Goal: Task Accomplishment & Management: Manage account settings

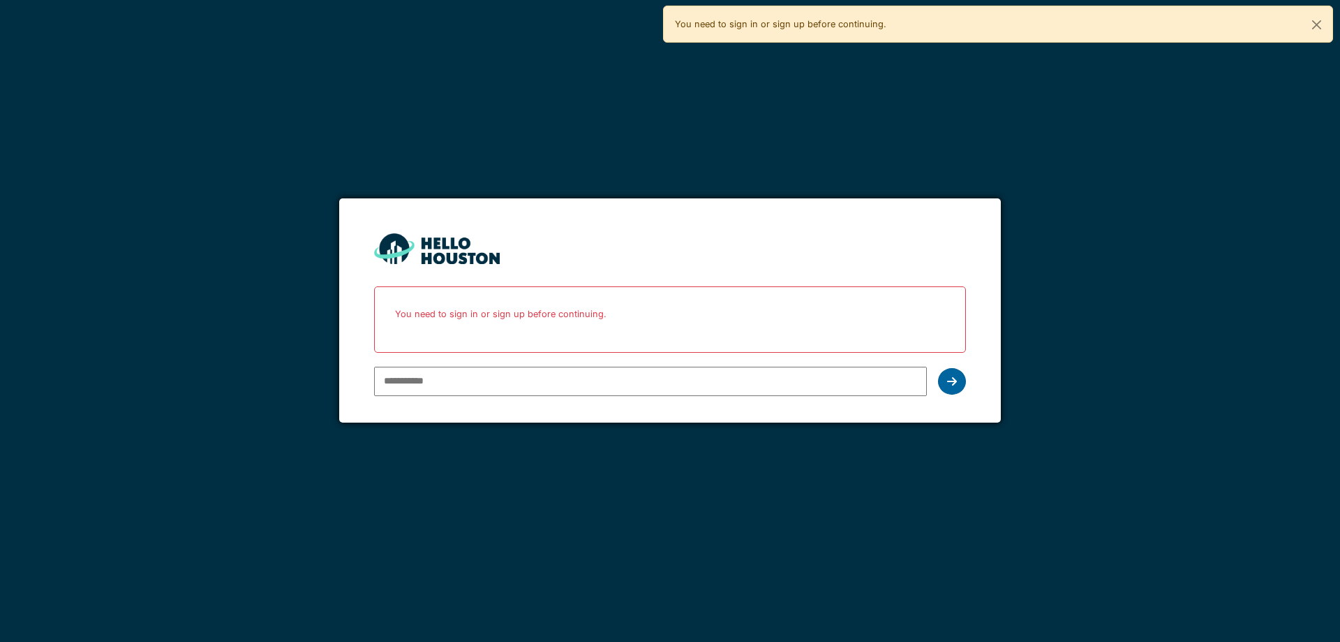
type input "**********"
click at [955, 387] on div at bounding box center [952, 381] width 28 height 27
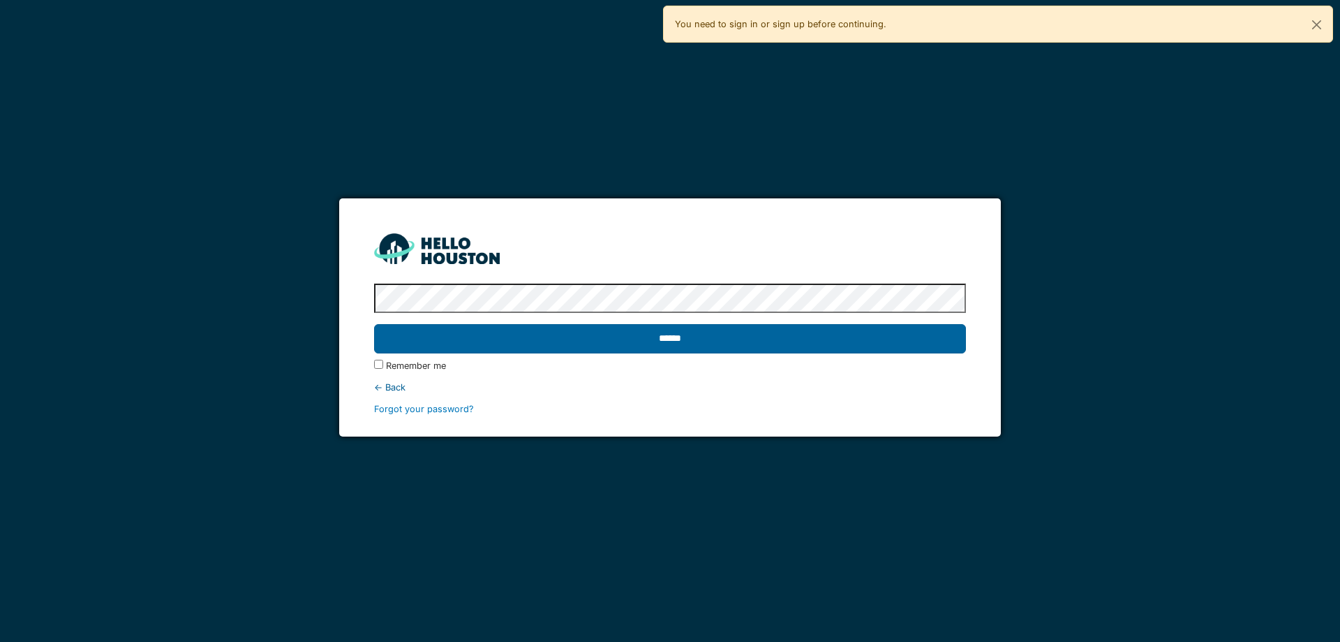
click at [689, 339] on input "******" at bounding box center [669, 338] width 591 height 29
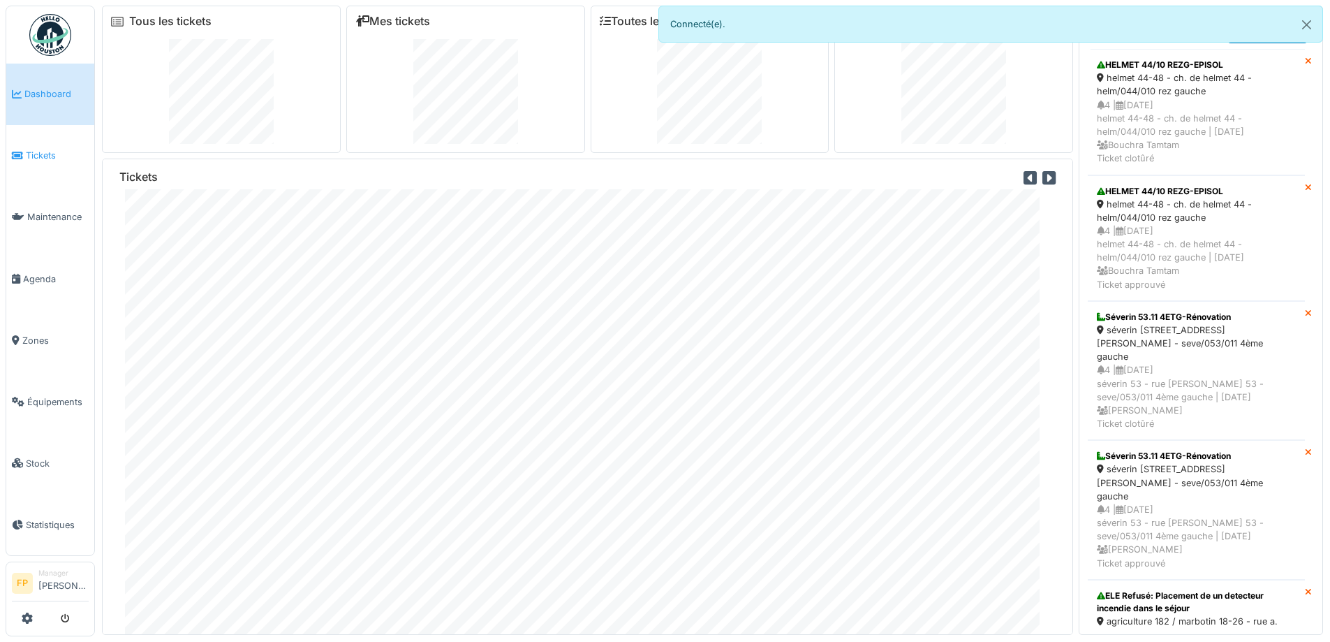
click at [46, 155] on span "Tickets" at bounding box center [57, 155] width 63 height 13
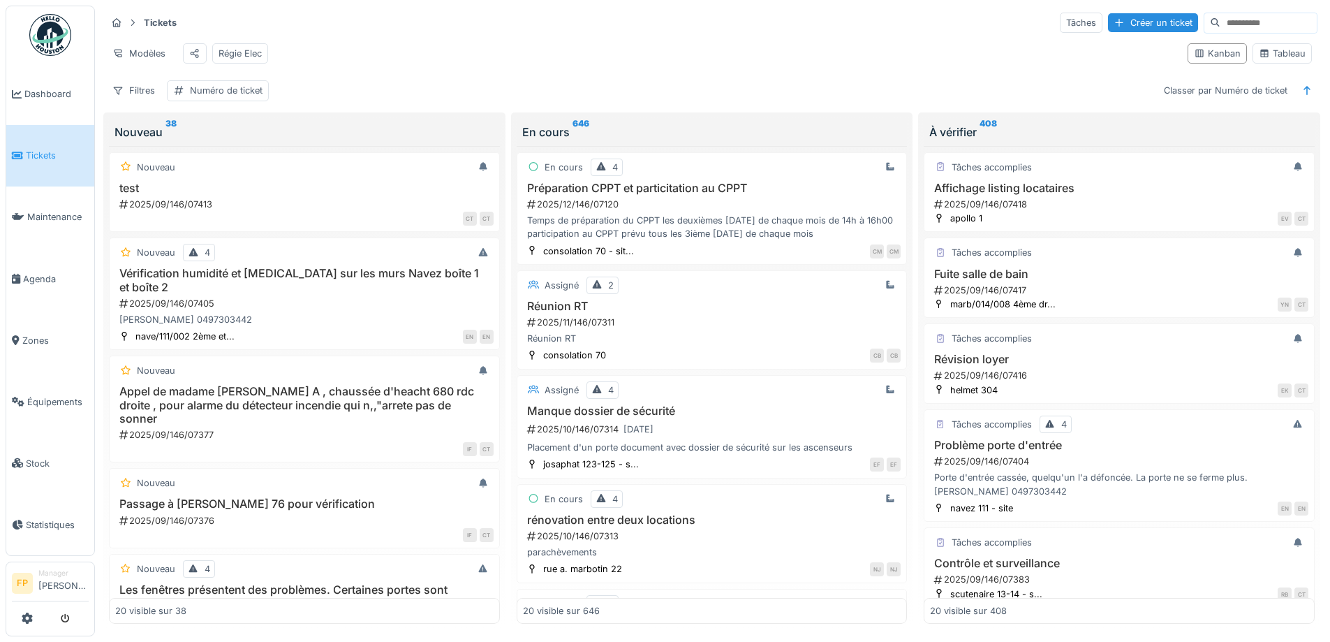
click at [1220, 23] on input at bounding box center [1268, 23] width 96 height 20
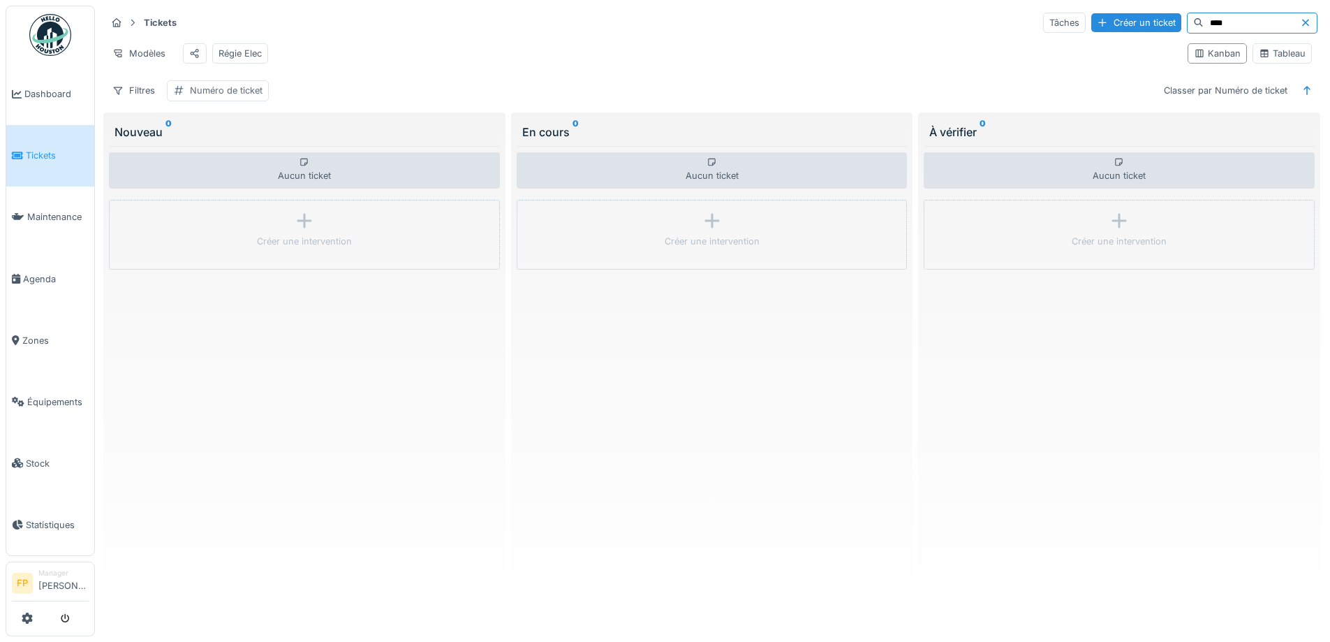
type input "****"
click at [238, 97] on div "Numéro de ticket" at bounding box center [226, 90] width 73 height 13
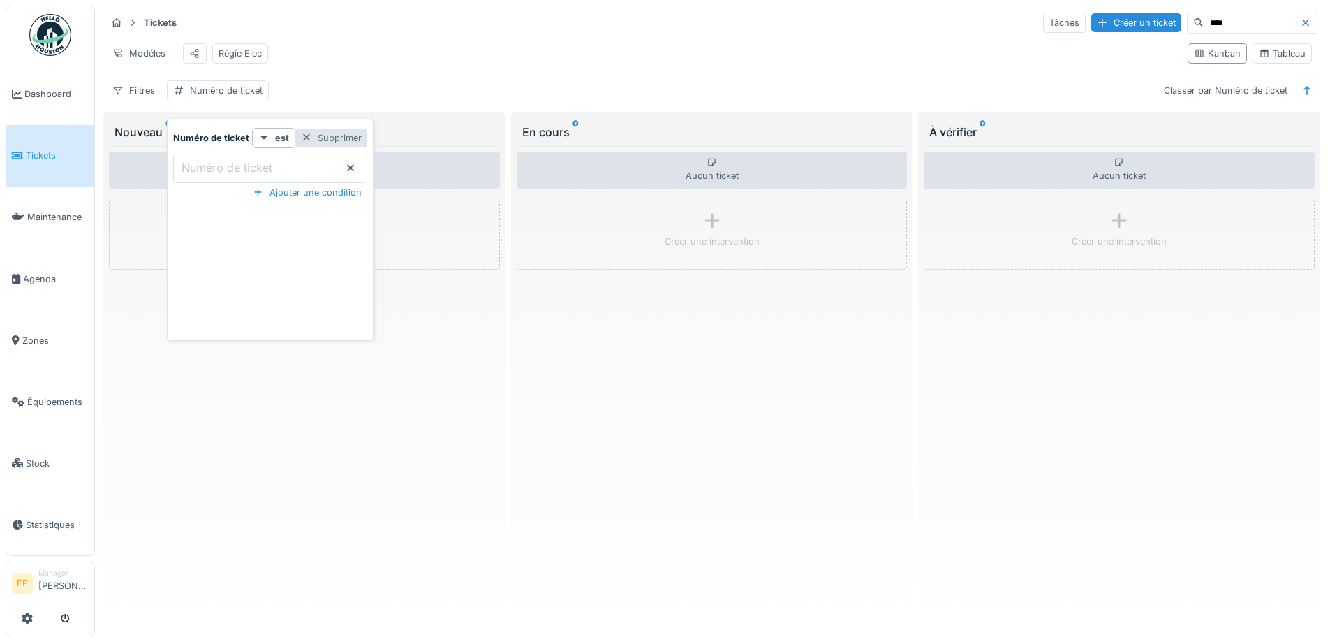
click at [304, 135] on div at bounding box center [306, 137] width 11 height 13
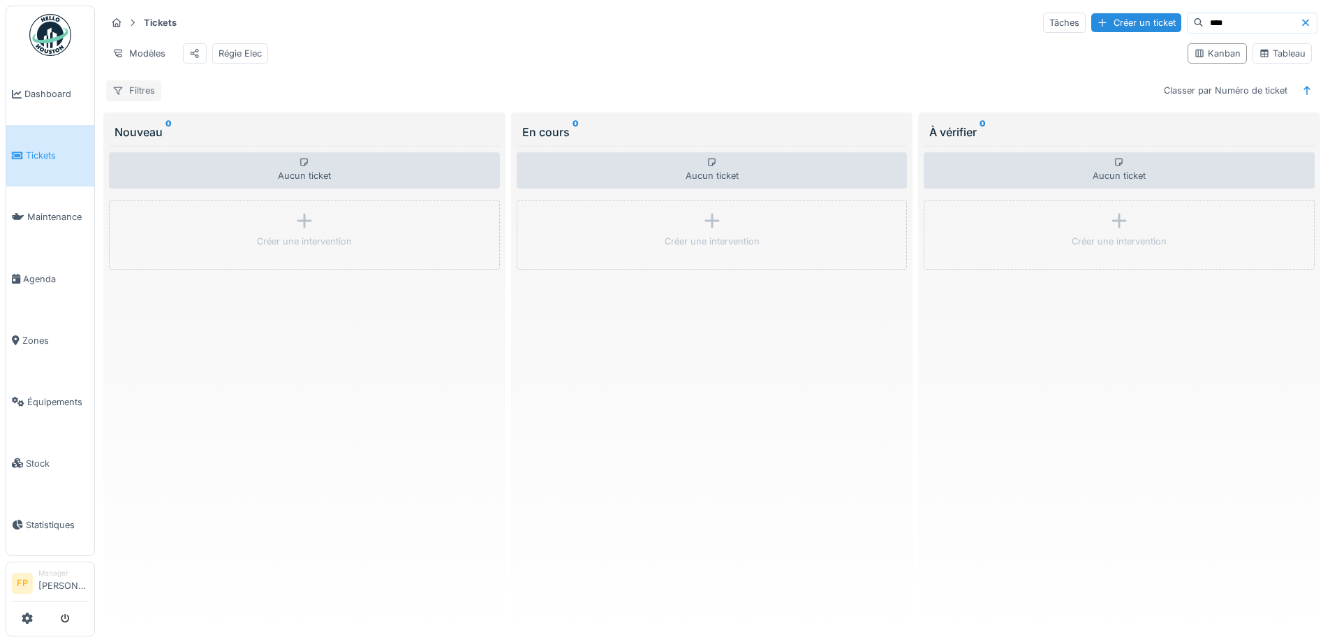
click at [131, 101] on div "Filtres" at bounding box center [133, 90] width 55 height 20
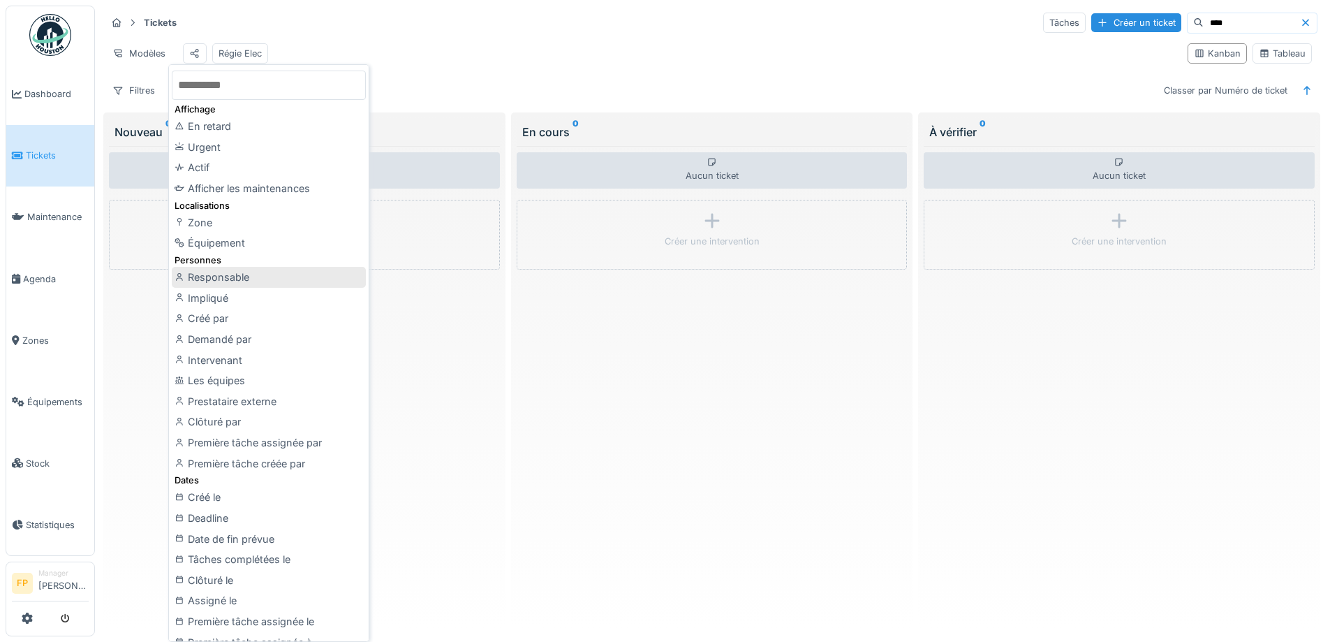
click at [262, 278] on div "Responsable" at bounding box center [269, 277] width 194 height 21
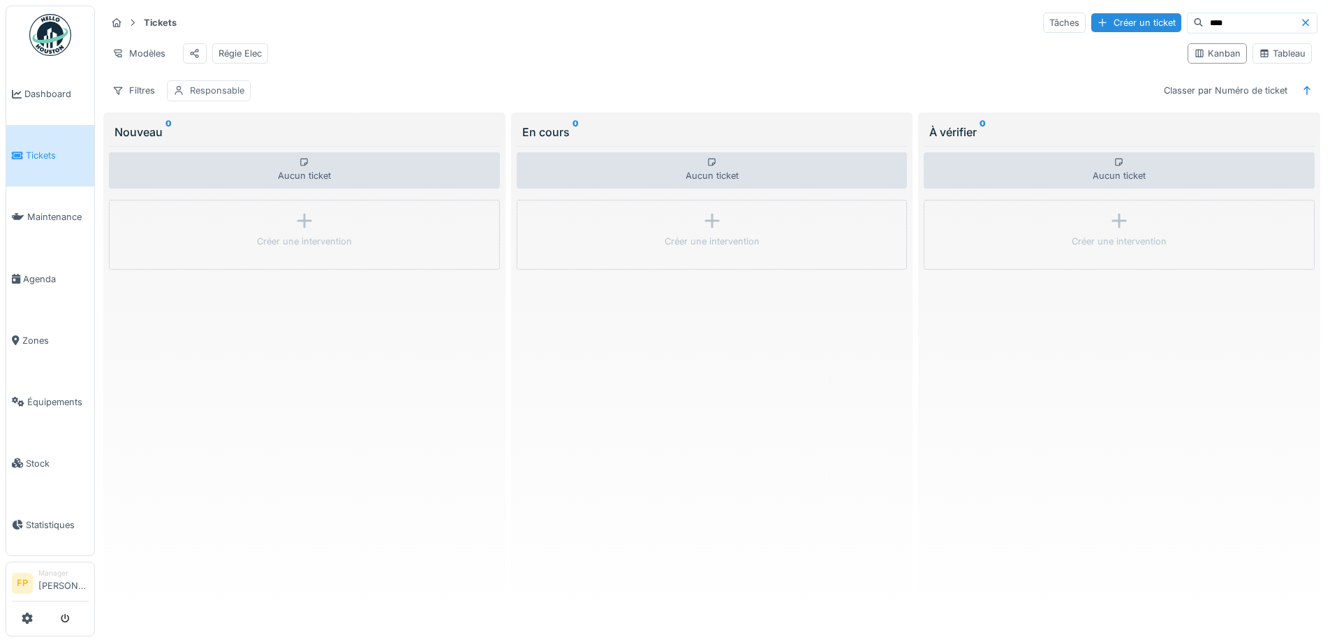
click at [214, 97] on div "Responsable" at bounding box center [217, 90] width 54 height 13
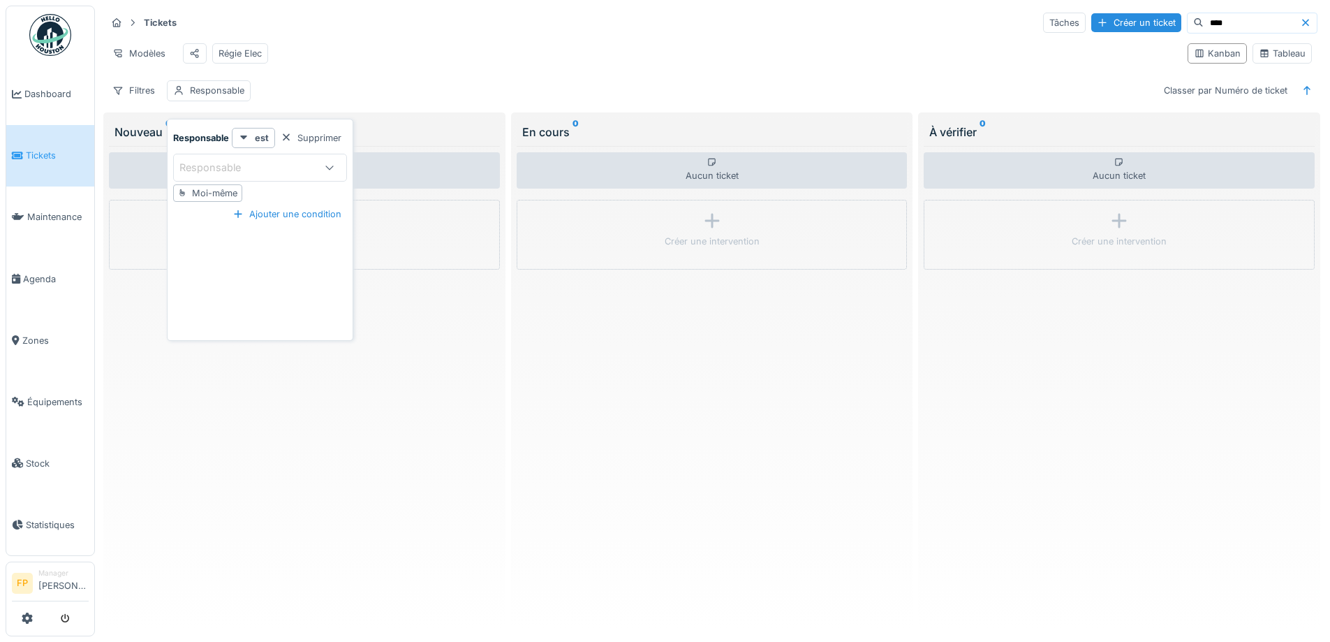
click at [242, 165] on div "Responsable" at bounding box center [219, 167] width 81 height 15
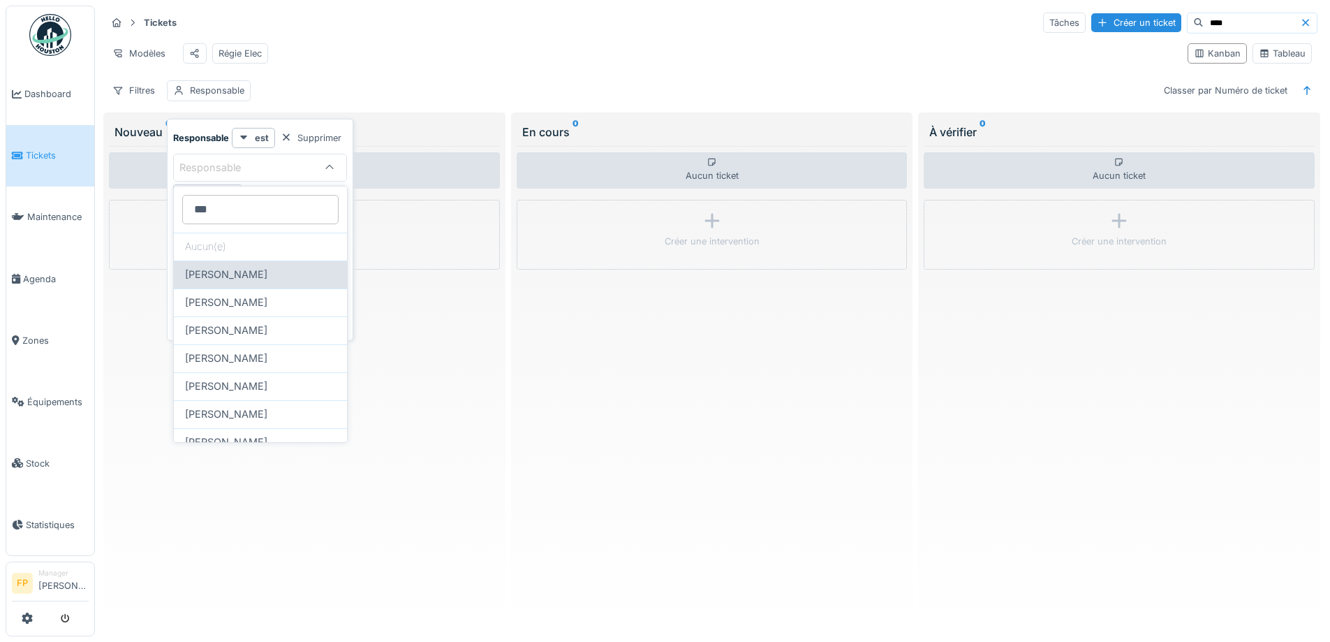
type input "***"
click at [258, 277] on span "[PERSON_NAME]" at bounding box center [226, 274] width 82 height 15
type input "****"
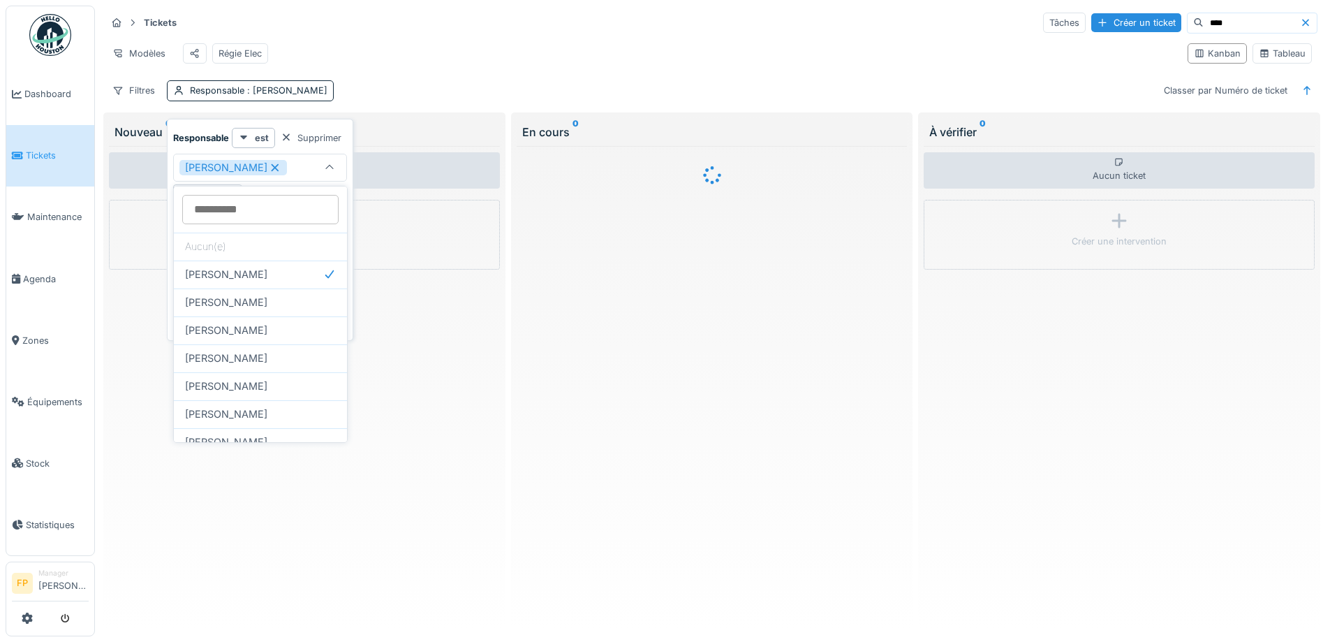
click at [133, 225] on div "Créer une intervention" at bounding box center [304, 235] width 391 height 70
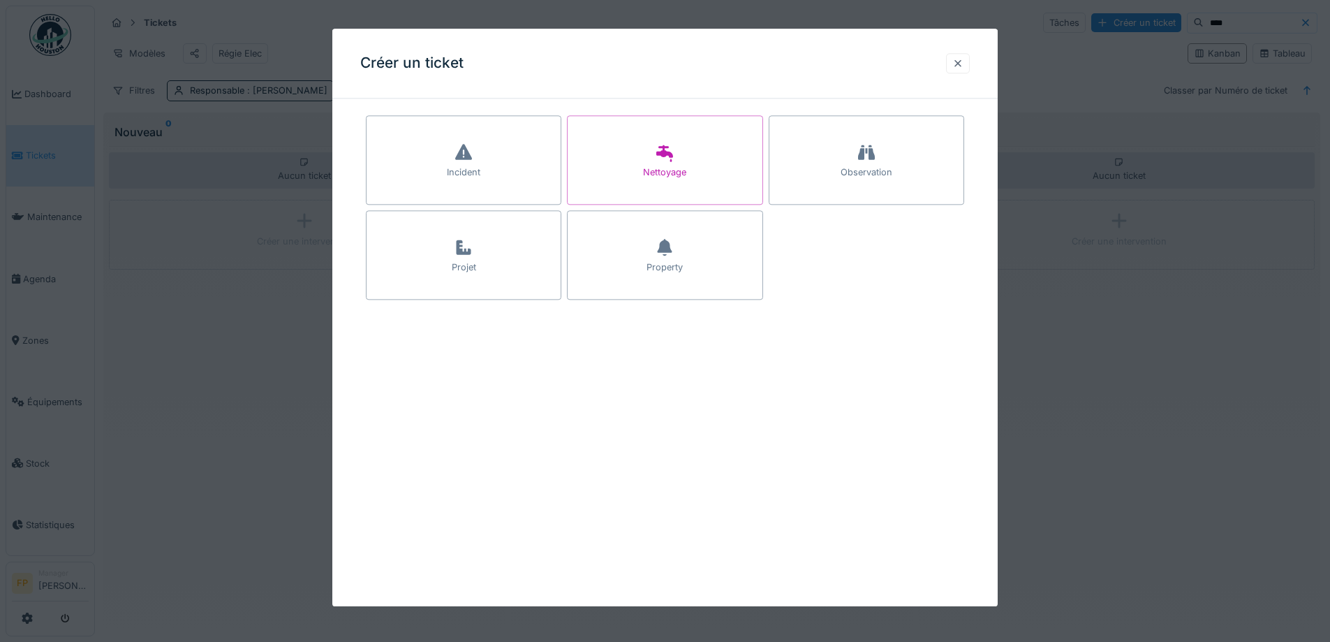
click at [960, 61] on div at bounding box center [957, 63] width 11 height 13
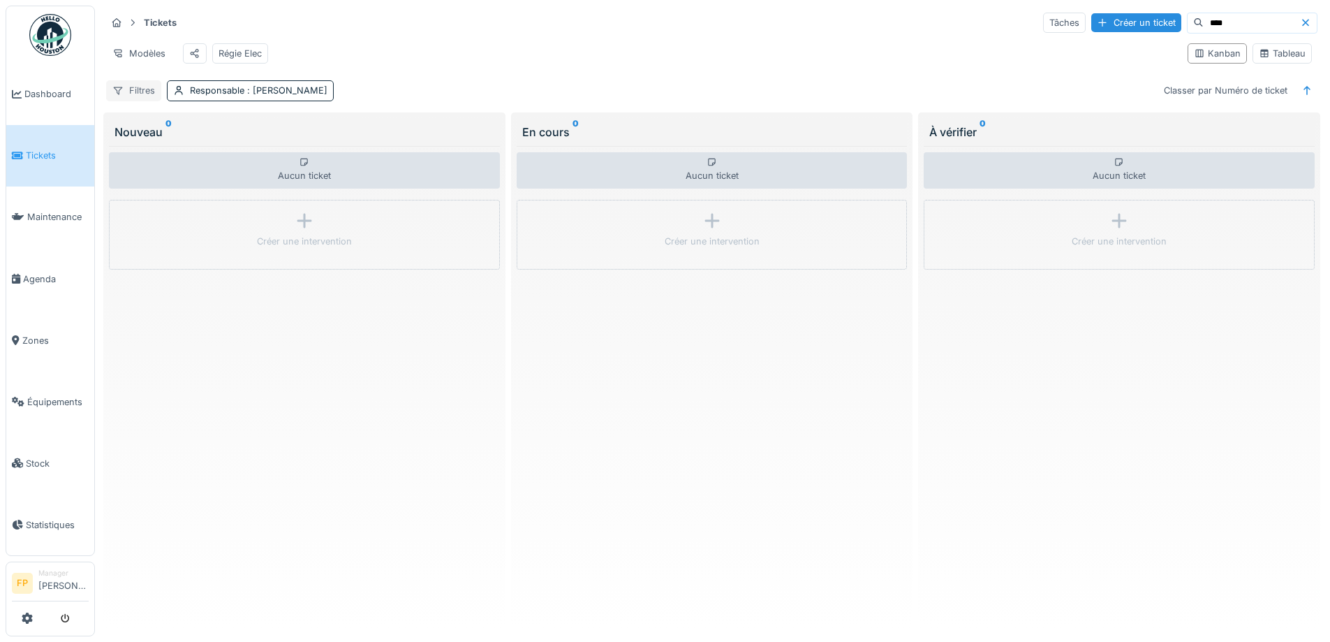
click at [138, 96] on div "Filtres" at bounding box center [133, 90] width 55 height 20
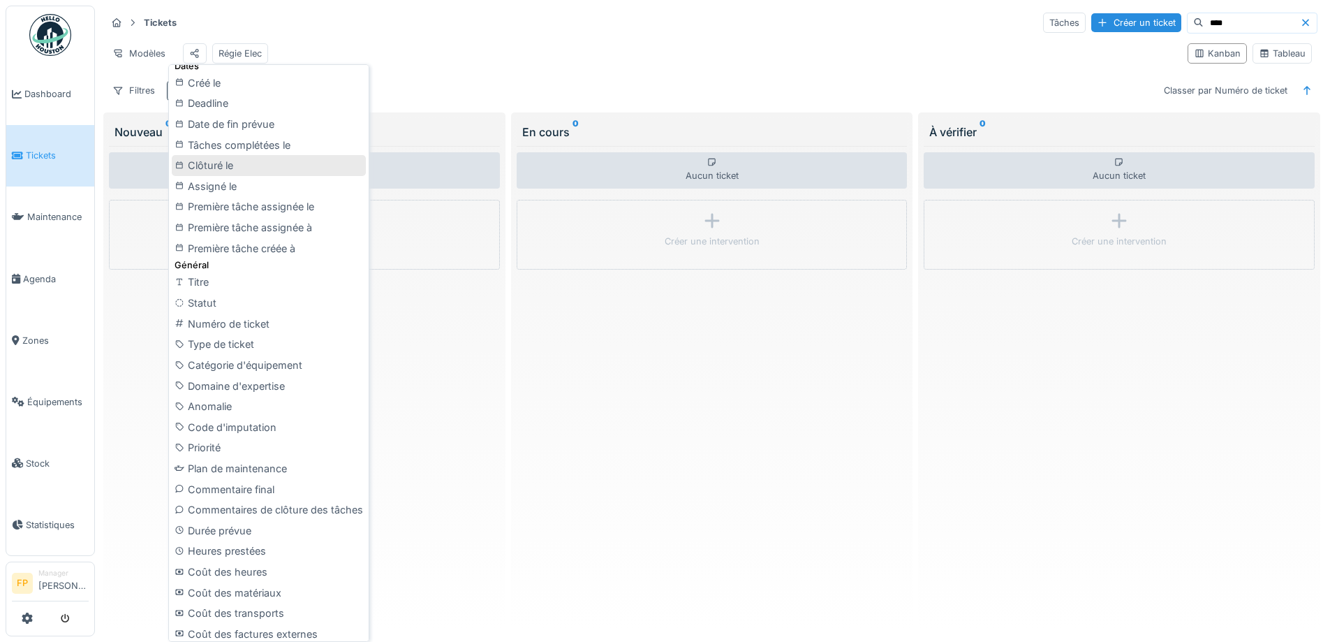
scroll to position [419, 0]
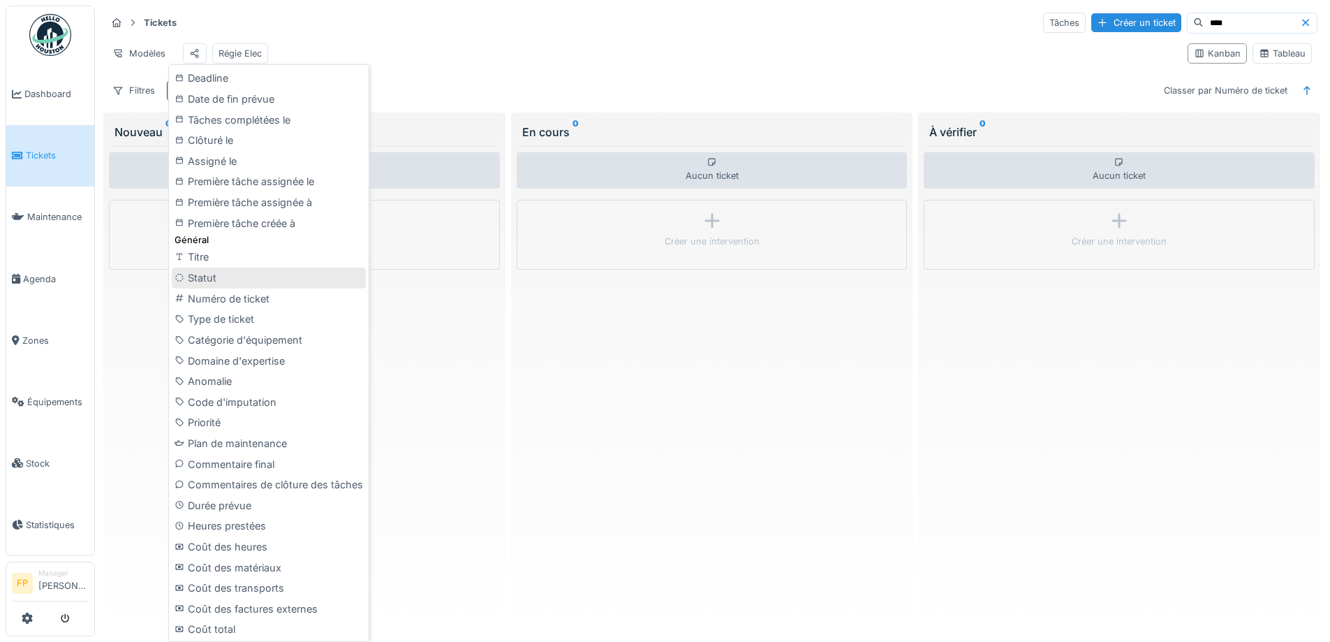
click at [274, 283] on div "Statut" at bounding box center [269, 277] width 194 height 21
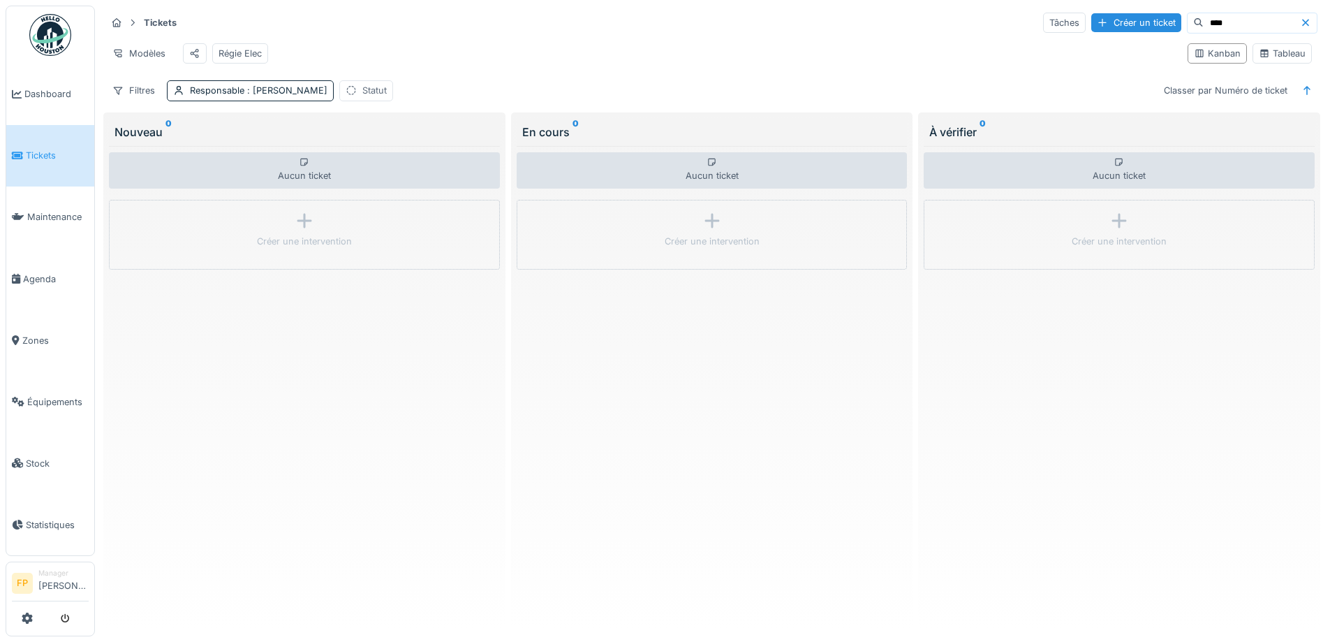
click at [377, 97] on div "Statut" at bounding box center [374, 90] width 24 height 13
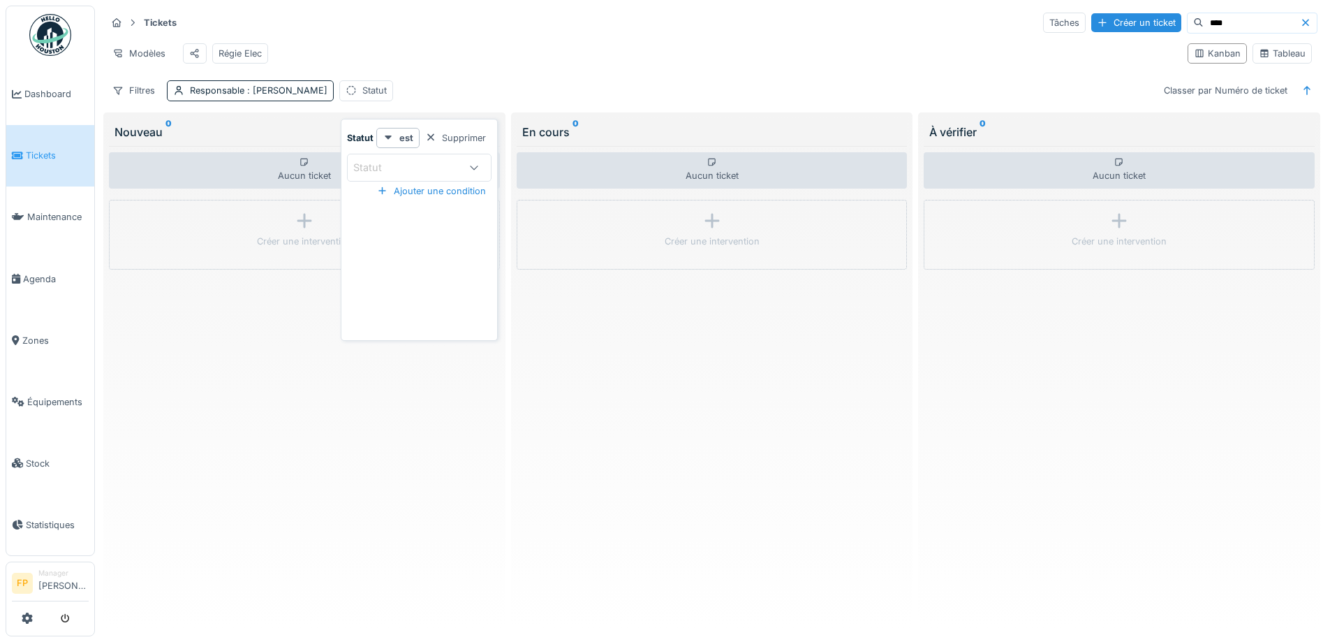
click at [401, 163] on div "Statut" at bounding box center [407, 167] width 108 height 15
drag, startPoint x: 378, startPoint y: 230, endPoint x: 386, endPoint y: 212, distance: 20.0
click at [377, 229] on span "Nouveau" at bounding box center [365, 228] width 43 height 15
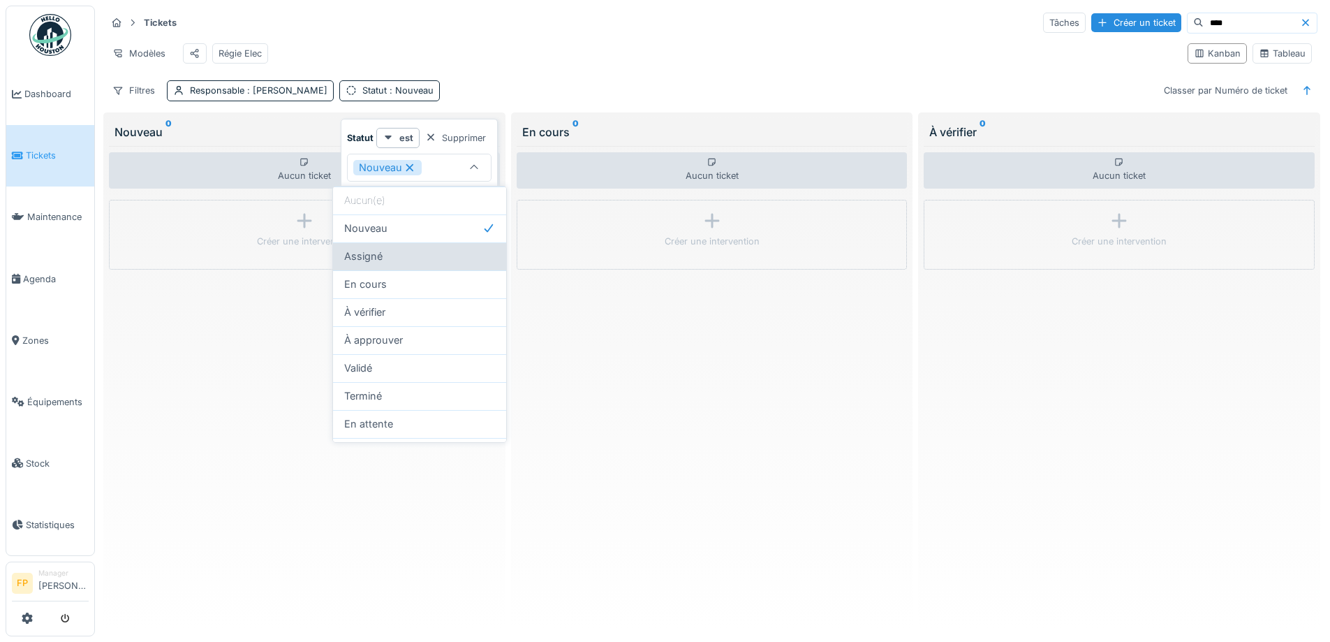
click at [417, 257] on div "Assigné" at bounding box center [419, 256] width 151 height 15
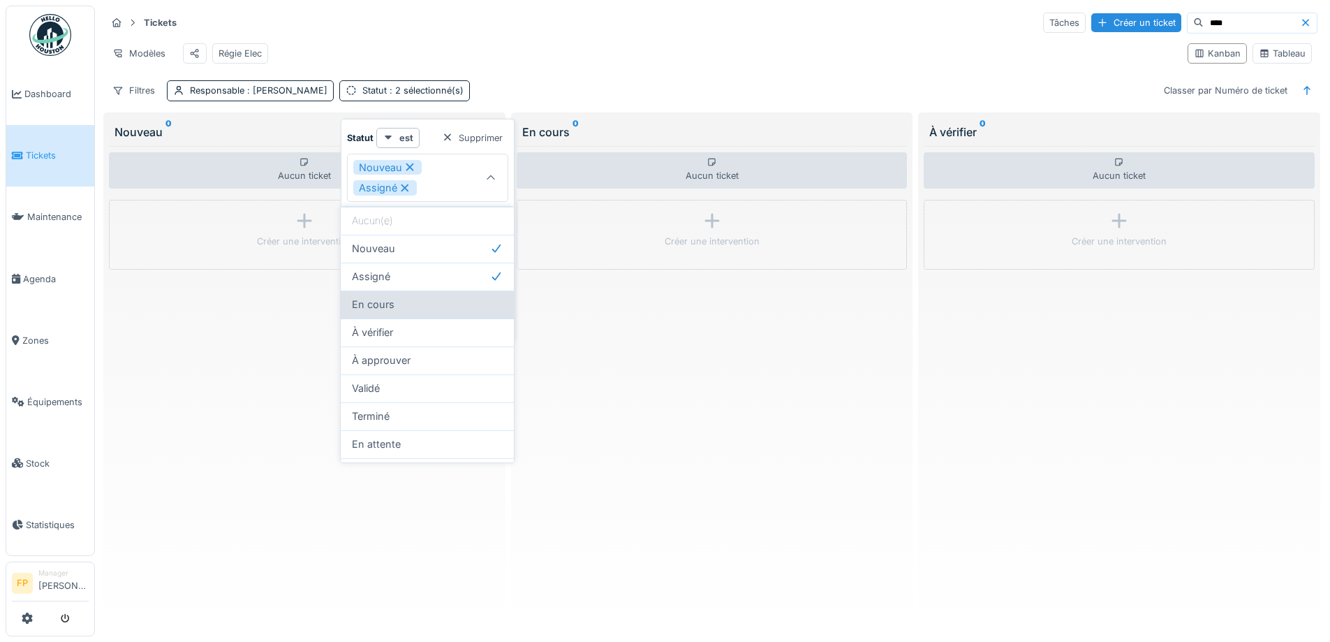
click at [437, 311] on div "En cours" at bounding box center [427, 304] width 151 height 15
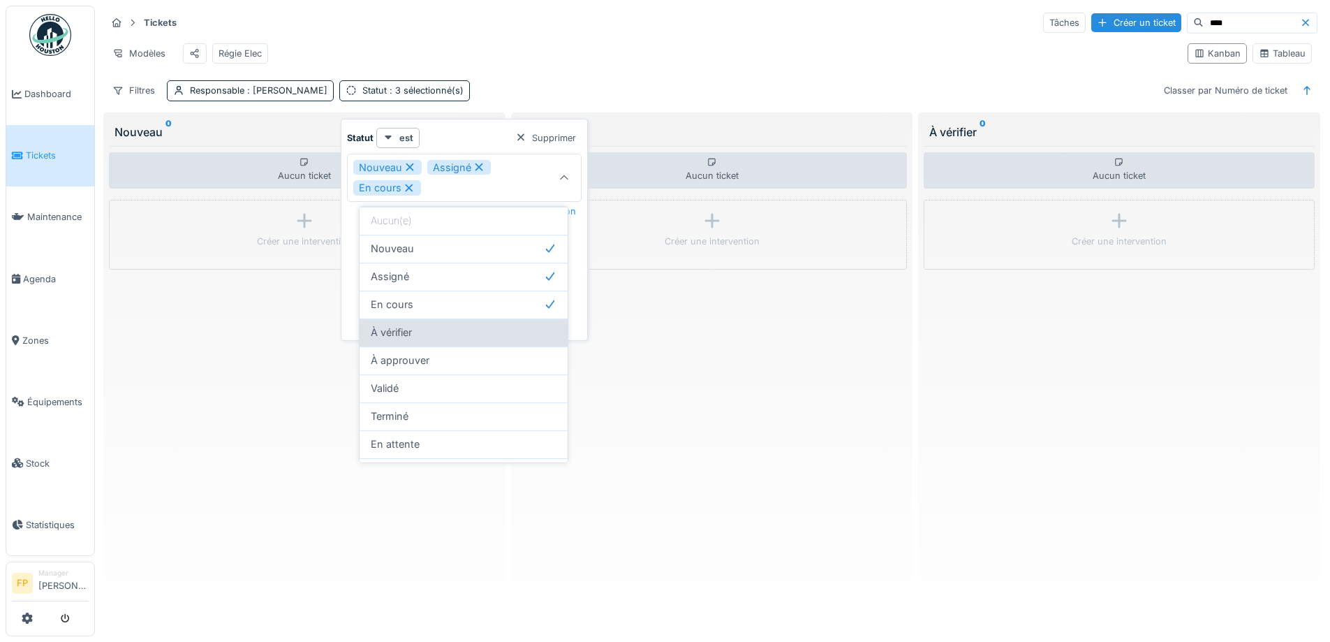
click at [478, 337] on div "À vérifier" at bounding box center [464, 332] width 186 height 15
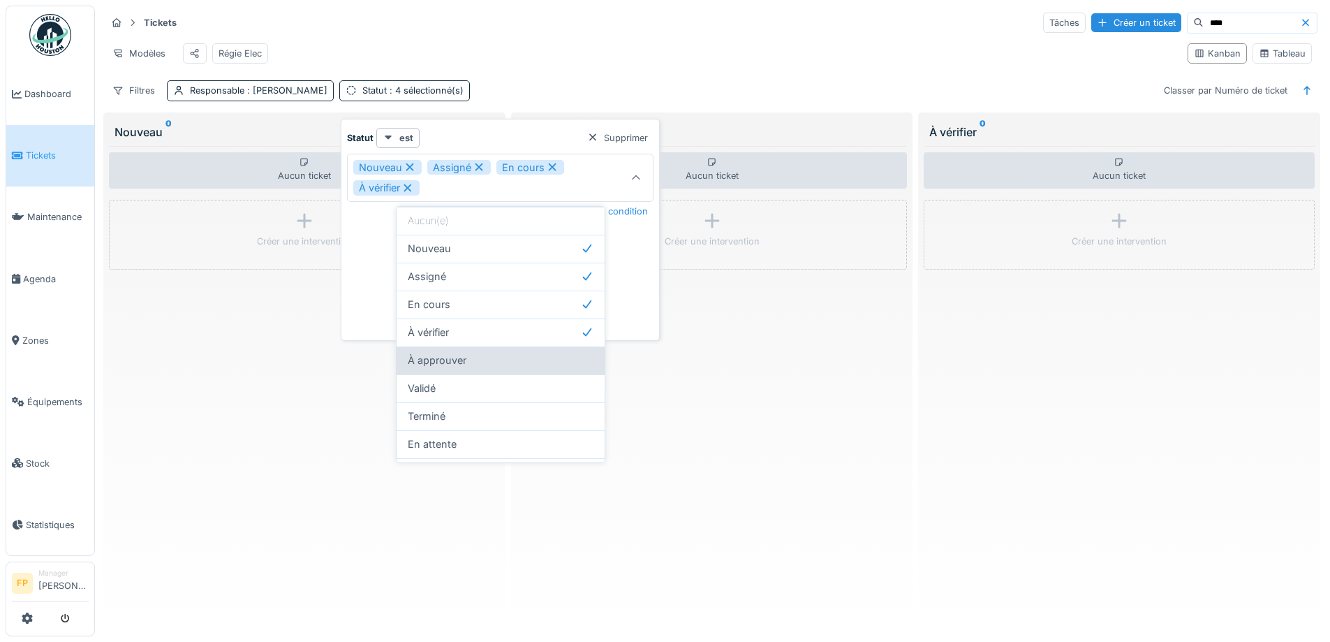
click at [485, 356] on div "À approuver" at bounding box center [501, 360] width 186 height 15
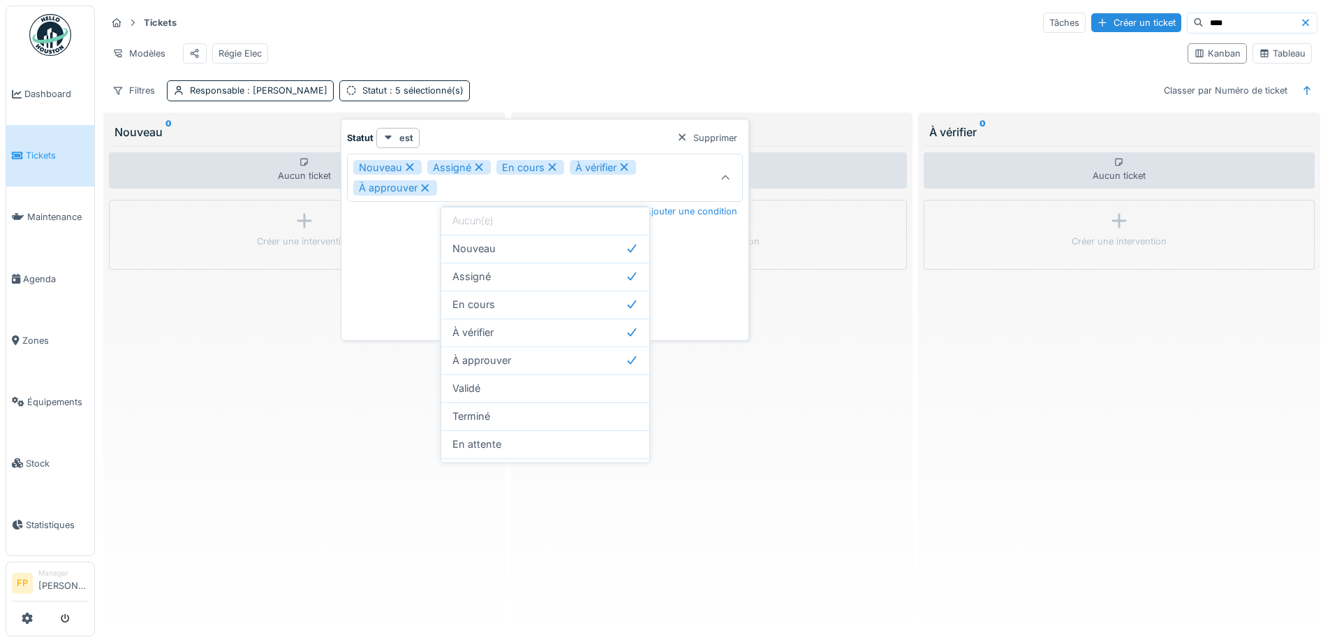
scroll to position [24, 0]
click at [489, 420] on span "En attente" at bounding box center [476, 420] width 49 height 15
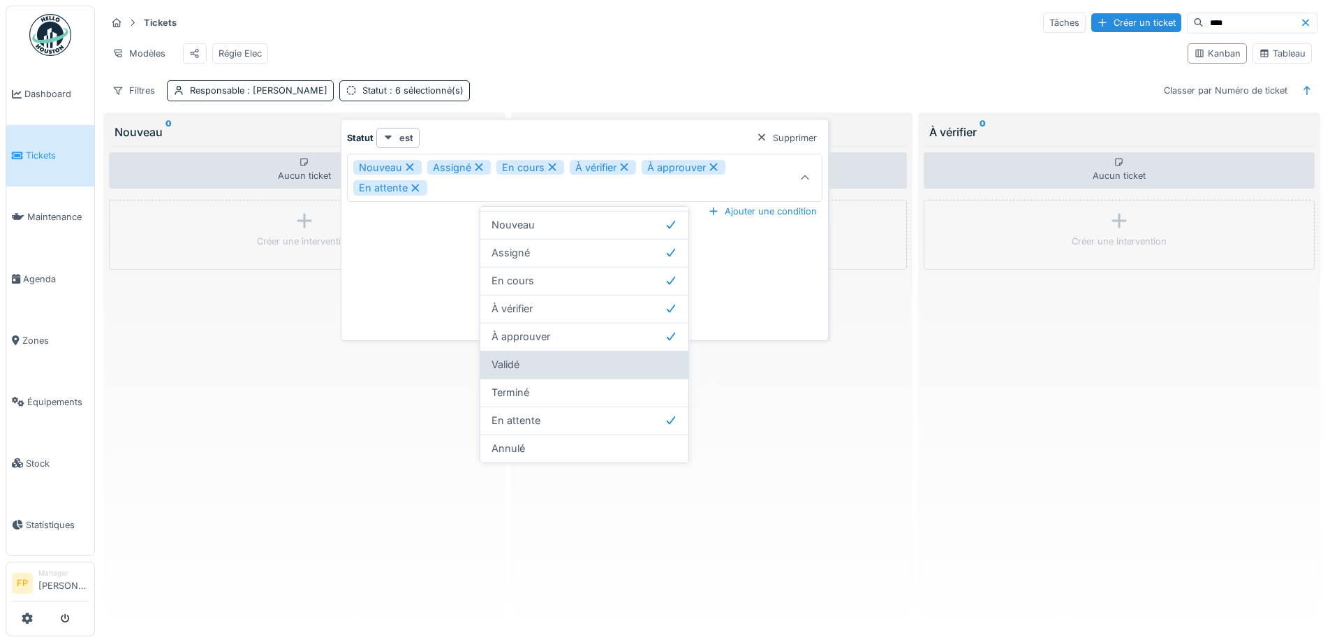
click at [556, 372] on div "Validé" at bounding box center [584, 364] width 208 height 28
type input "**********"
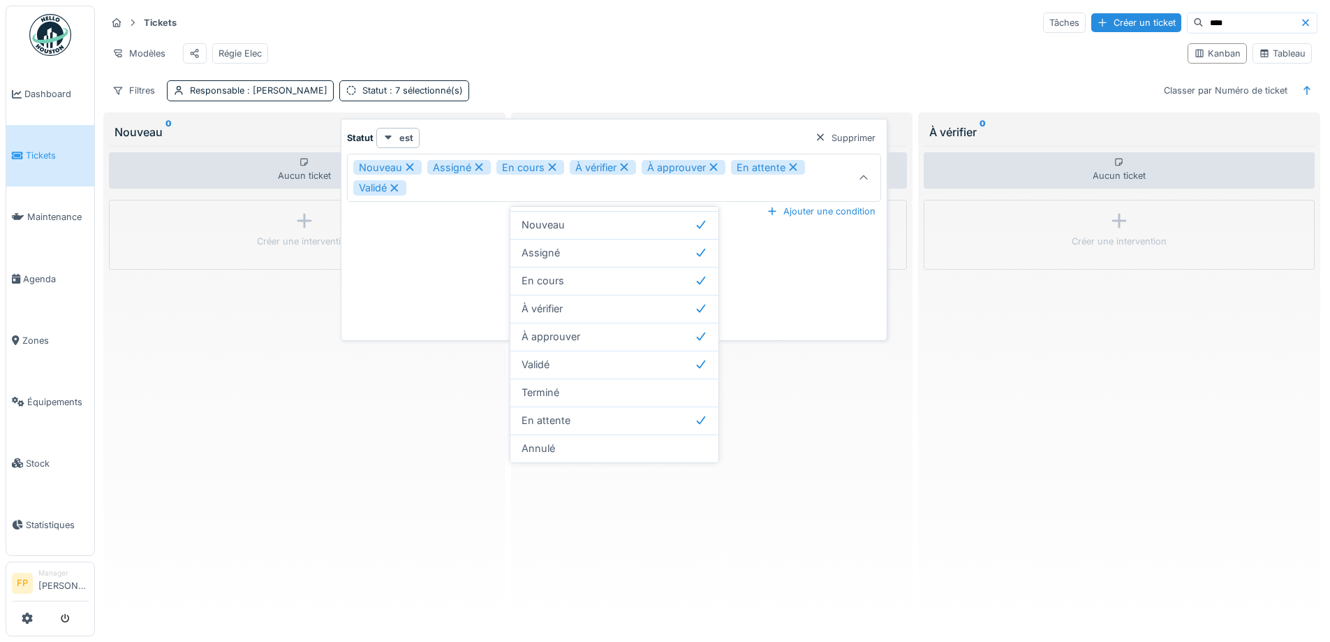
click at [460, 27] on div "Tickets Tâches Créer un ticket ****" at bounding box center [711, 22] width 1211 height 23
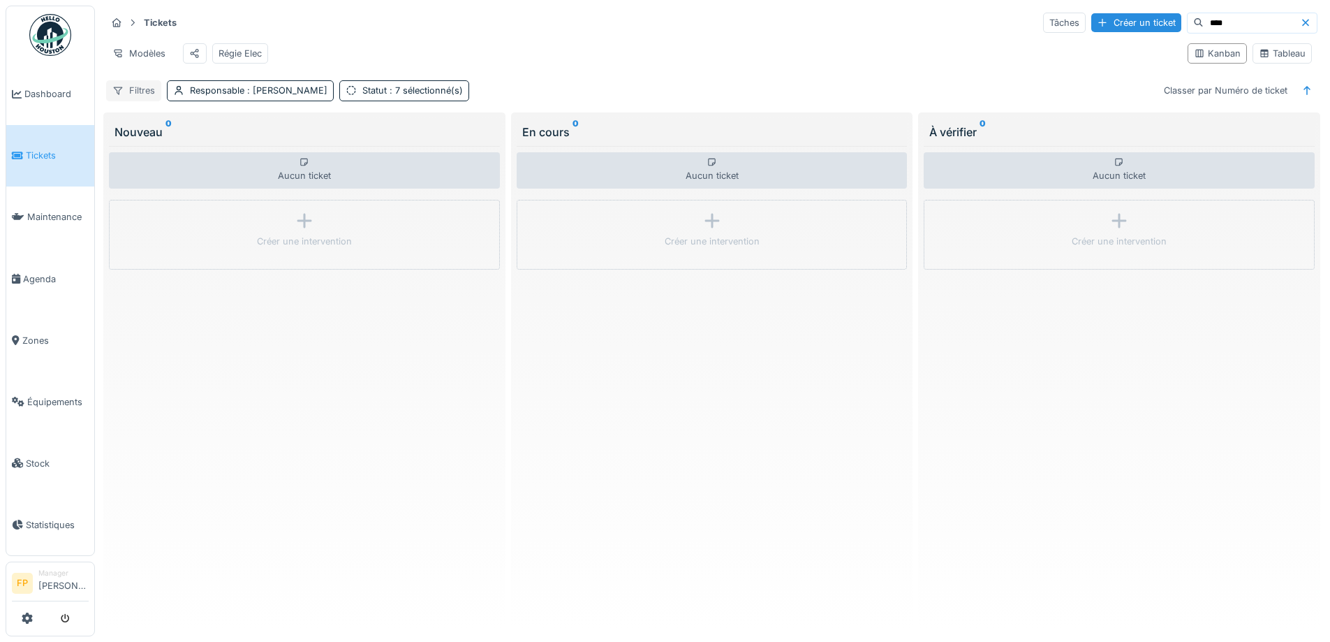
click at [143, 101] on div "Filtres" at bounding box center [133, 90] width 55 height 20
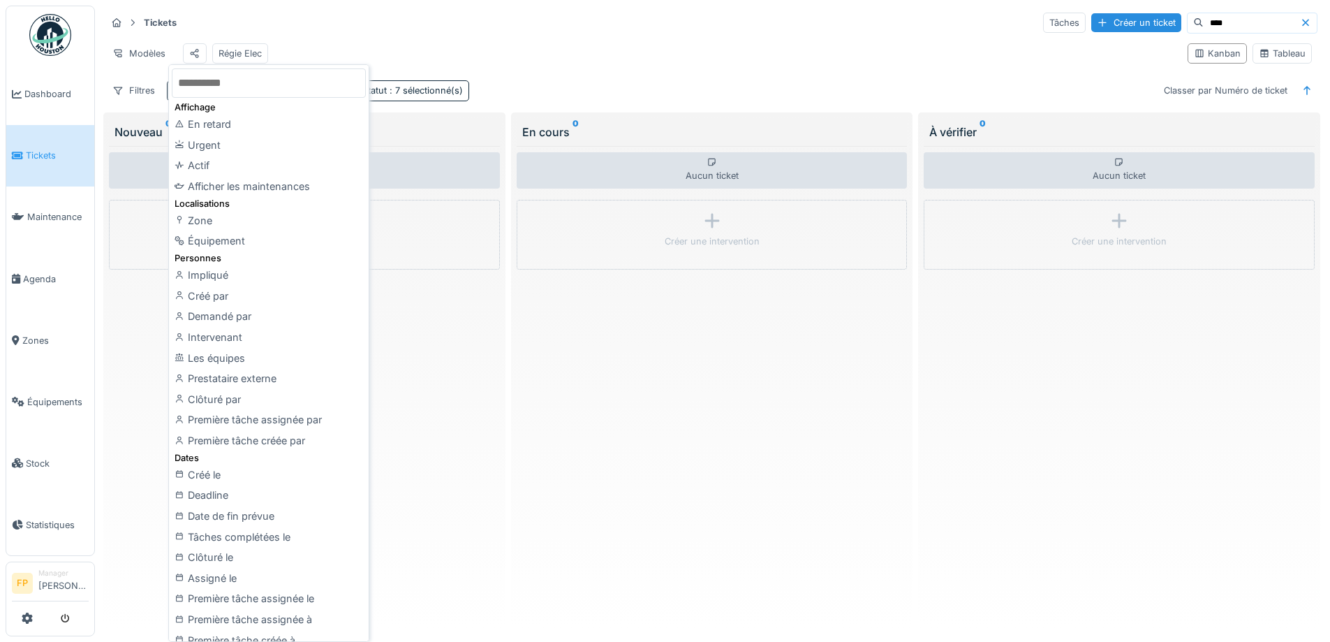
scroll to position [0, 0]
click at [795, 24] on div "Tickets Tâches Créer un ticket ****" at bounding box center [711, 22] width 1211 height 23
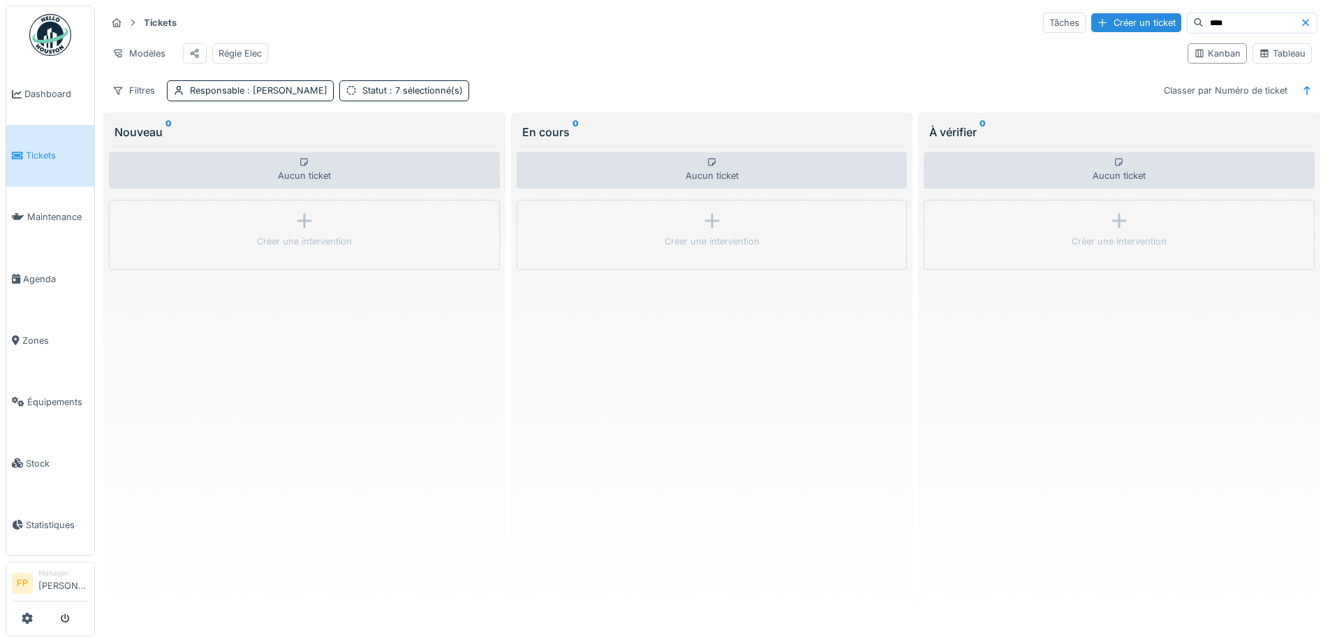
click at [1302, 24] on icon at bounding box center [1305, 22] width 7 height 7
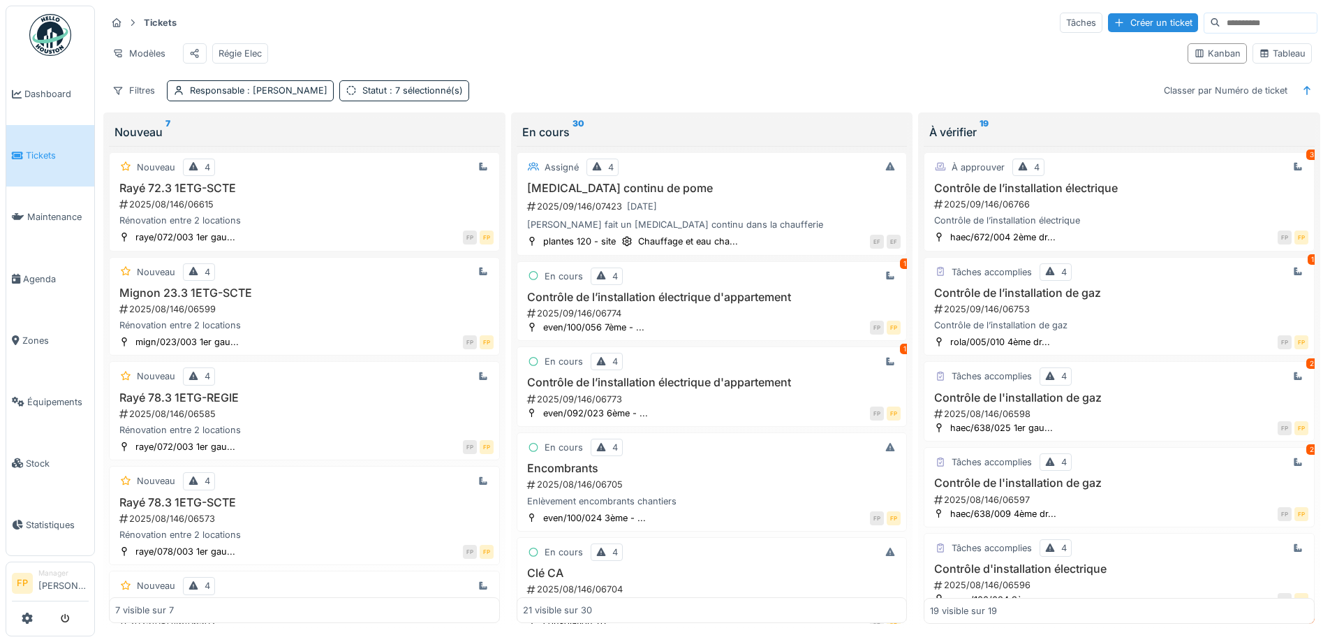
click at [1220, 13] on input at bounding box center [1268, 23] width 96 height 20
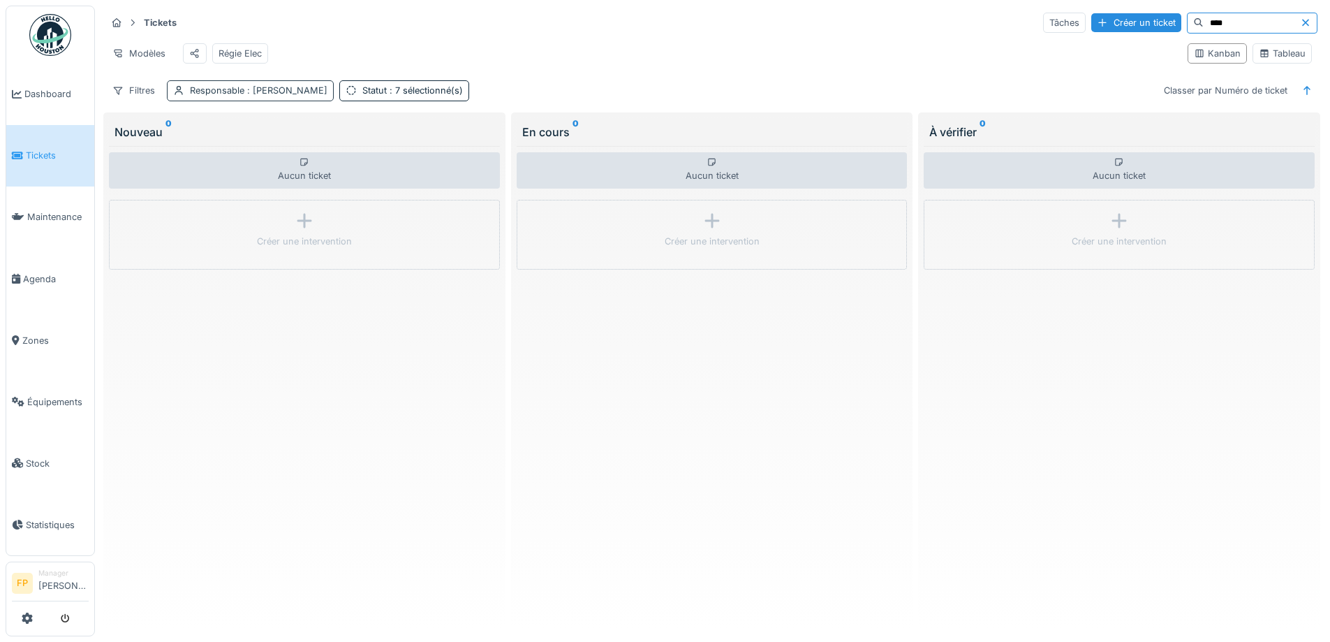
type input "****"
click at [216, 91] on div "Responsable : Françoise Philippe" at bounding box center [259, 90] width 138 height 13
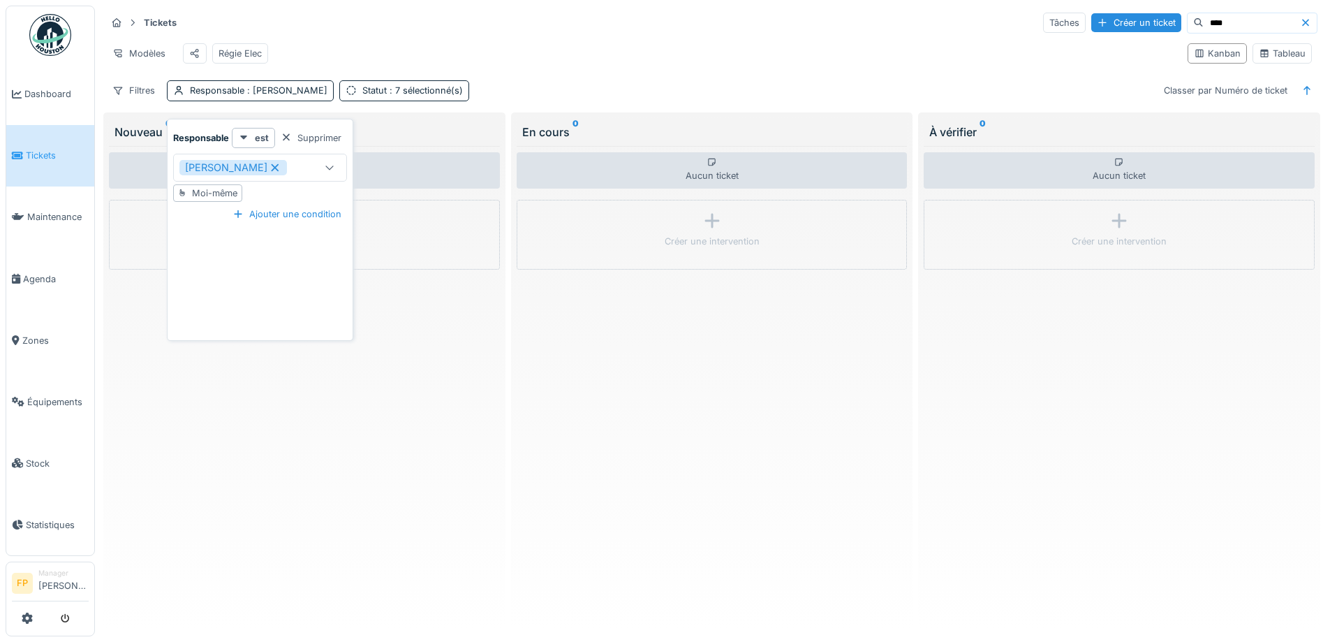
click at [308, 160] on div "[PERSON_NAME]" at bounding box center [246, 167] width 134 height 15
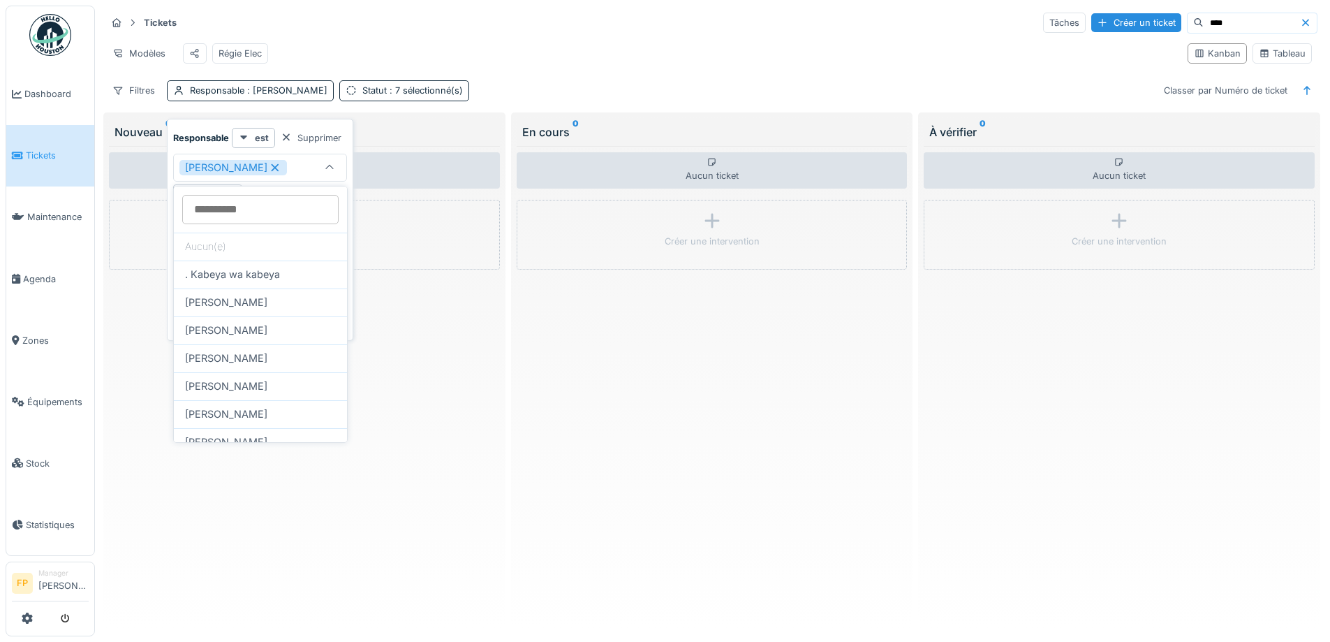
click at [256, 209] on input at bounding box center [260, 209] width 156 height 29
type input "***"
click at [258, 305] on div "[PERSON_NAME]" at bounding box center [260, 302] width 151 height 15
type input "*********"
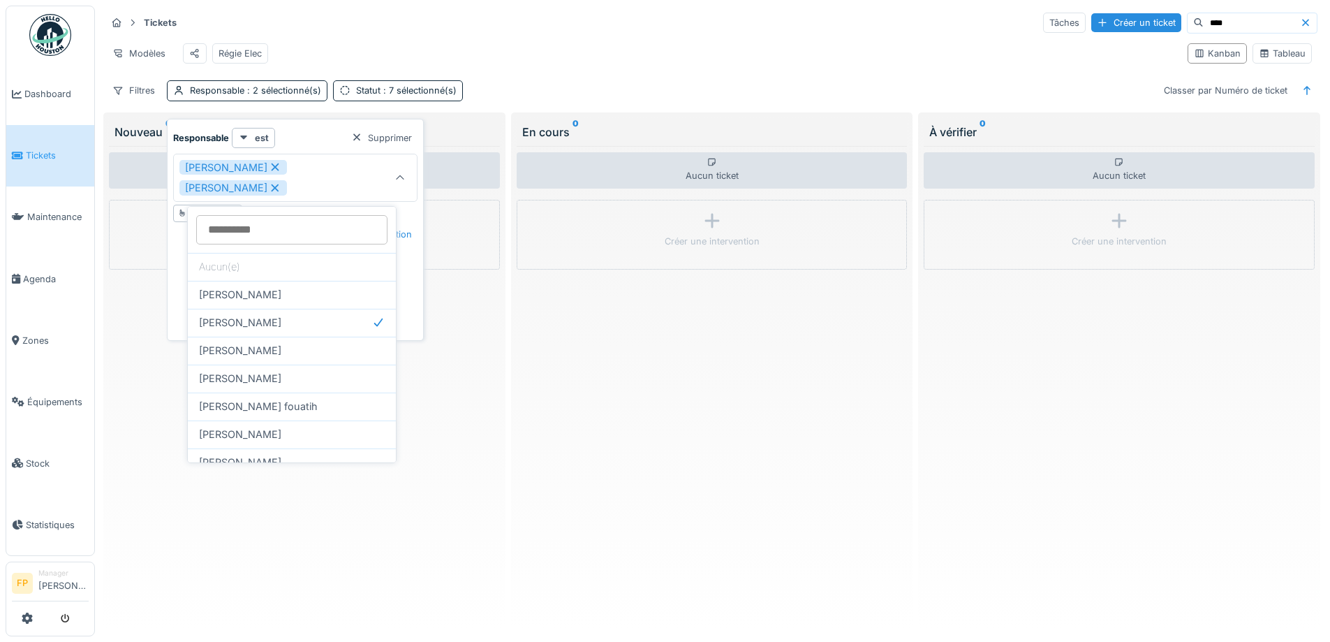
click at [465, 427] on div "Aucun ticket Créer une intervention" at bounding box center [304, 385] width 391 height 478
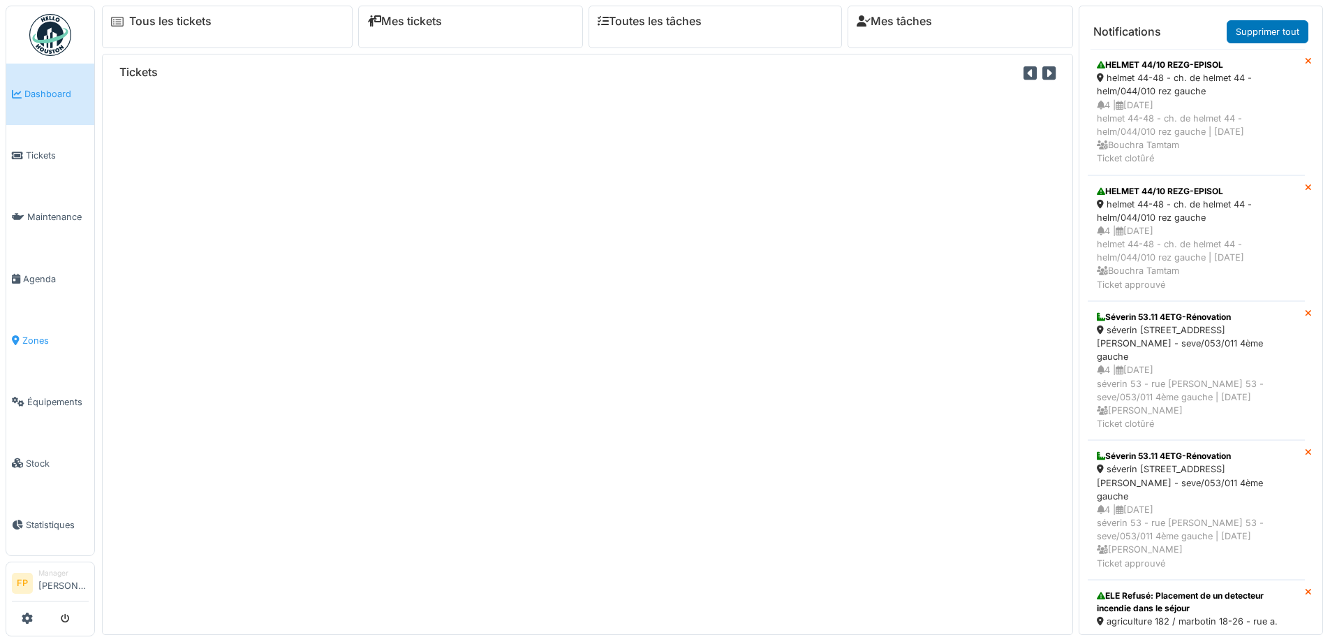
click at [40, 334] on span "Zones" at bounding box center [55, 340] width 66 height 13
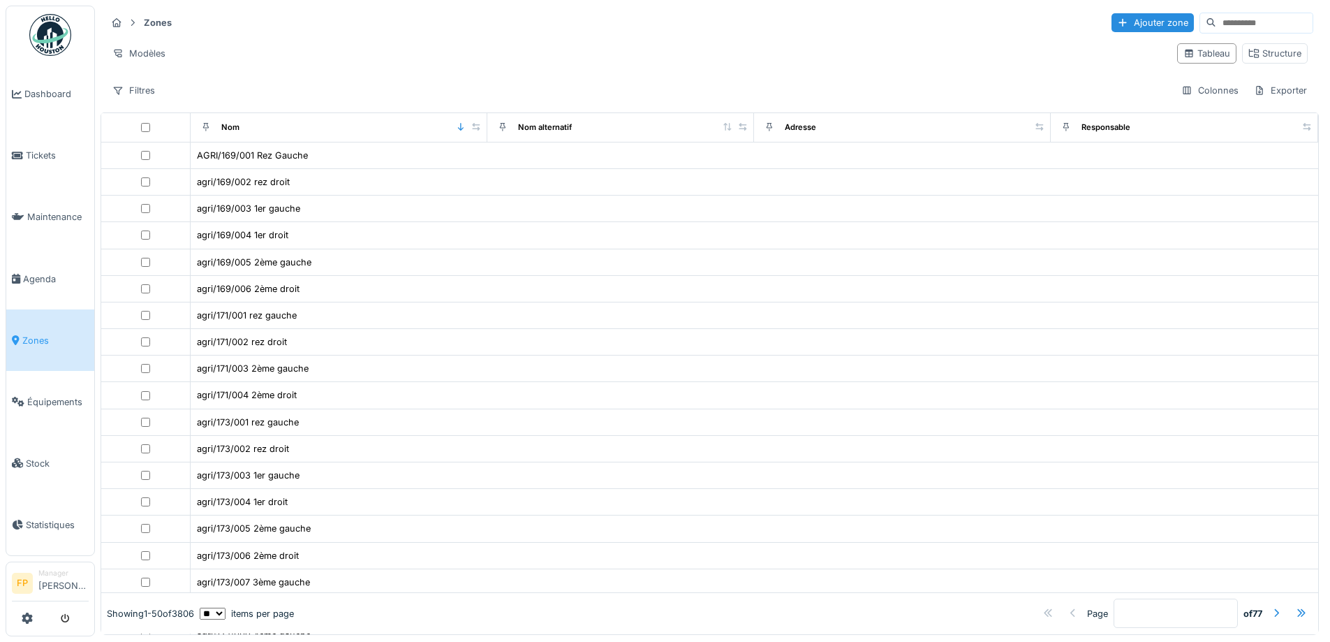
click at [1216, 19] on input at bounding box center [1264, 23] width 96 height 20
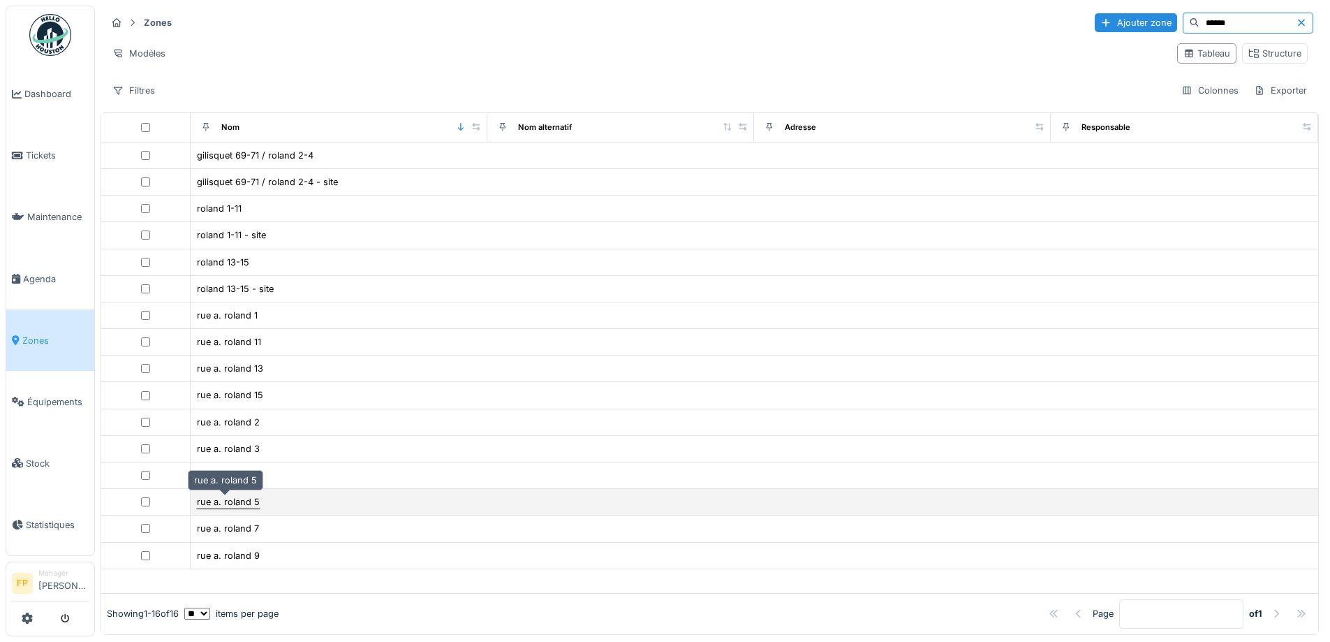
type input "******"
click at [230, 498] on div "rue a. roland 5" at bounding box center [228, 501] width 63 height 13
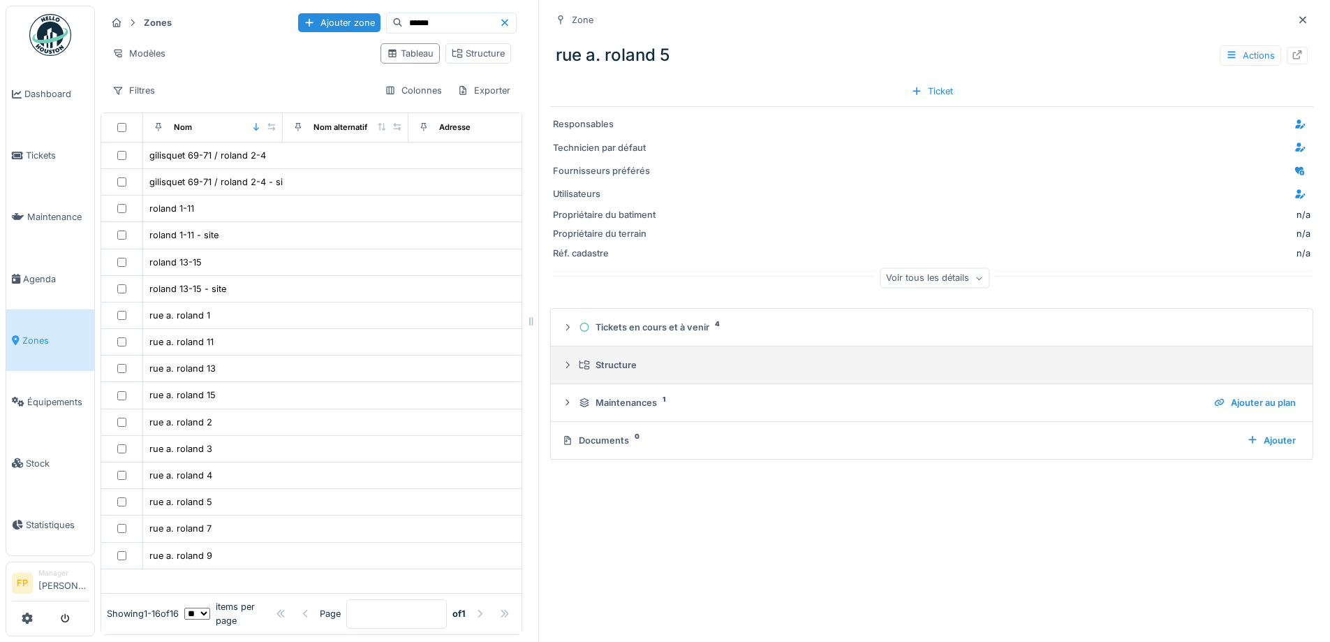
click at [603, 366] on div "Structure" at bounding box center [937, 364] width 717 height 13
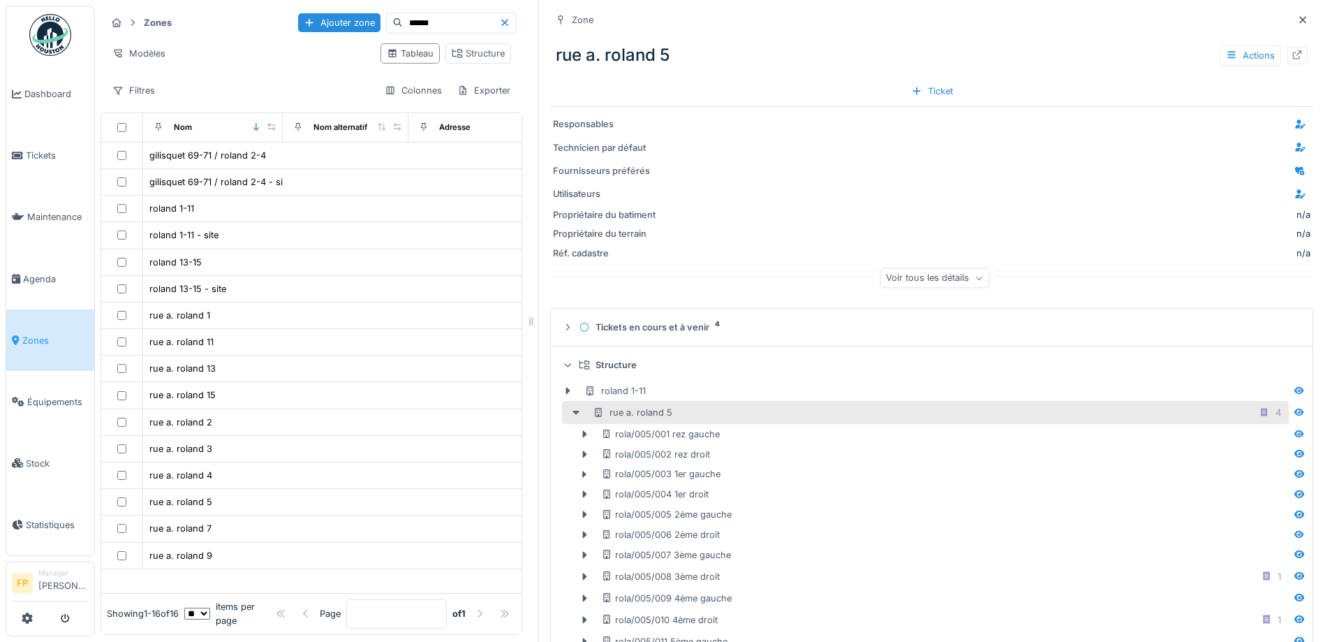
click at [570, 417] on icon at bounding box center [575, 412] width 11 height 9
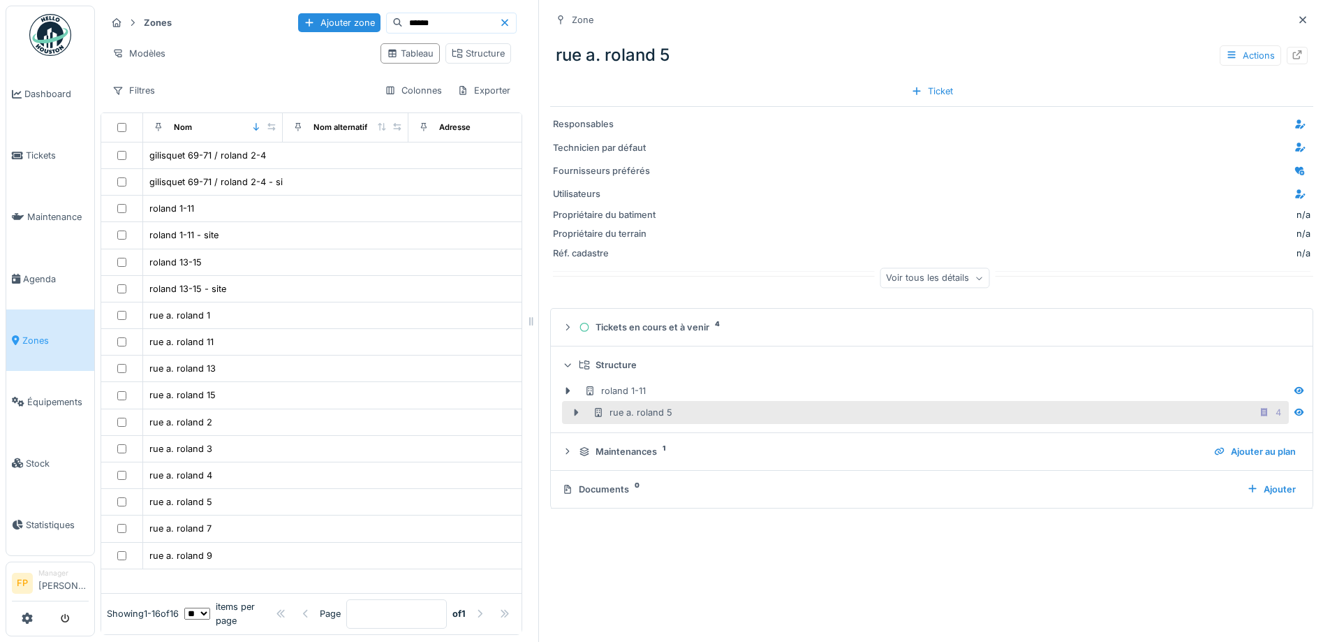
click at [570, 417] on icon at bounding box center [575, 412] width 11 height 9
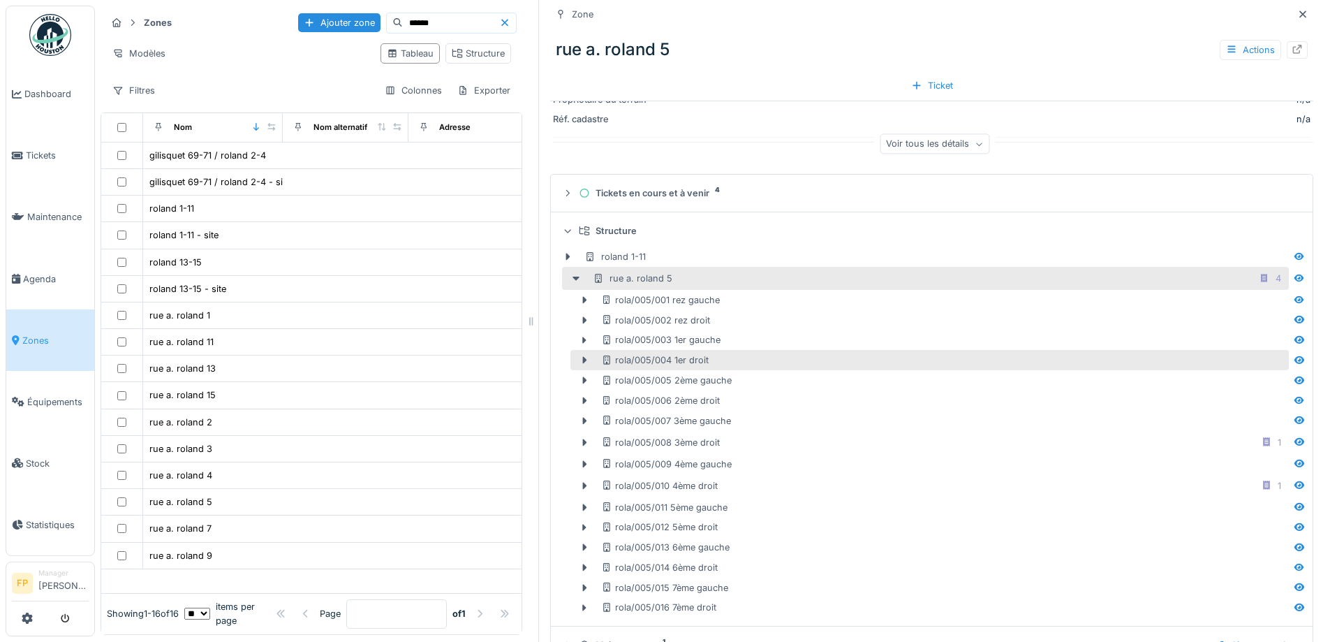
scroll to position [140, 0]
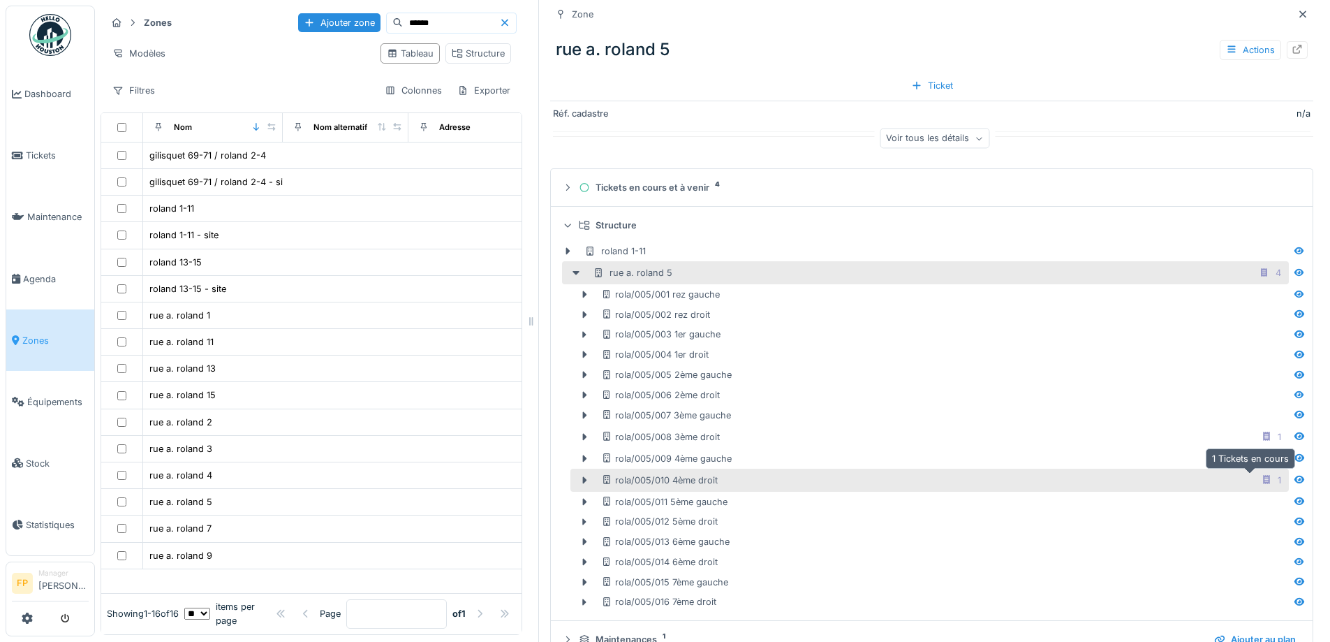
click at [1261, 484] on icon at bounding box center [1266, 479] width 11 height 9
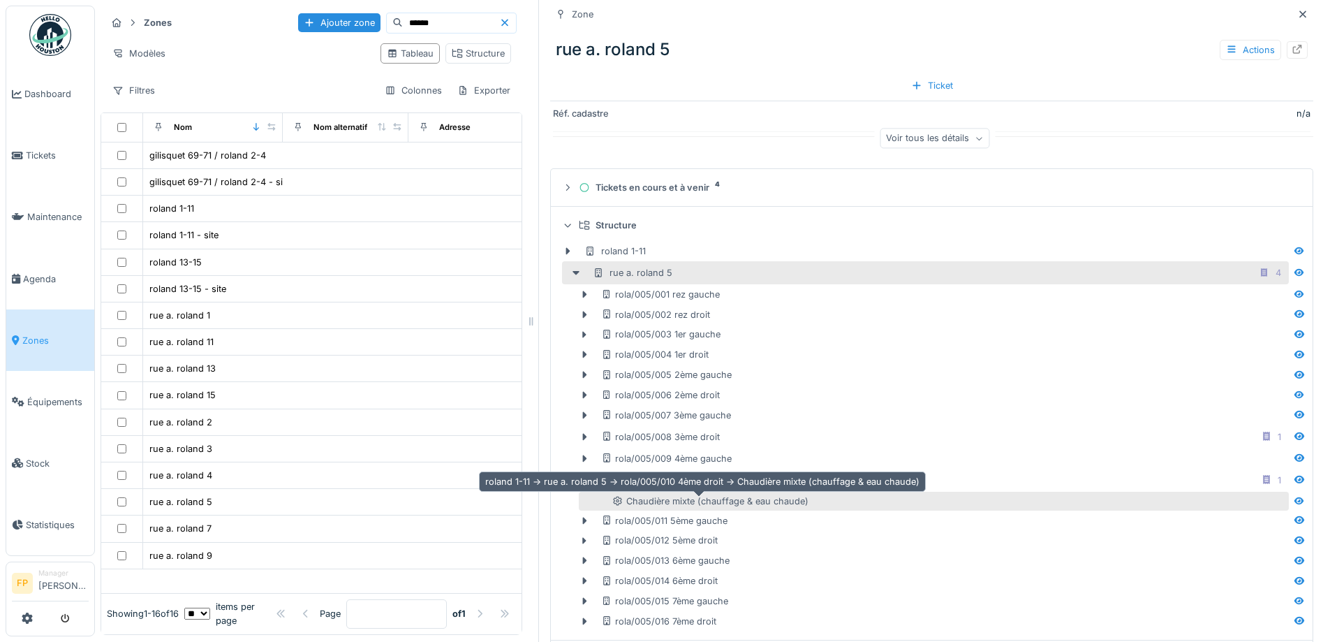
click at [768, 501] on div "Chaudière mixte (chauffage & eau chaude)" at bounding box center [710, 500] width 196 height 13
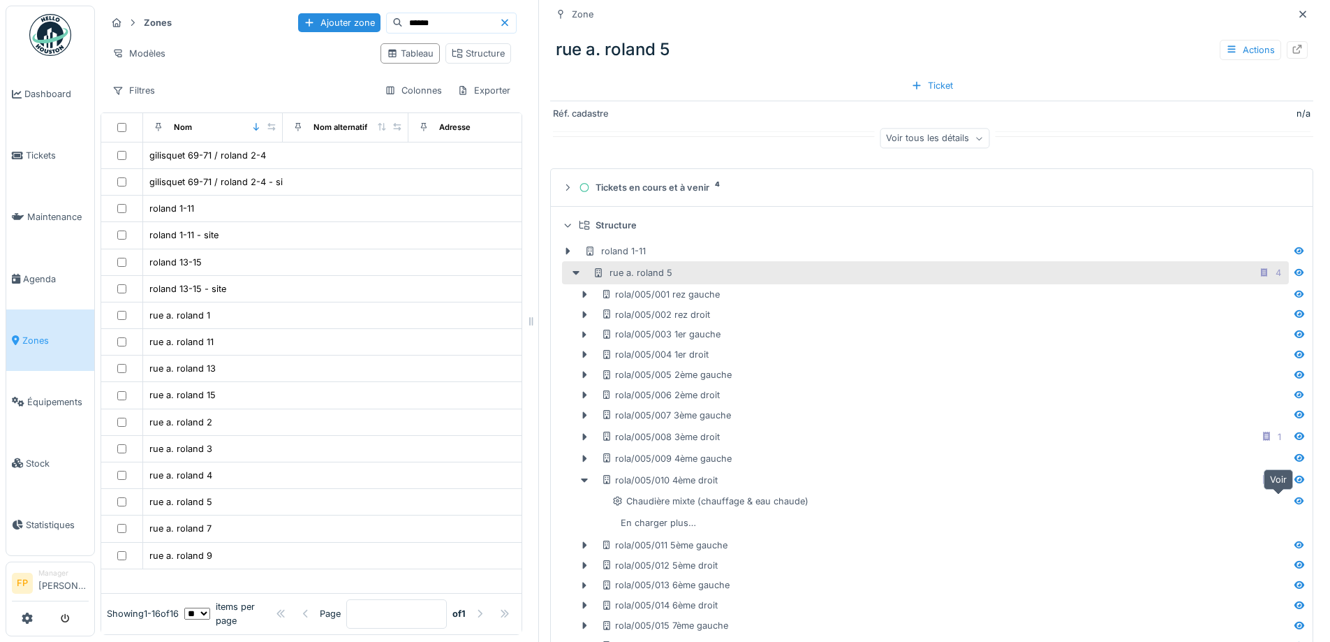
click at [1294, 500] on icon at bounding box center [1299, 500] width 10 height 8
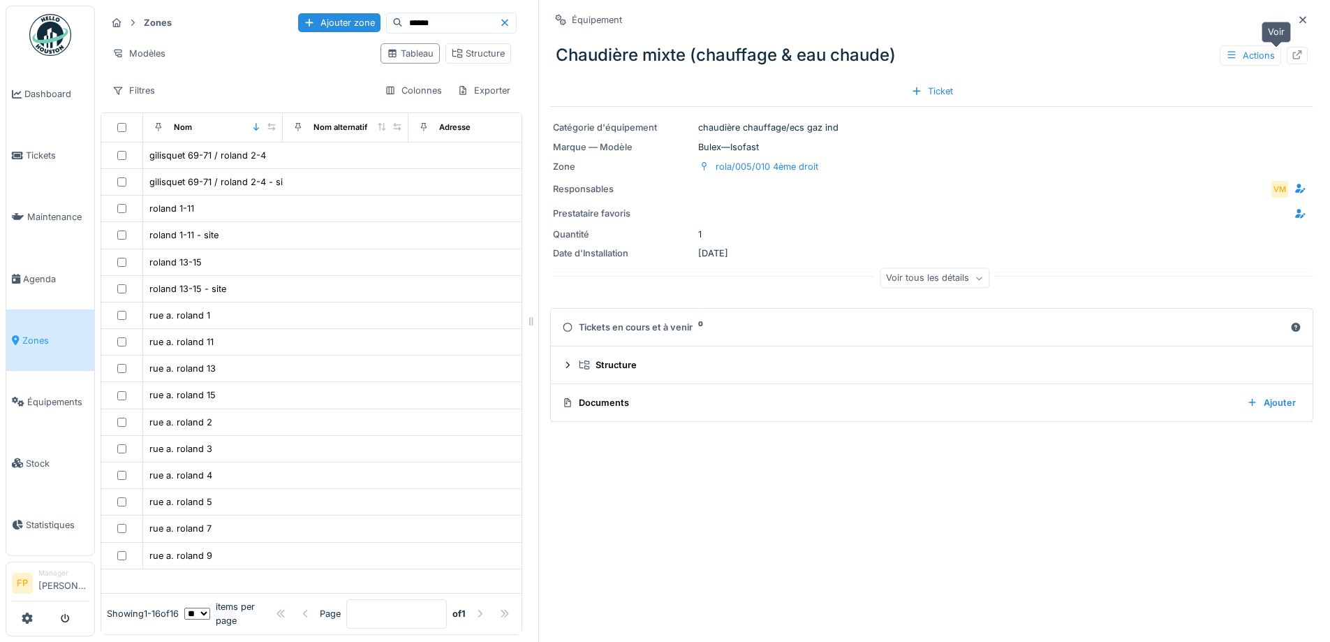
click at [1292, 52] on icon at bounding box center [1297, 54] width 11 height 9
click at [917, 91] on div "Ticket" at bounding box center [932, 91] width 53 height 19
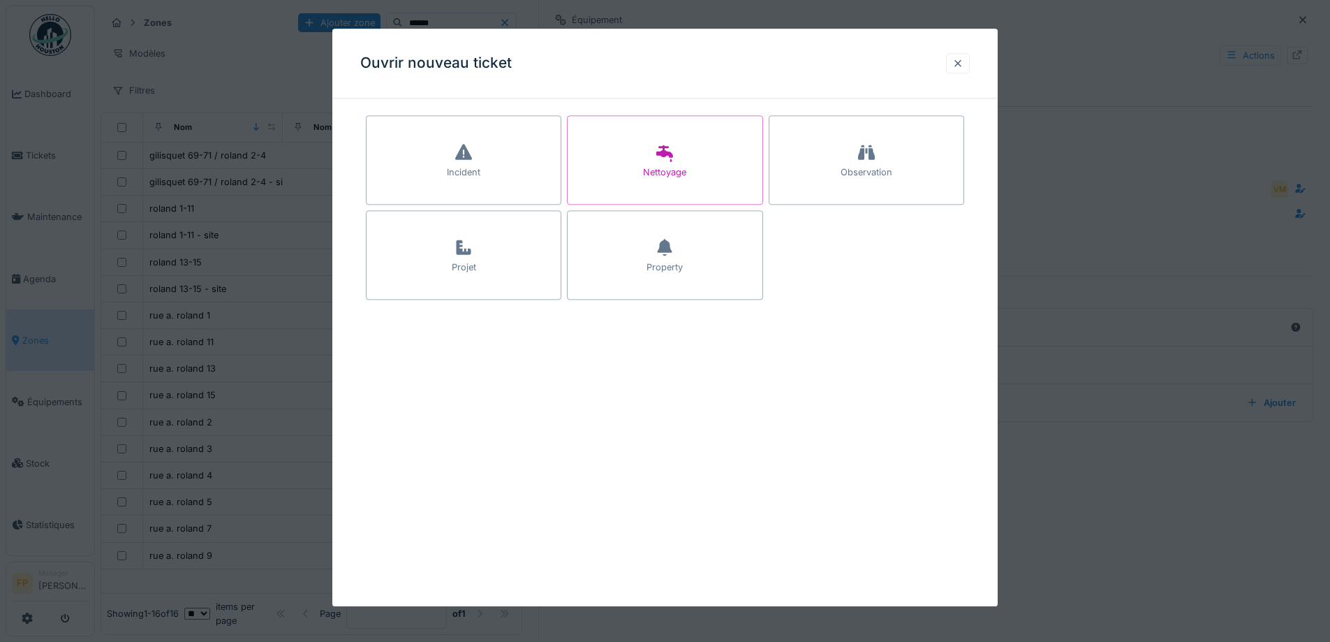
click at [958, 64] on div at bounding box center [957, 63] width 11 height 13
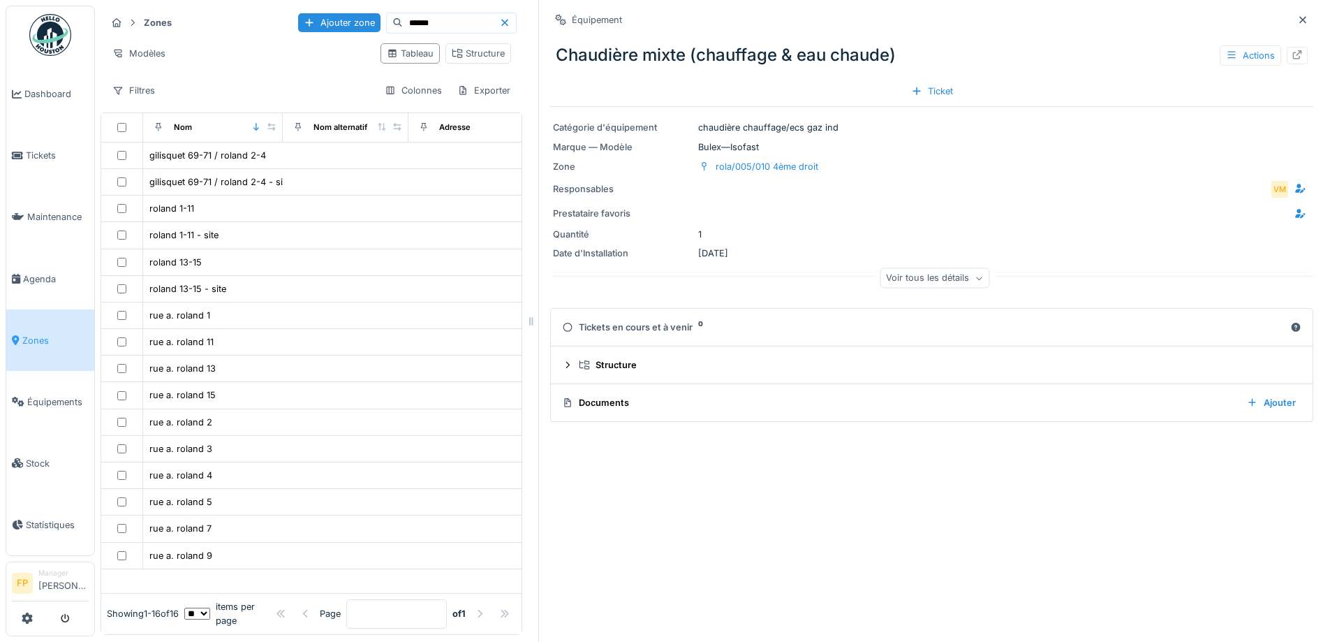
click at [965, 536] on div "Équipement Chaudière mixte (chauffage & eau chaude) Actions Ticket Catégorie d'…" at bounding box center [931, 321] width 786 height 642
click at [762, 163] on div "rola/005/010 4ème droit" at bounding box center [767, 166] width 103 height 13
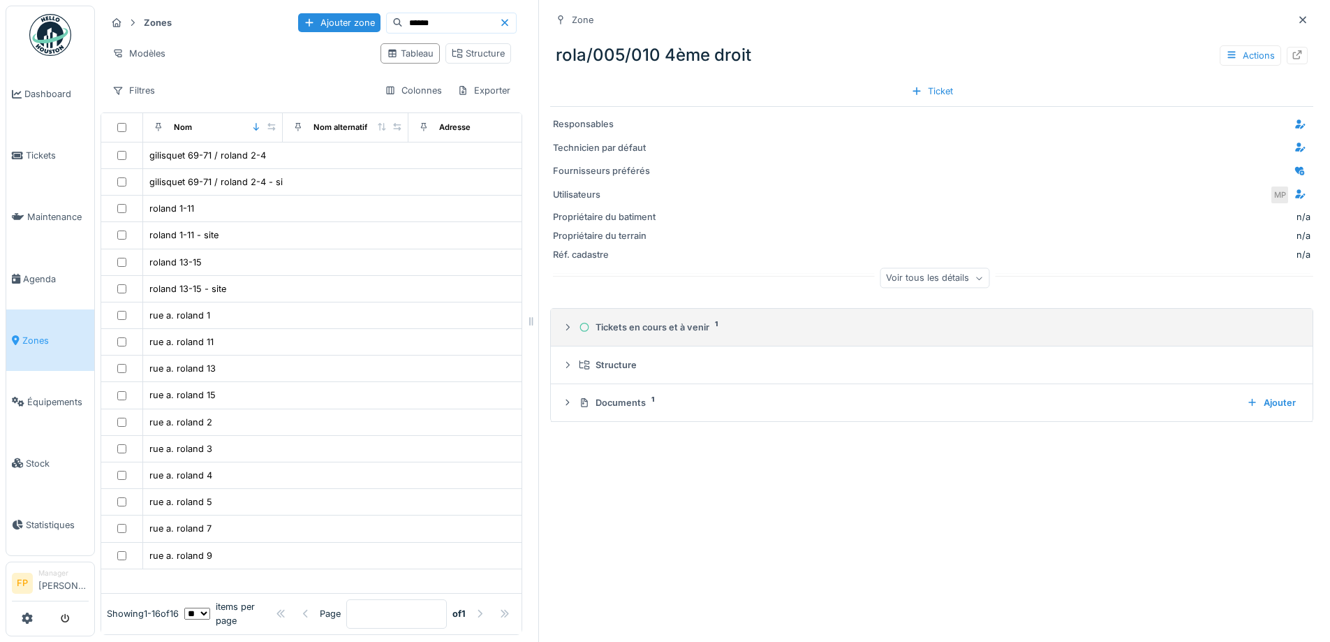
click at [650, 327] on div "Tickets en cours et à venir 1" at bounding box center [937, 326] width 717 height 13
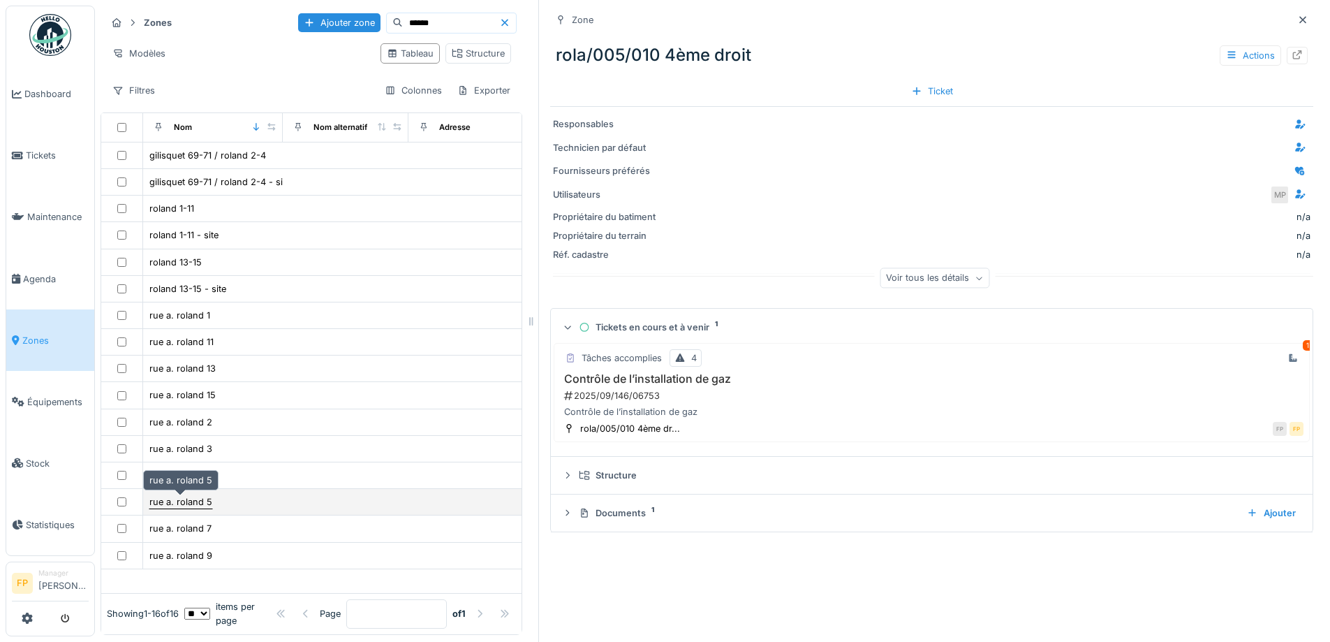
click at [184, 500] on div "rue a. roland 5" at bounding box center [180, 501] width 63 height 13
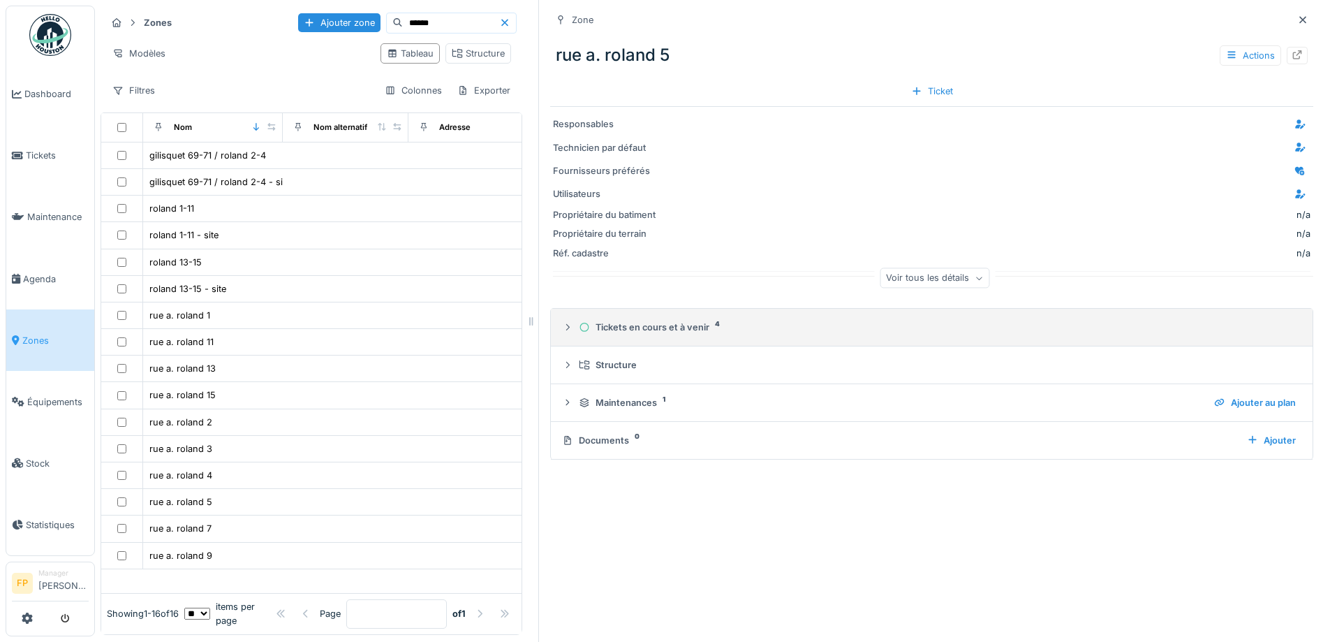
click at [682, 334] on div "Tickets en cours et à venir 4" at bounding box center [937, 326] width 717 height 13
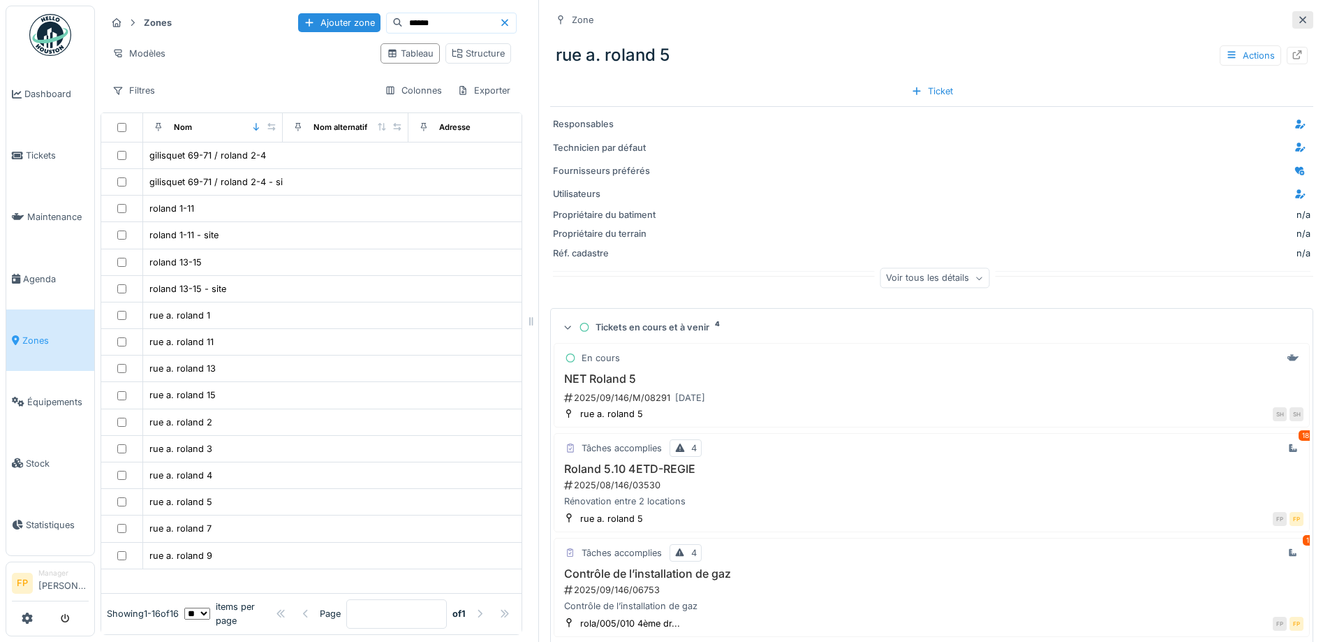
click at [1297, 15] on icon at bounding box center [1302, 19] width 11 height 9
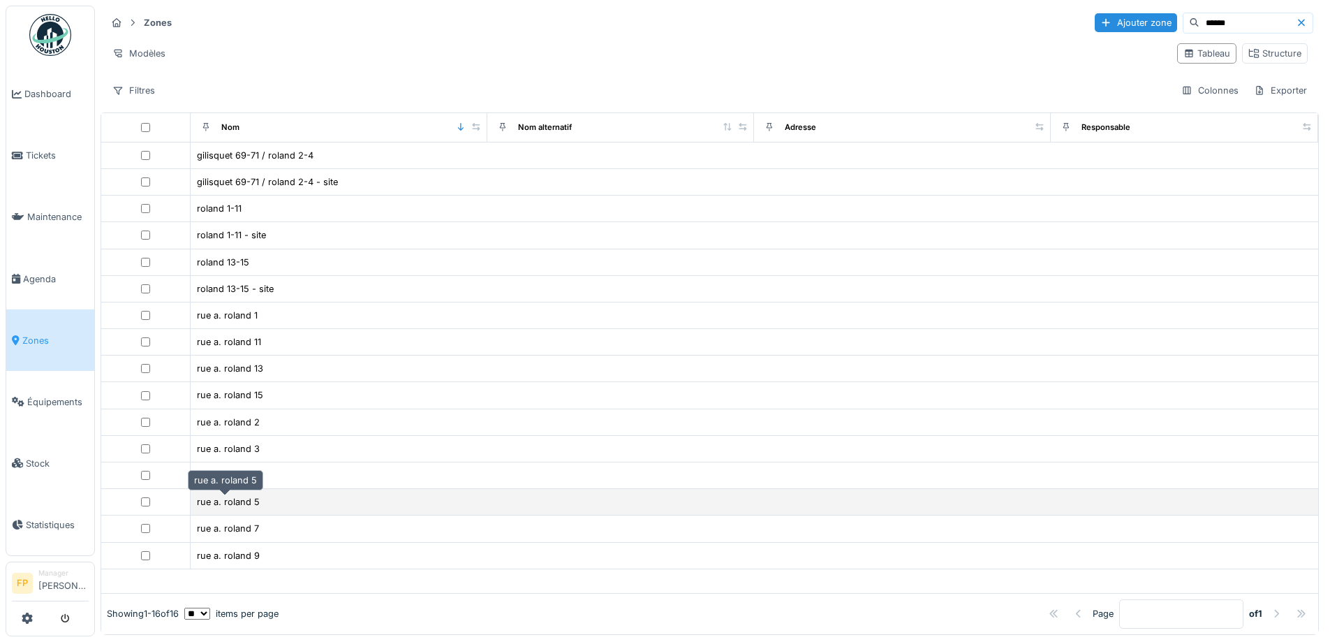
click at [242, 495] on div "rue a. roland 5" at bounding box center [228, 501] width 63 height 13
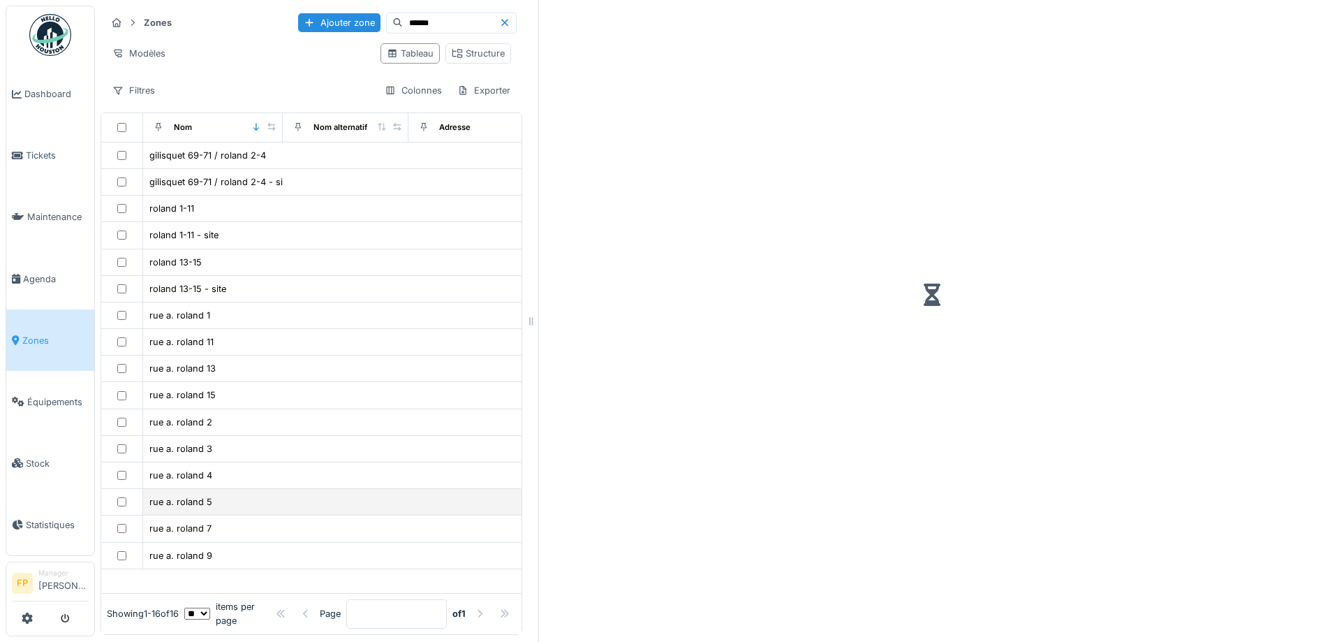
scroll to position [10, 0]
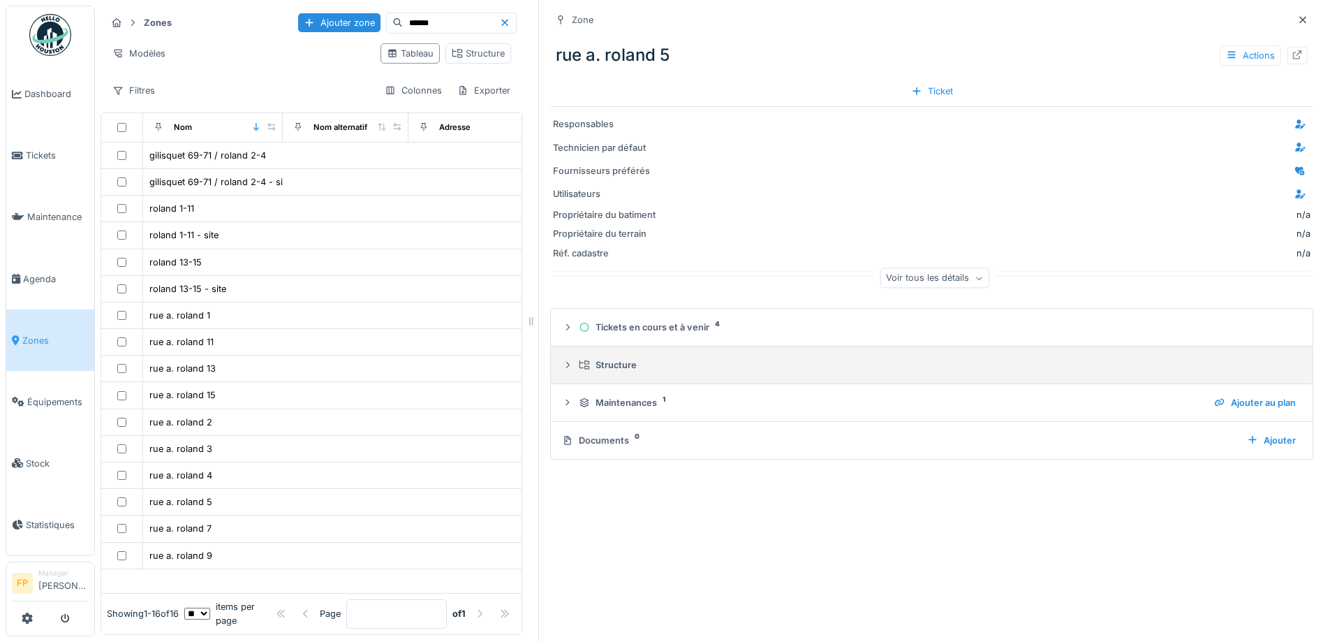
click at [607, 358] on div "Structure" at bounding box center [937, 364] width 717 height 13
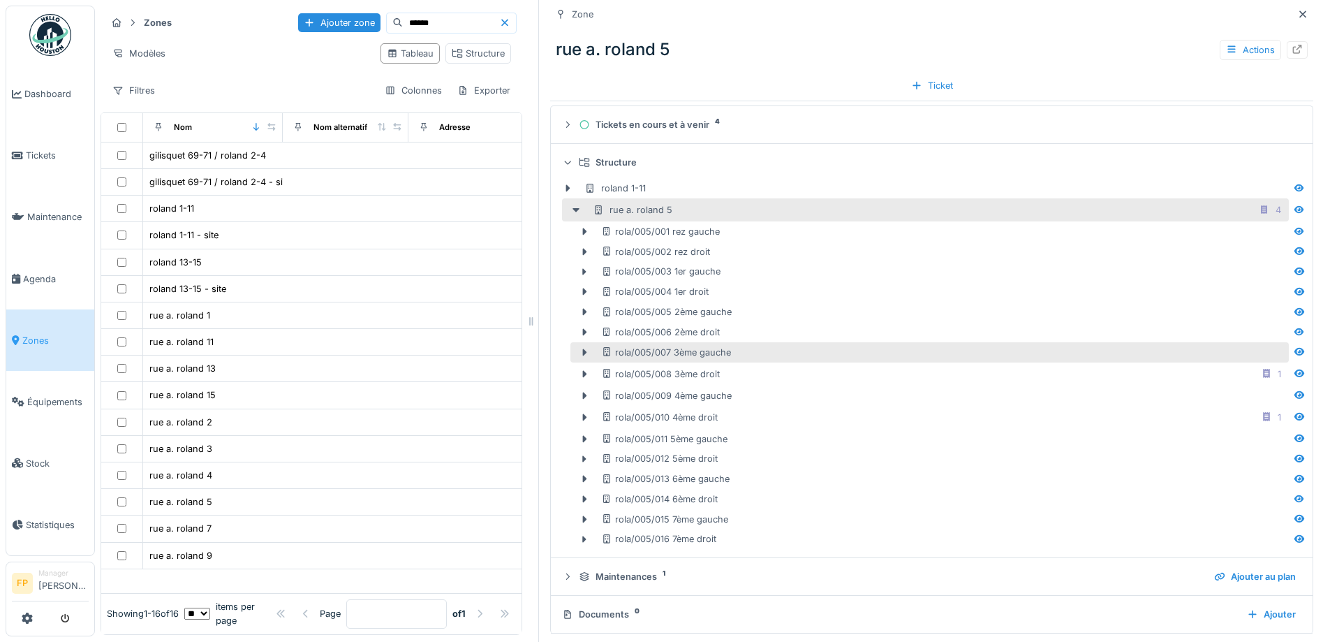
scroll to position [207, 0]
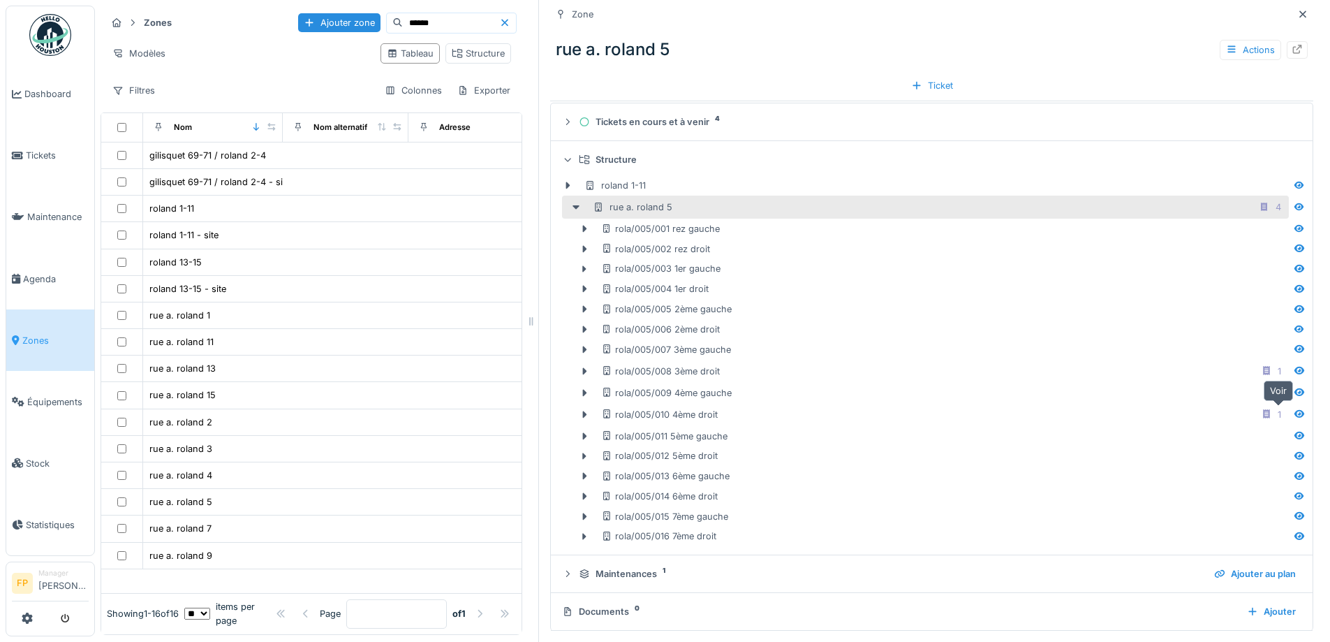
click at [1294, 410] on icon at bounding box center [1299, 414] width 10 height 8
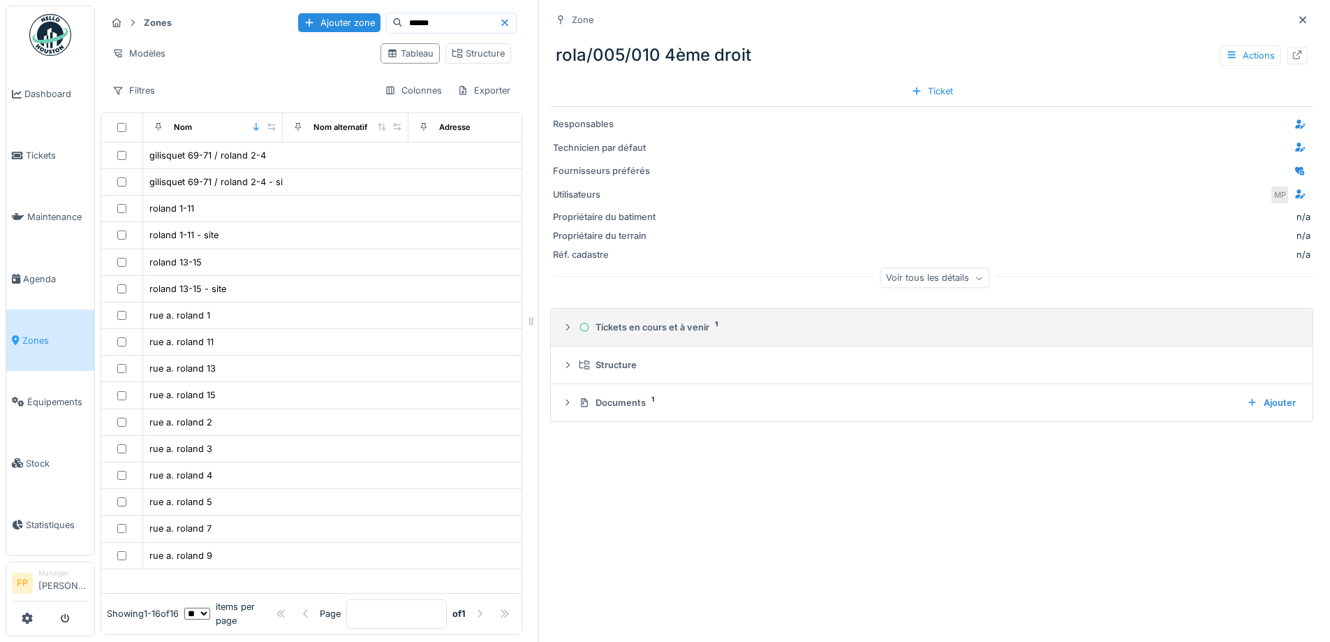
click at [644, 320] on div "Tickets en cours et à venir 1" at bounding box center [937, 326] width 717 height 13
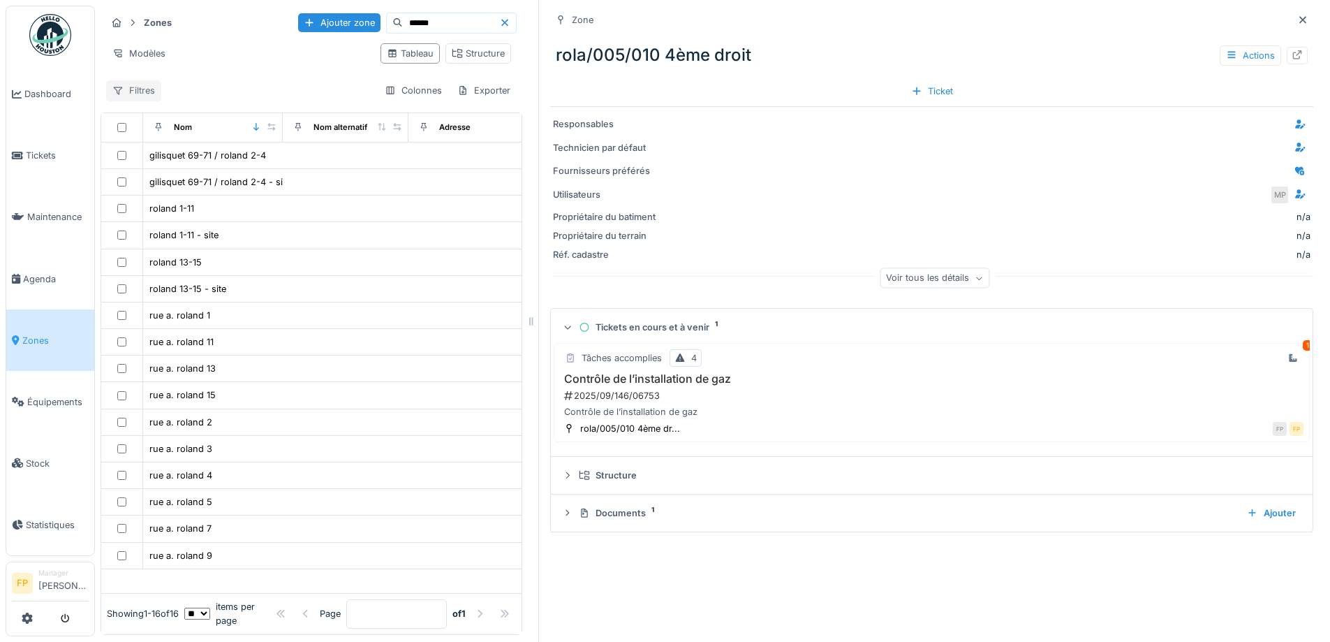
click at [152, 80] on div "Filtres" at bounding box center [133, 90] width 55 height 20
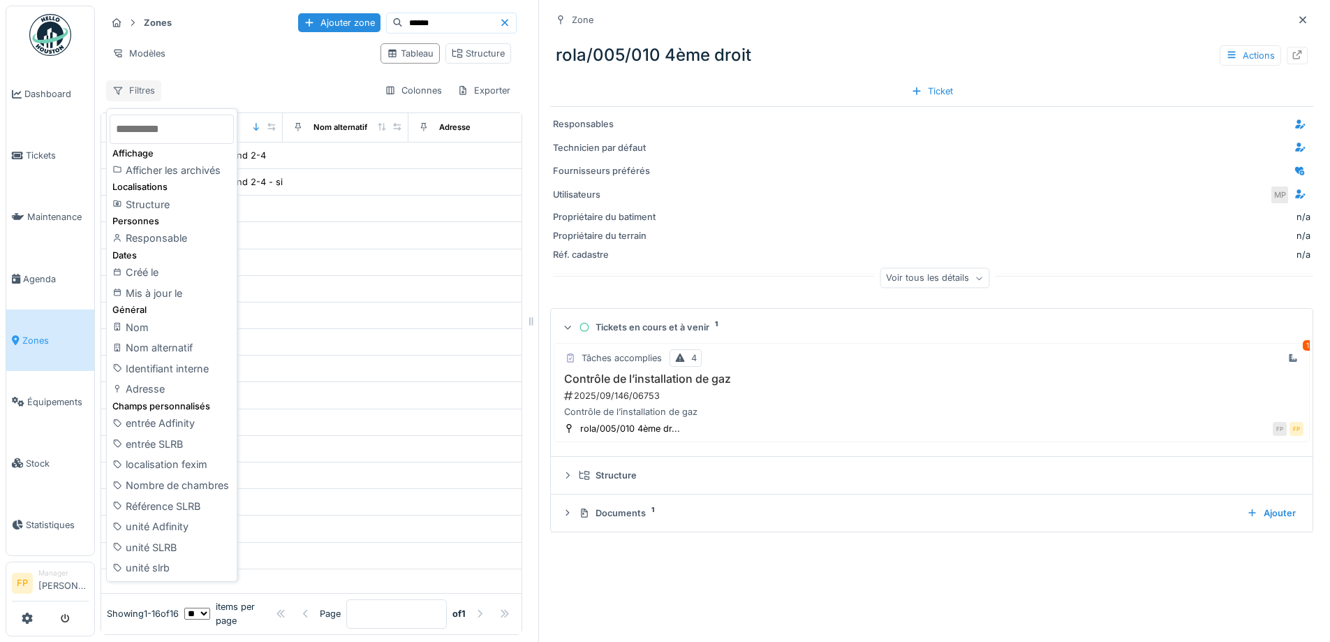
drag, startPoint x: 149, startPoint y: 78, endPoint x: 156, endPoint y: 76, distance: 7.3
click at [147, 80] on div "Filtres" at bounding box center [133, 90] width 55 height 20
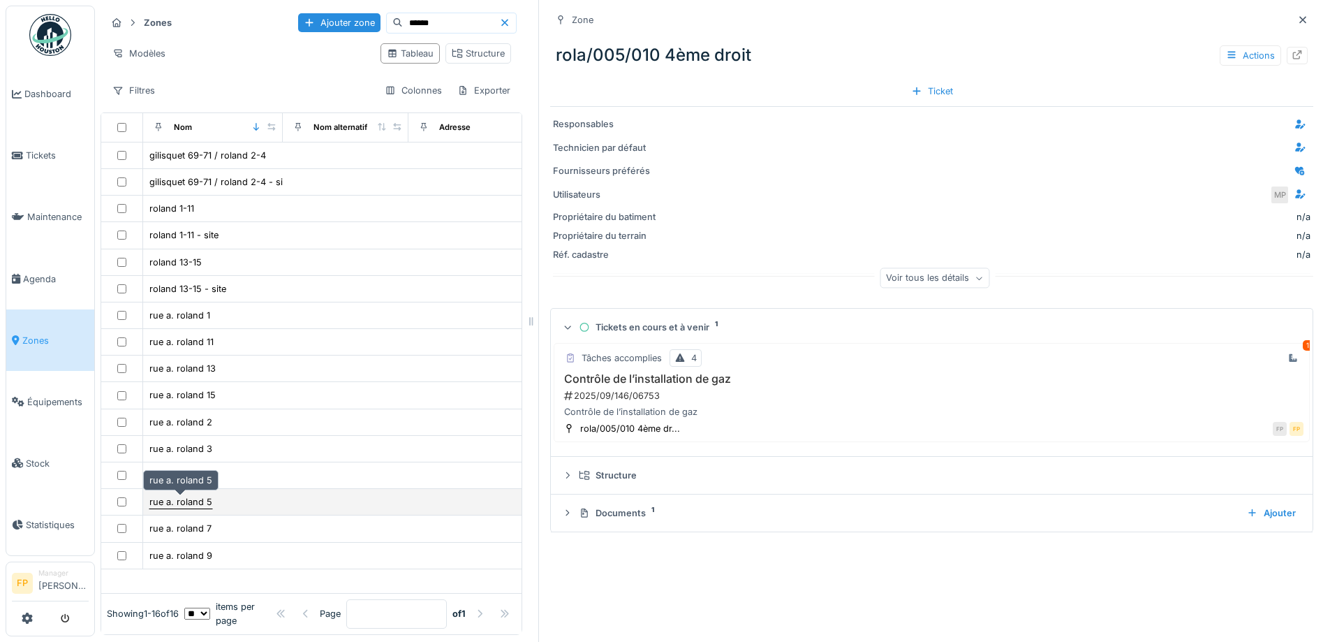
click at [195, 495] on div "rue a. roland 5" at bounding box center [180, 501] width 63 height 13
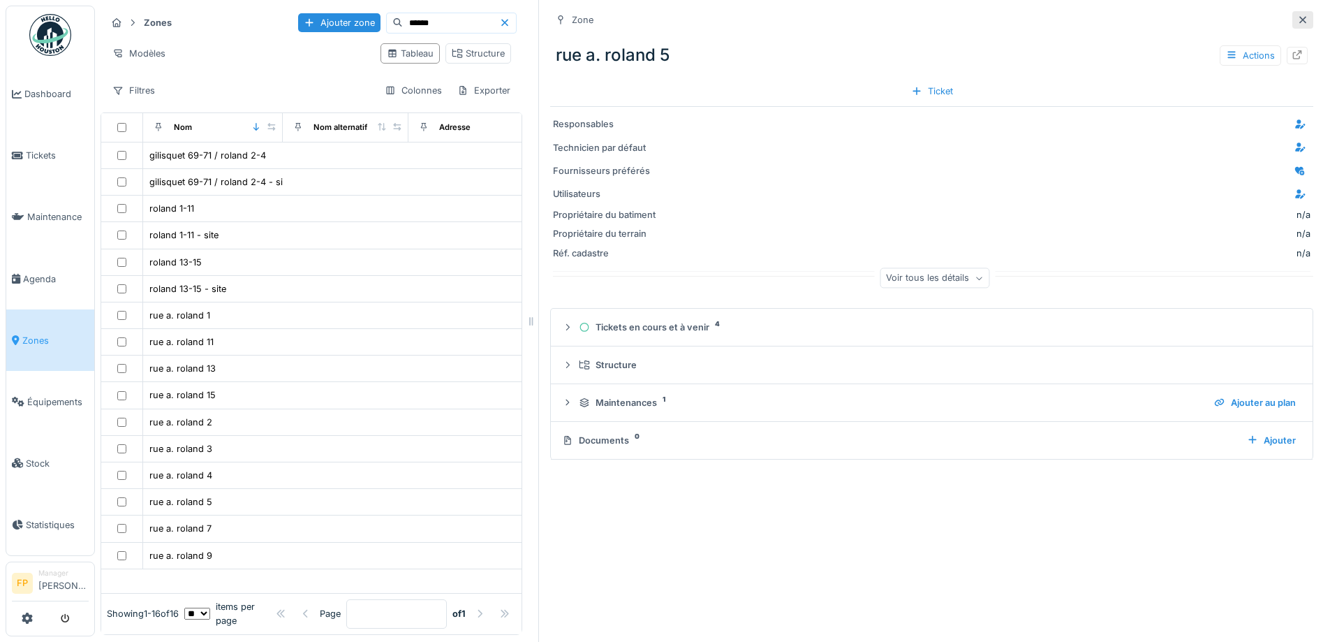
click at [1297, 15] on icon at bounding box center [1302, 19] width 11 height 9
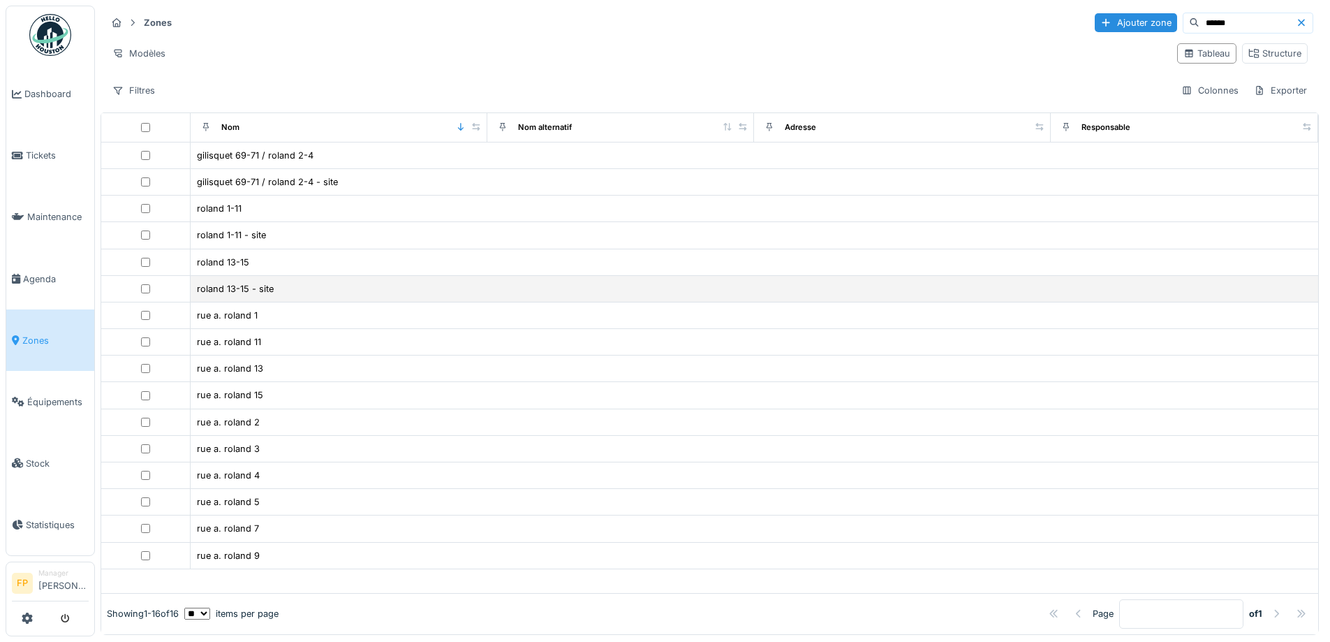
scroll to position [9, 0]
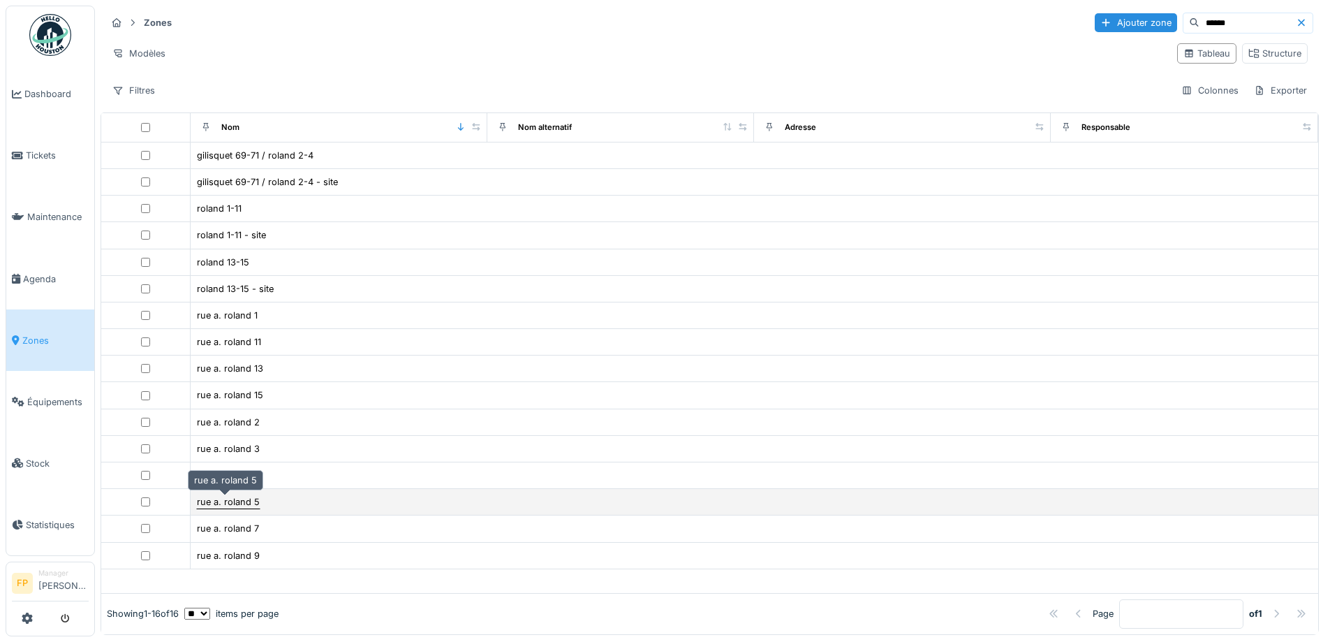
click at [223, 495] on div "rue a. roland 5" at bounding box center [228, 501] width 63 height 13
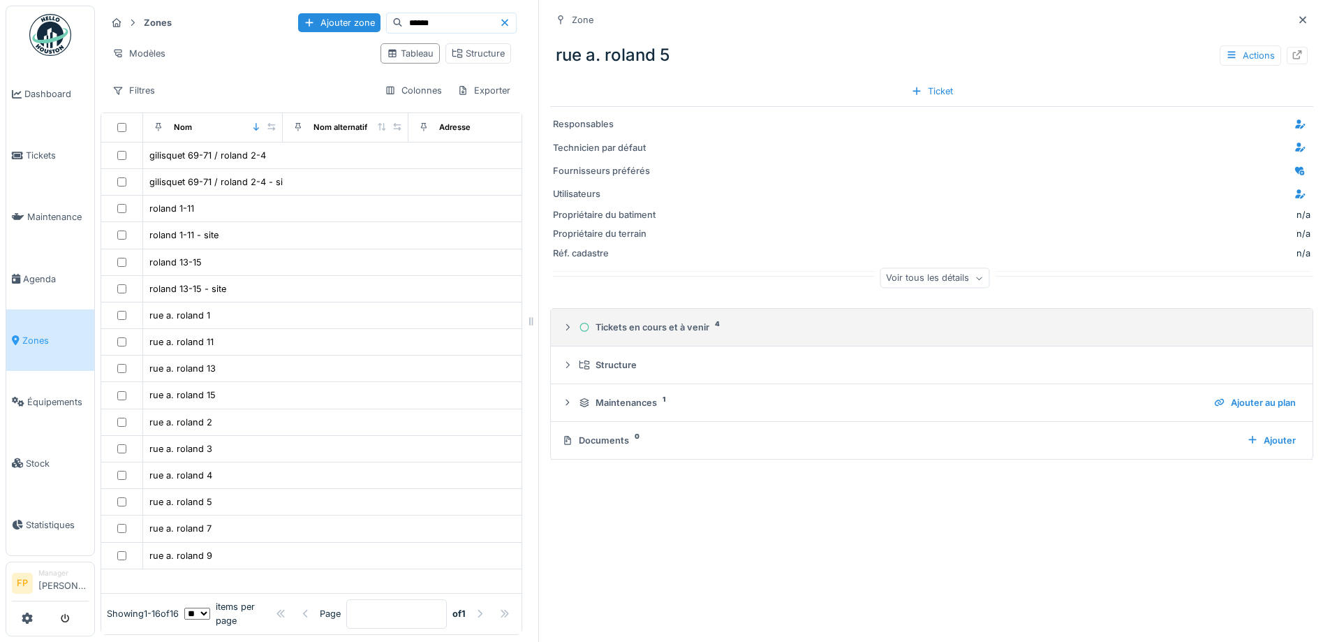
click at [653, 327] on summary "Tickets en cours et à venir 4" at bounding box center [931, 327] width 751 height 26
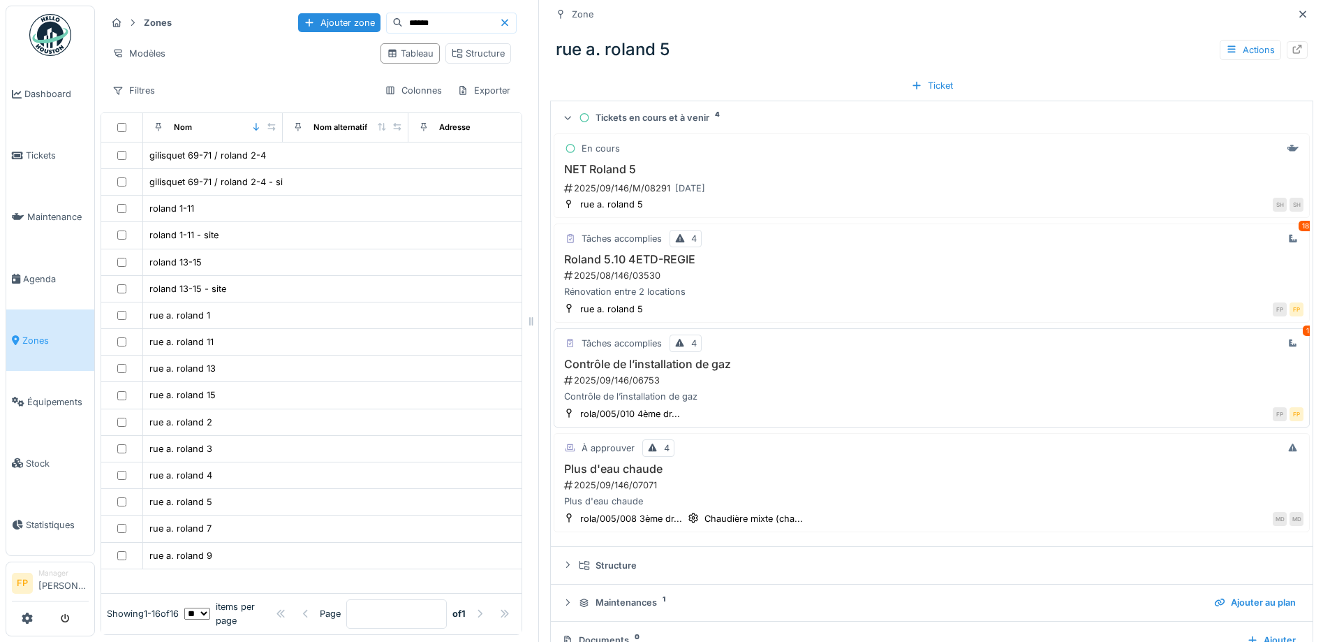
scroll to position [140, 0]
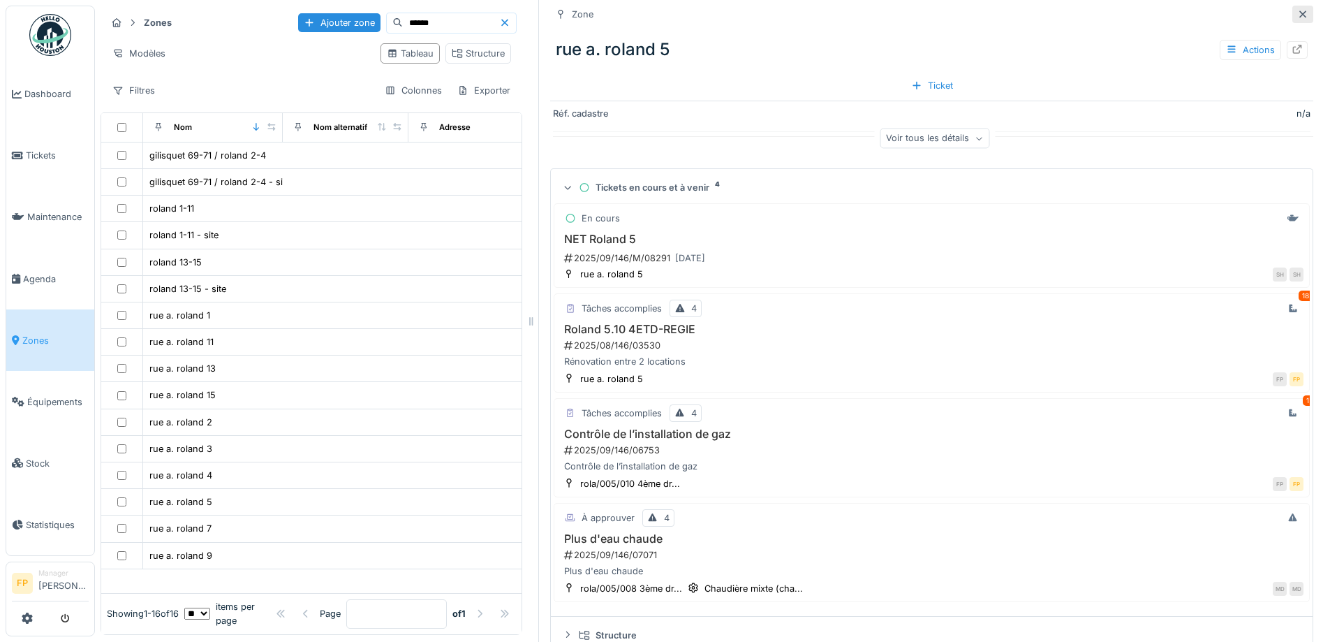
click at [1292, 13] on div at bounding box center [1302, 14] width 21 height 17
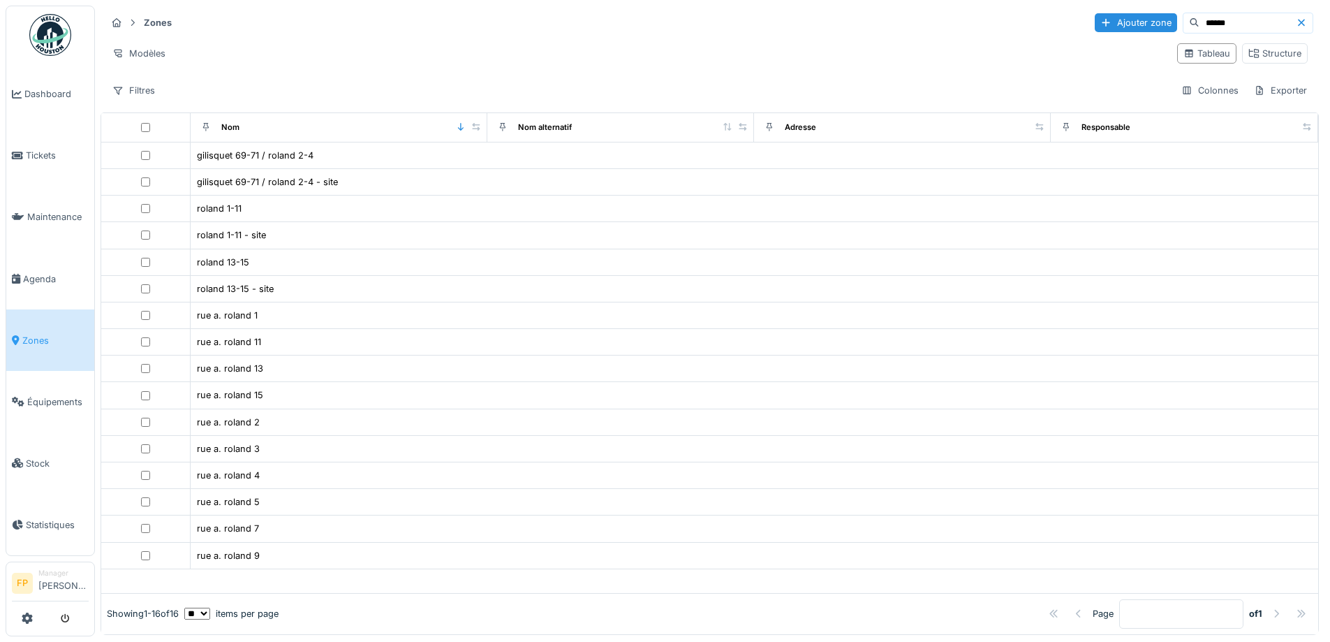
click at [50, 336] on span "Zones" at bounding box center [55, 340] width 66 height 13
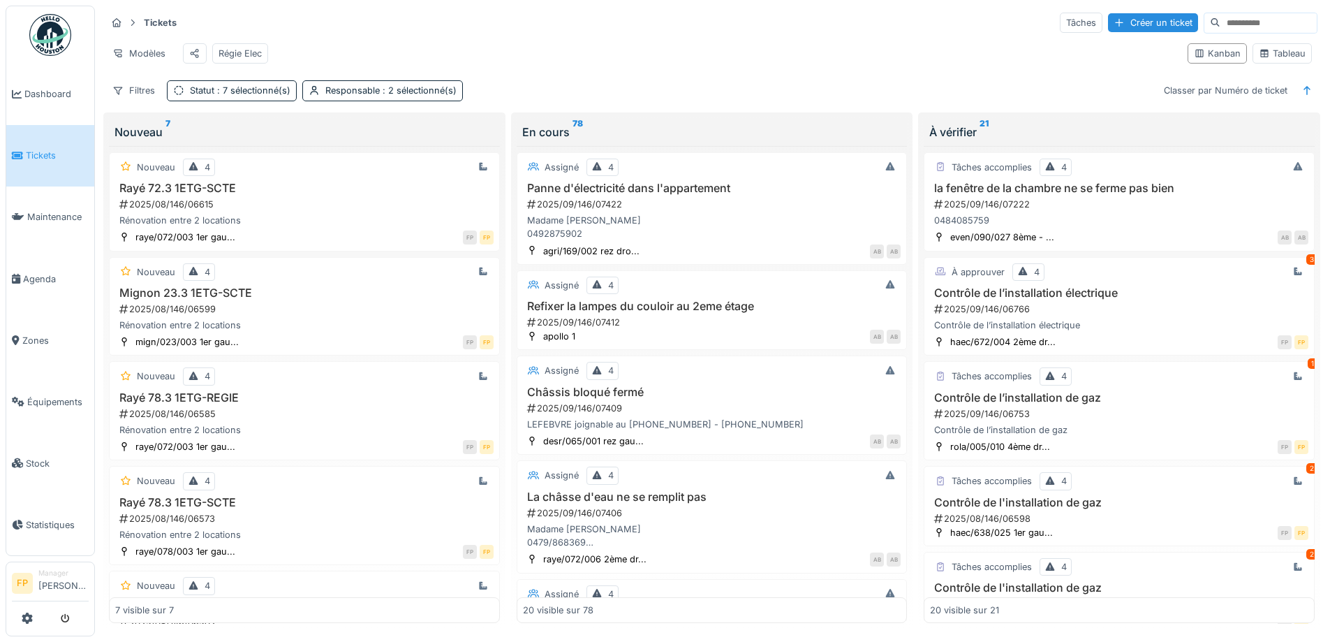
click at [1229, 23] on input at bounding box center [1268, 23] width 96 height 20
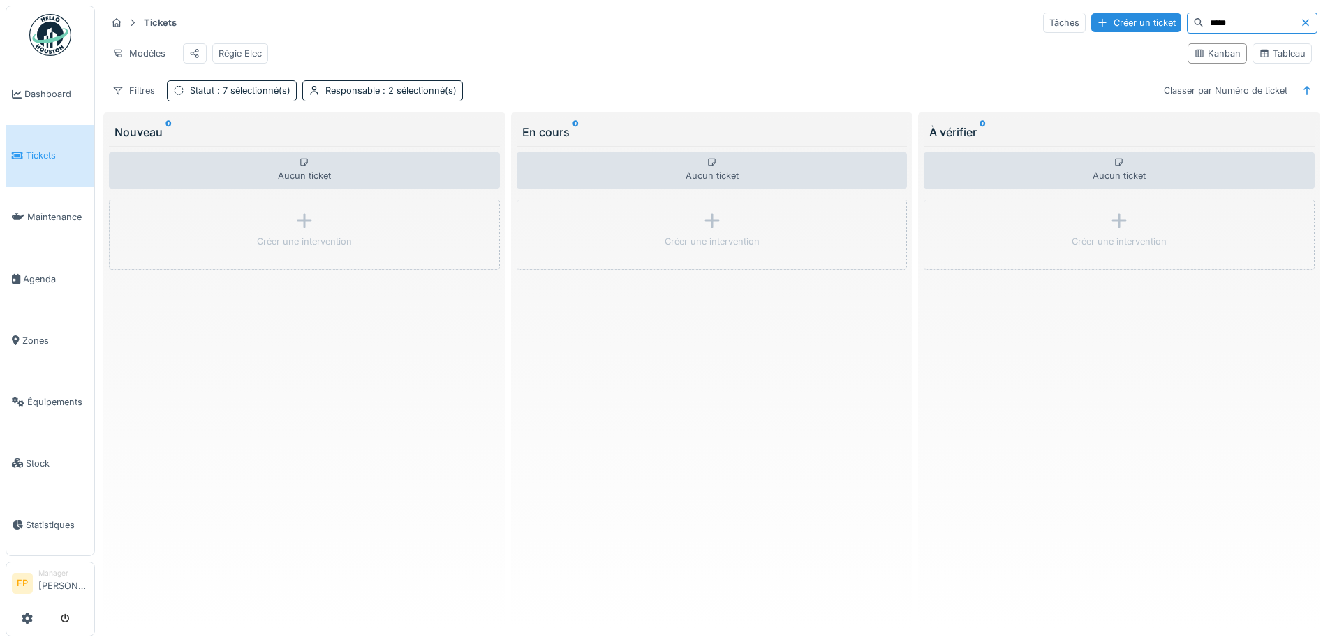
click at [1204, 25] on input "*****" at bounding box center [1252, 23] width 96 height 20
type input "****"
click at [1300, 19] on icon at bounding box center [1305, 22] width 11 height 9
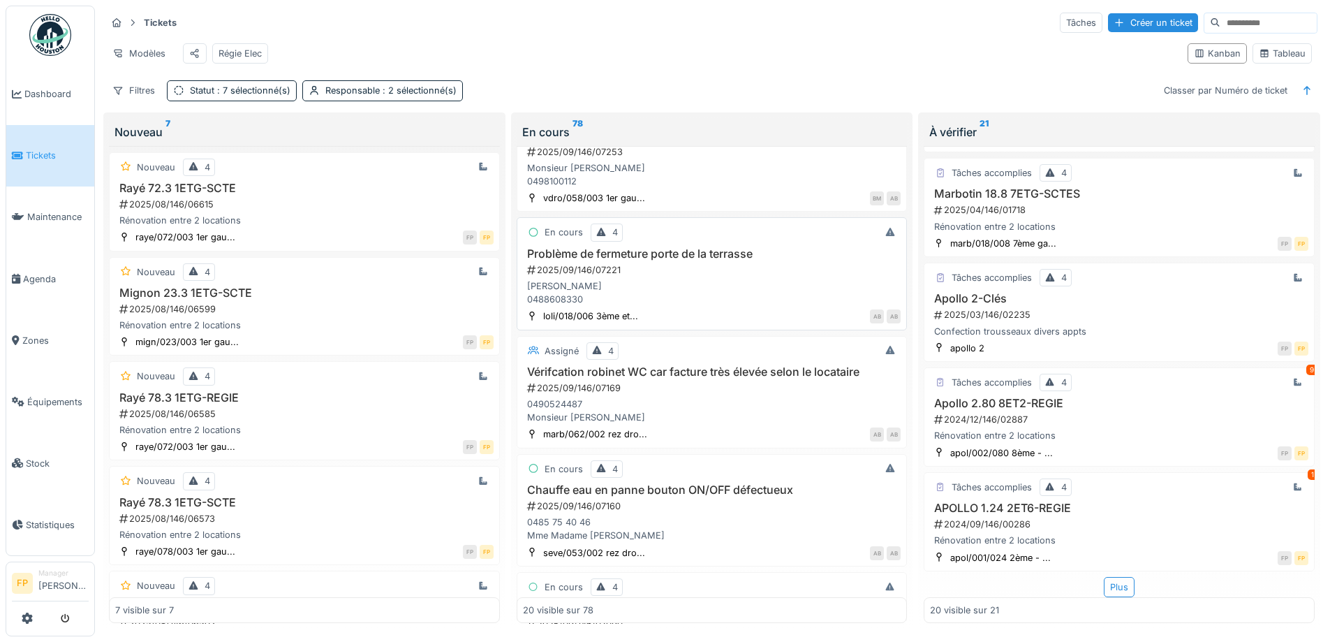
scroll to position [1777, 0]
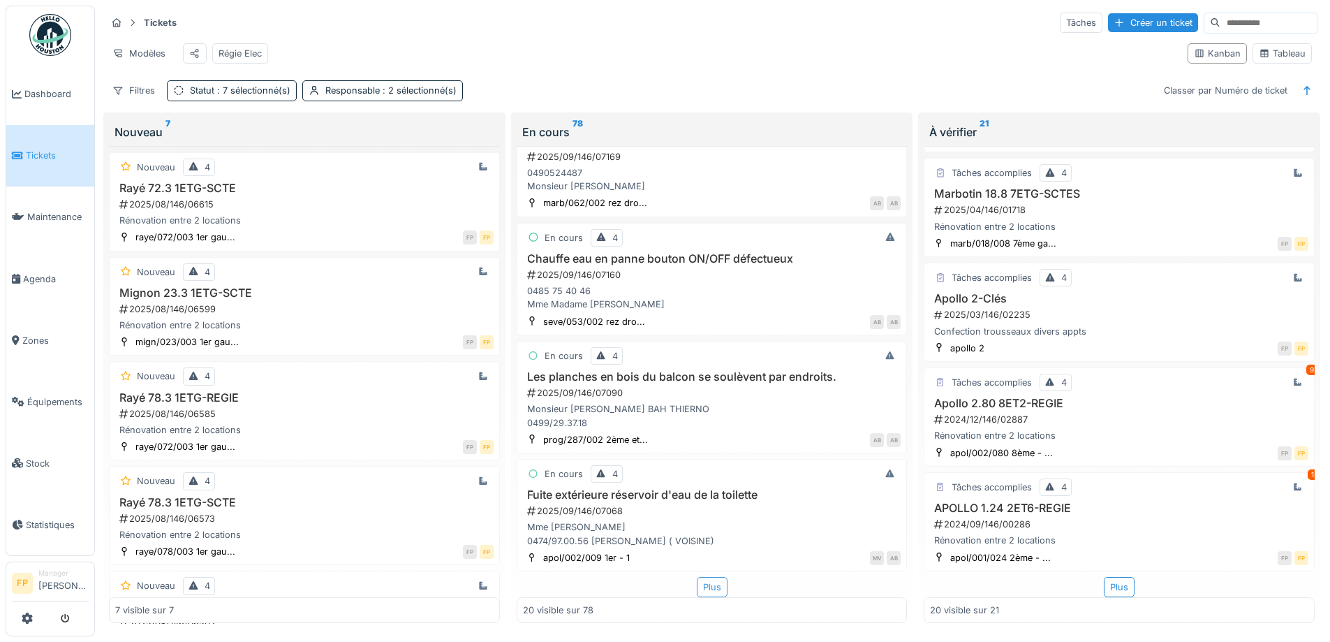
click at [702, 589] on div "Plus" at bounding box center [712, 587] width 31 height 20
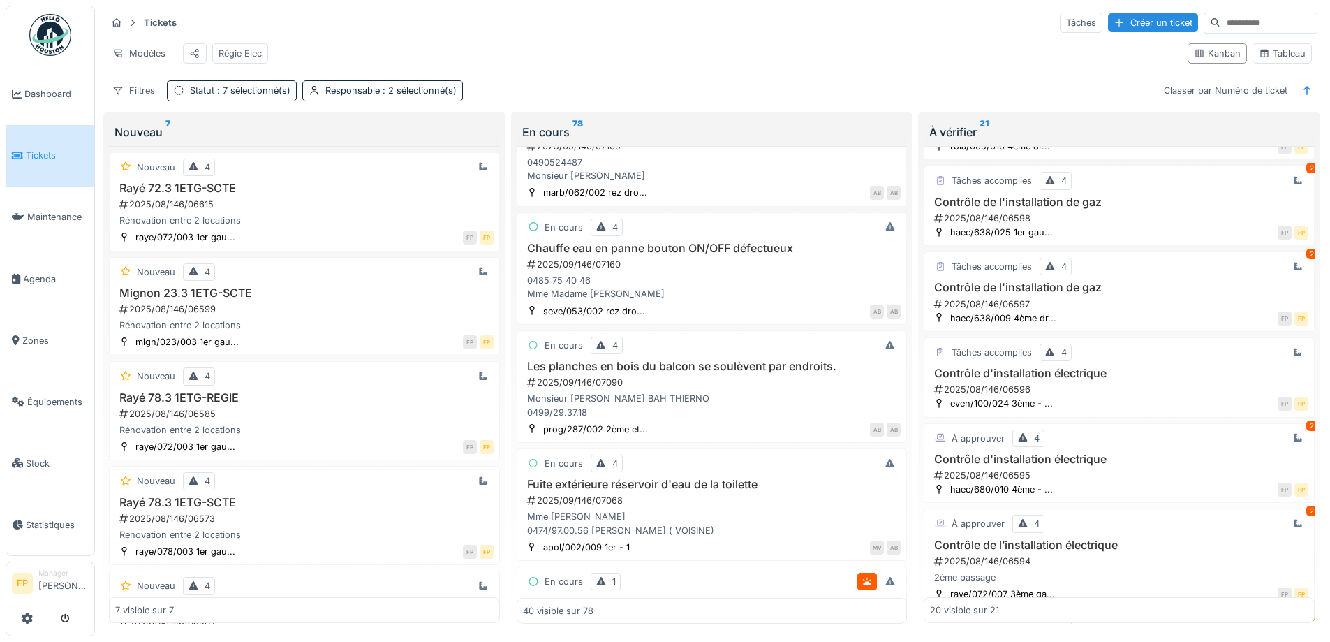
scroll to position [0, 0]
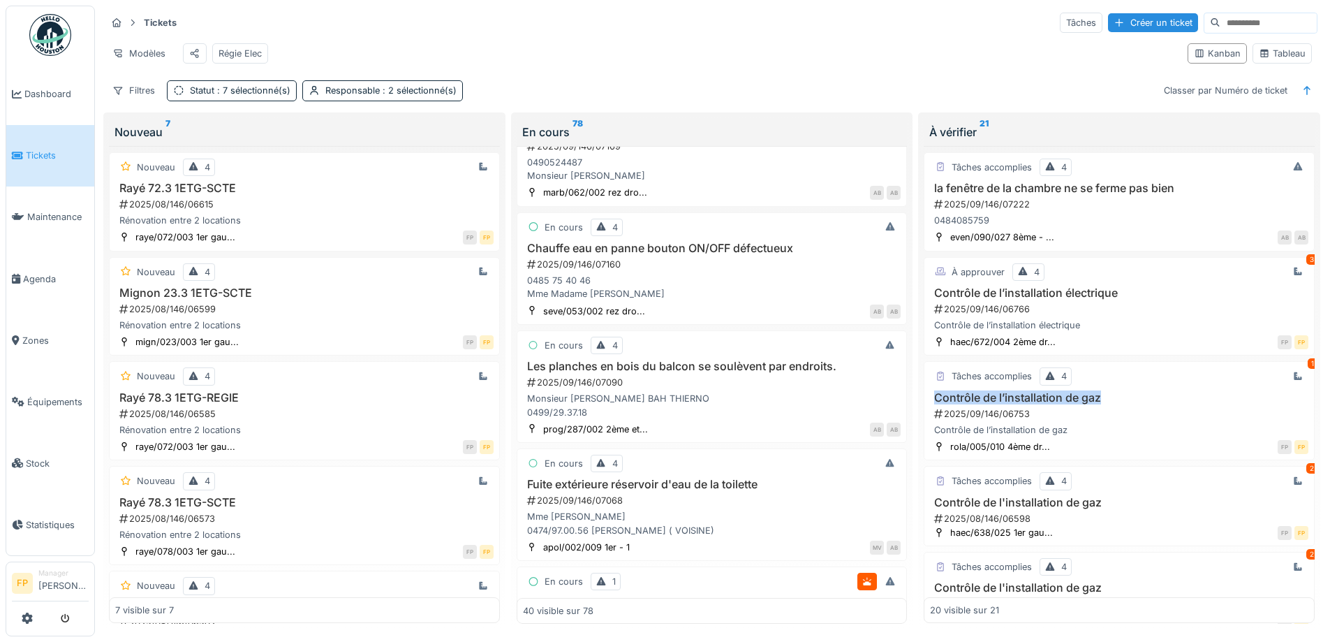
drag, startPoint x: 1110, startPoint y: 399, endPoint x: 910, endPoint y: 401, distance: 199.7
click at [915, 401] on div "À vérifier 21 Tâches accomplies 4 la fenêtre de la chambre ne se ferme pas bien…" at bounding box center [1119, 373] width 408 height 522
copy h3 "Contrôle de l’installation de gaz"
click at [1209, 394] on h3 "Contrôle de l’installation de gaz" at bounding box center [1119, 397] width 378 height 13
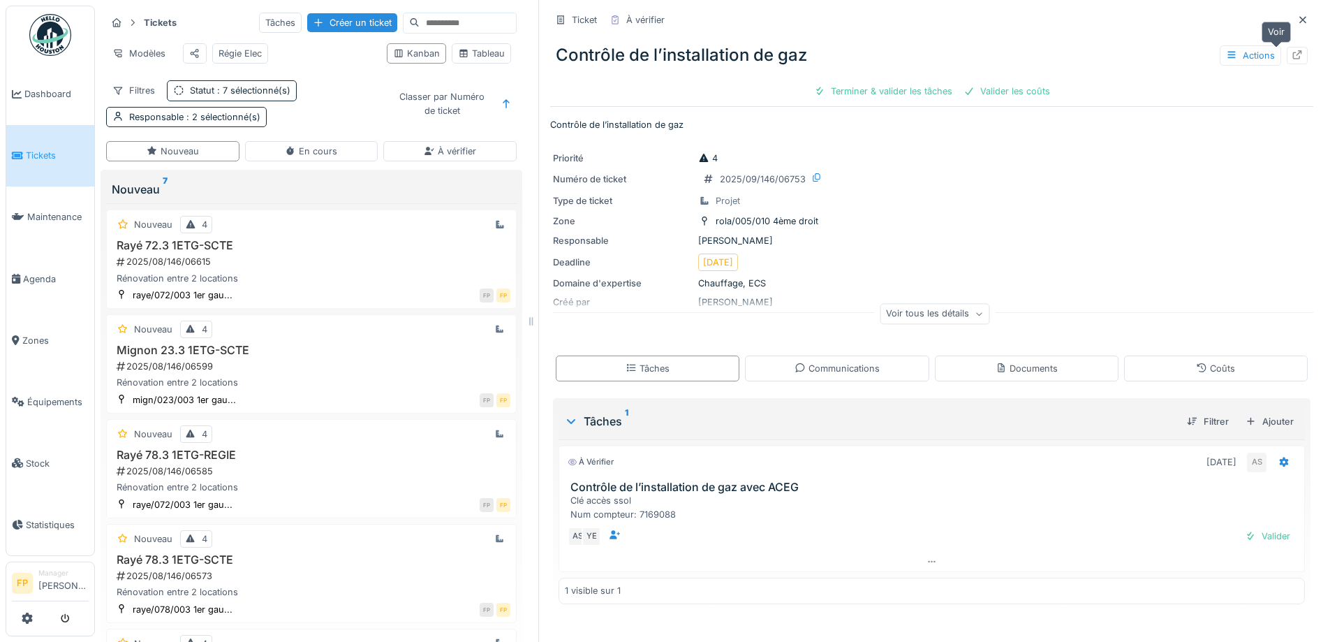
click at [1293, 50] on icon at bounding box center [1297, 54] width 9 height 9
click at [1299, 16] on icon at bounding box center [1302, 19] width 7 height 7
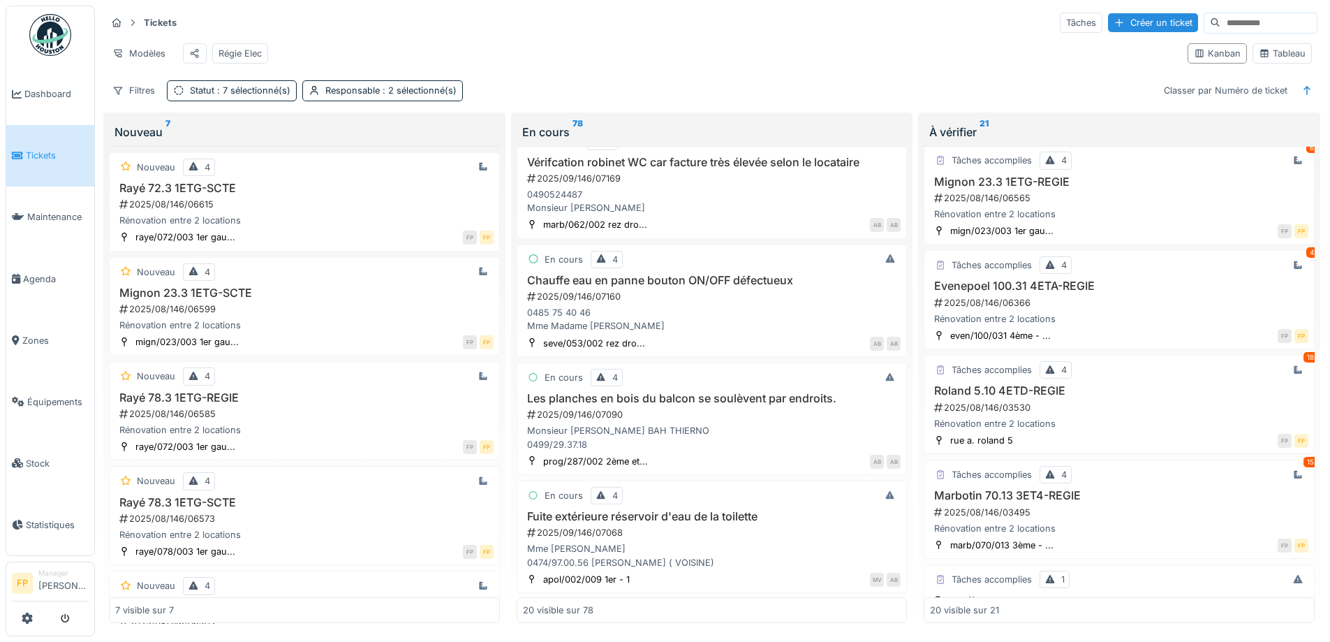
scroll to position [1777, 0]
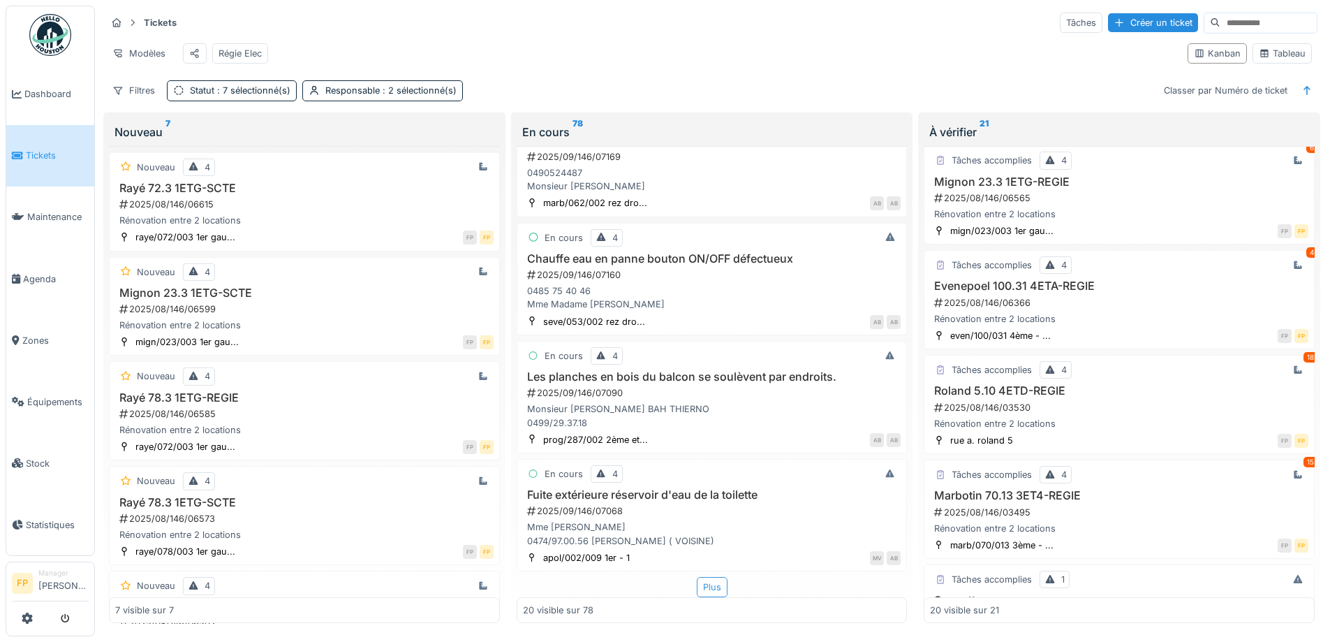
click at [701, 577] on div "Plus" at bounding box center [712, 587] width 31 height 20
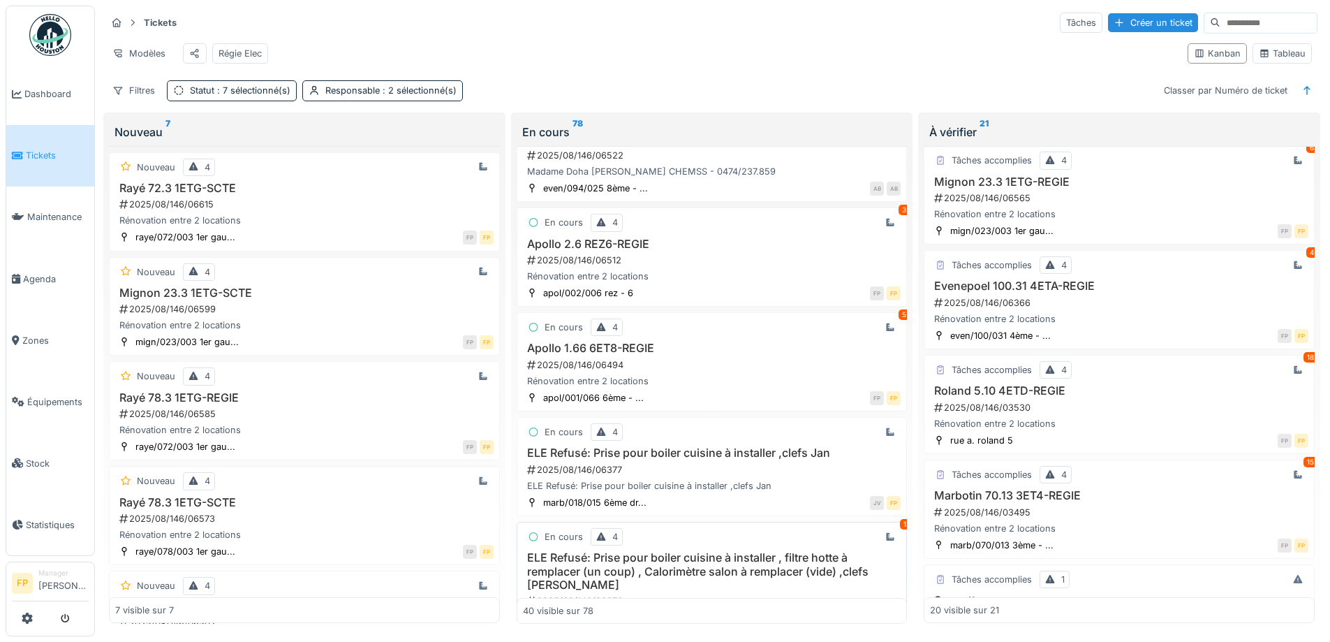
scroll to position [3821, 0]
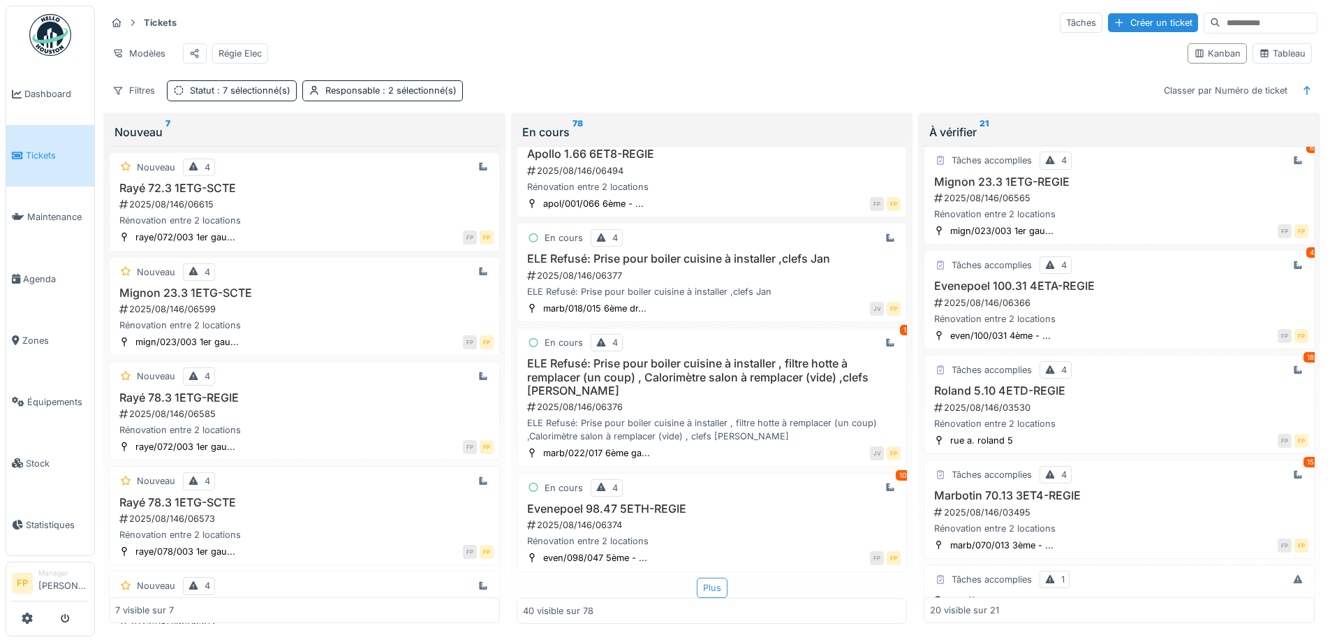
click at [709, 577] on div "Plus" at bounding box center [712, 587] width 31 height 20
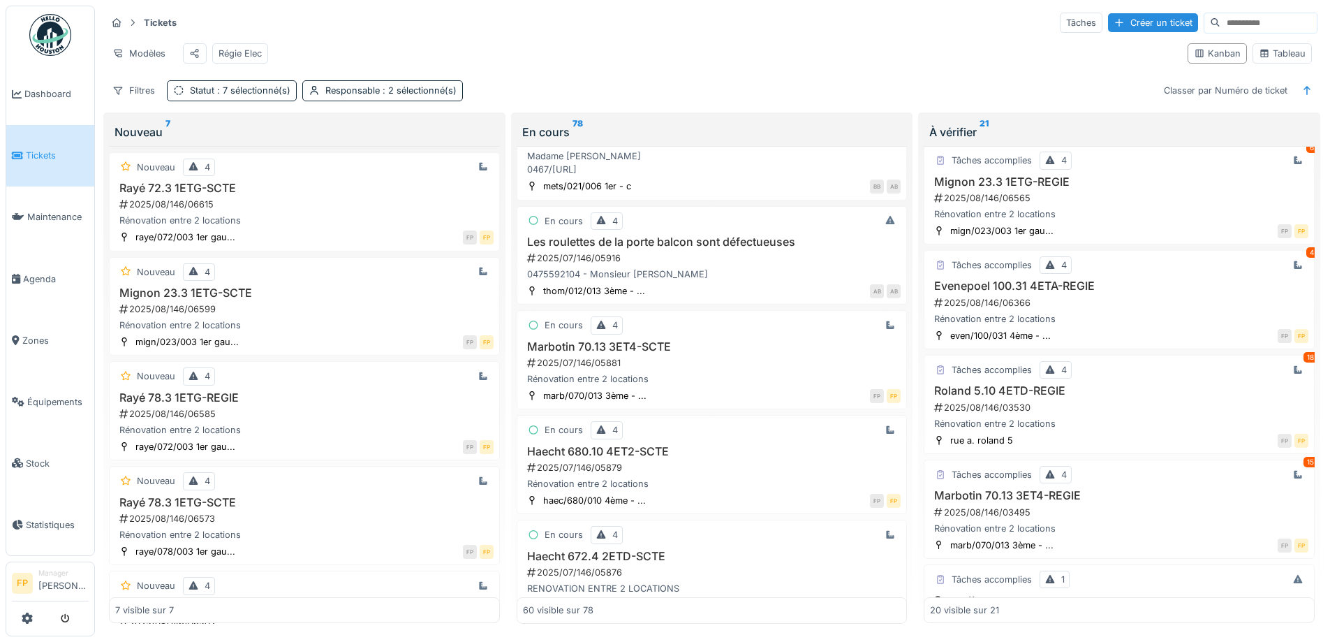
scroll to position [5970, 0]
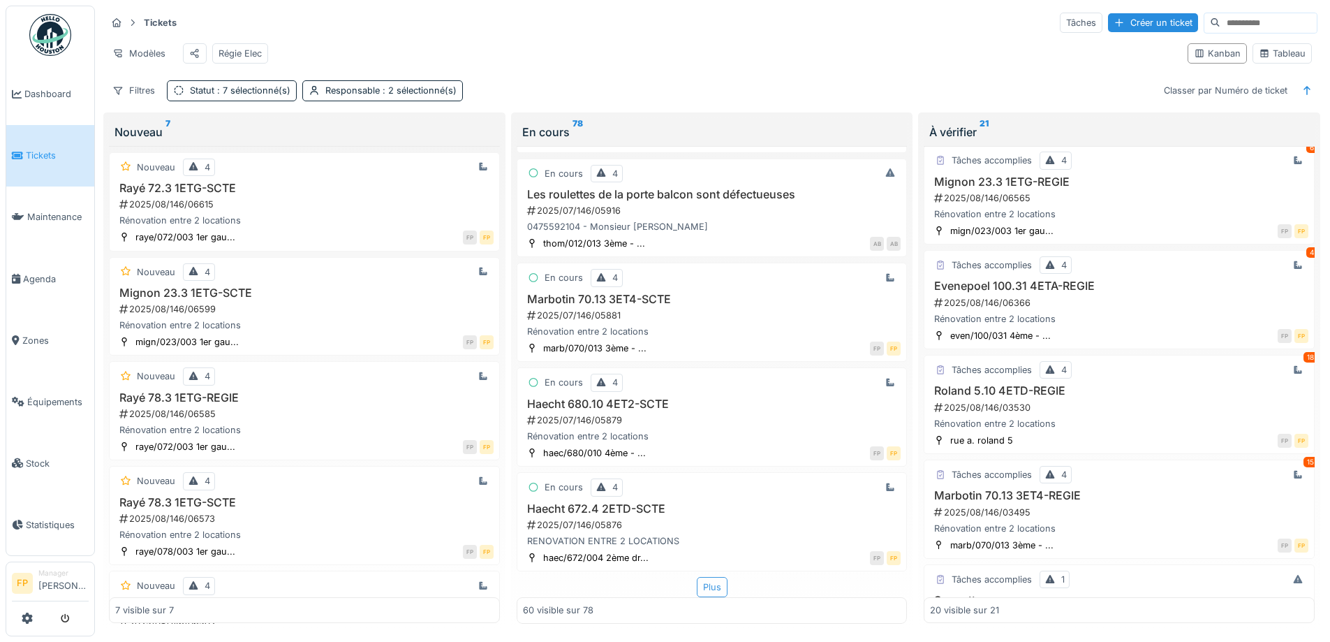
click at [705, 577] on div "Plus" at bounding box center [712, 587] width 31 height 20
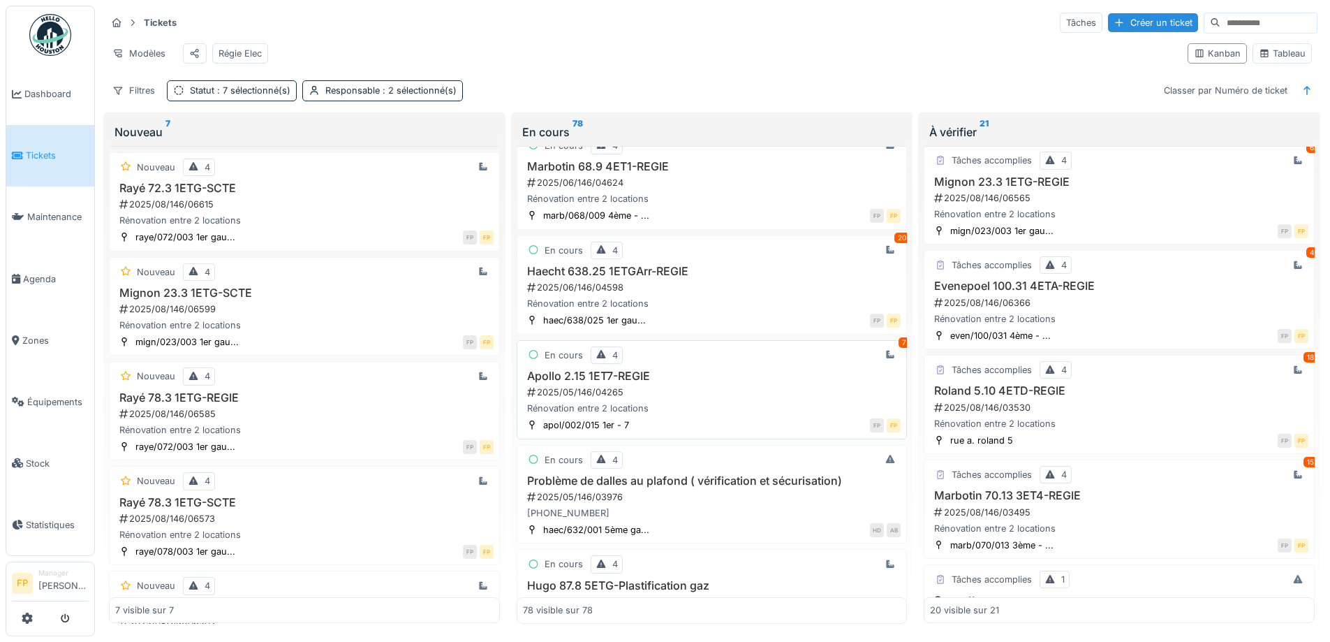
scroll to position [7366, 0]
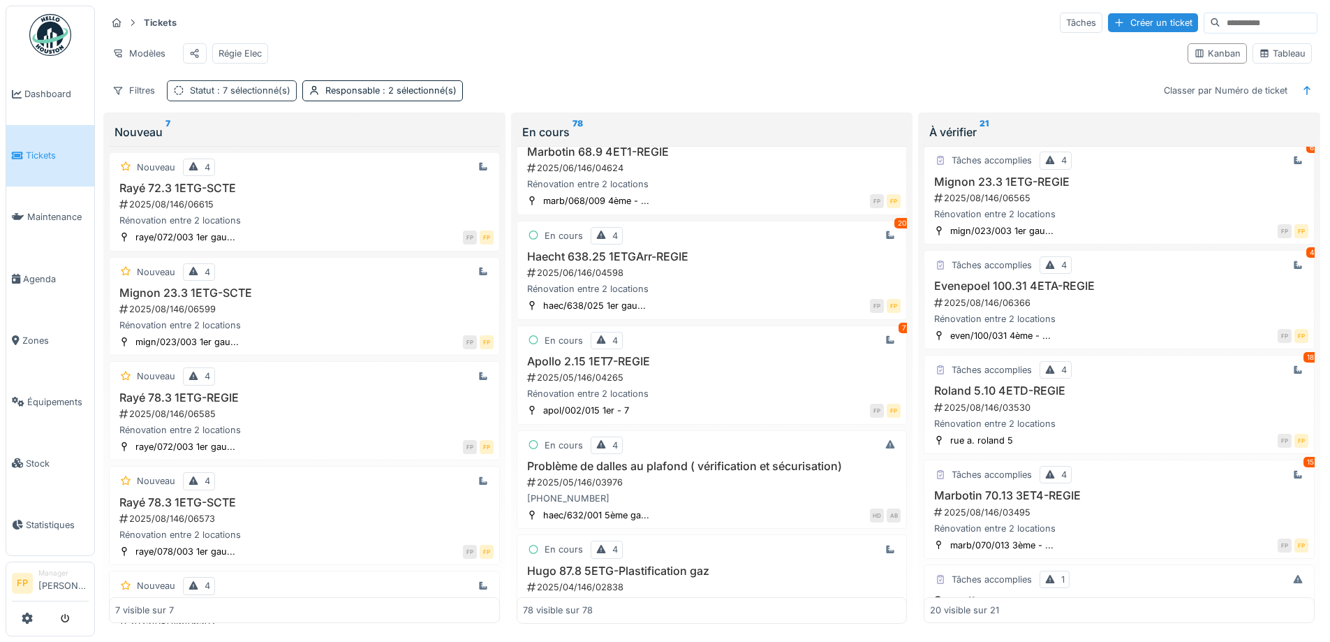
click at [227, 91] on span ": 7 sélectionné(s)" at bounding box center [252, 90] width 76 height 10
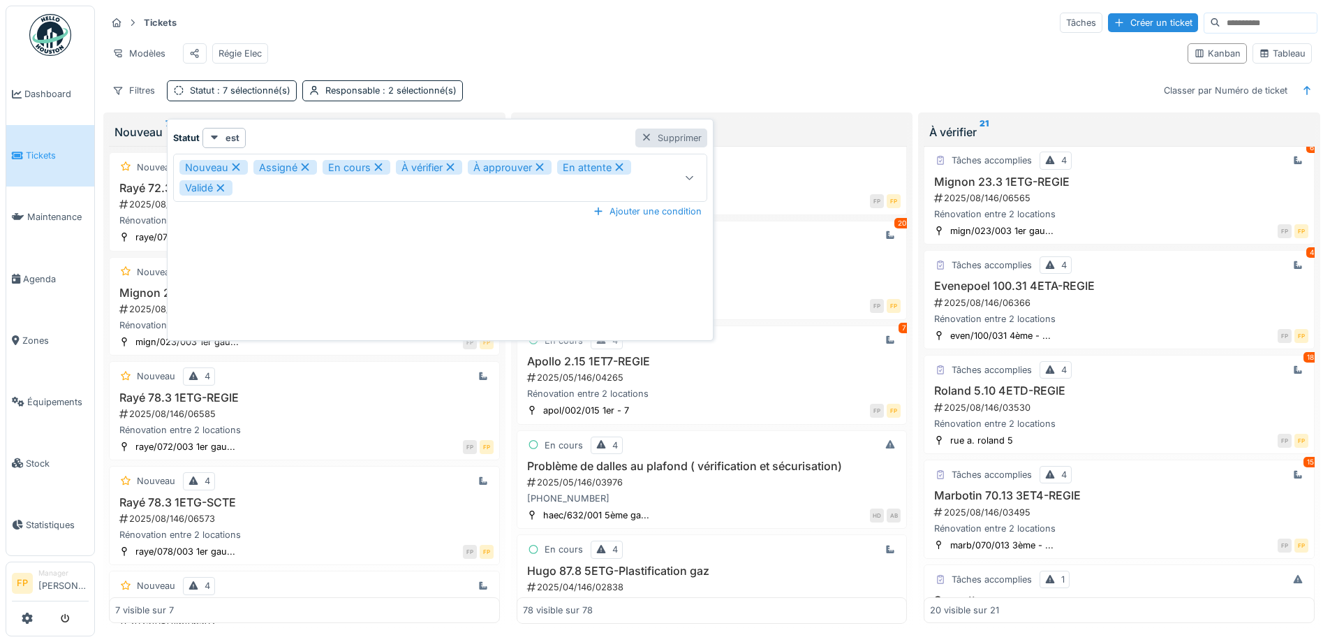
click at [644, 131] on div at bounding box center [646, 137] width 11 height 13
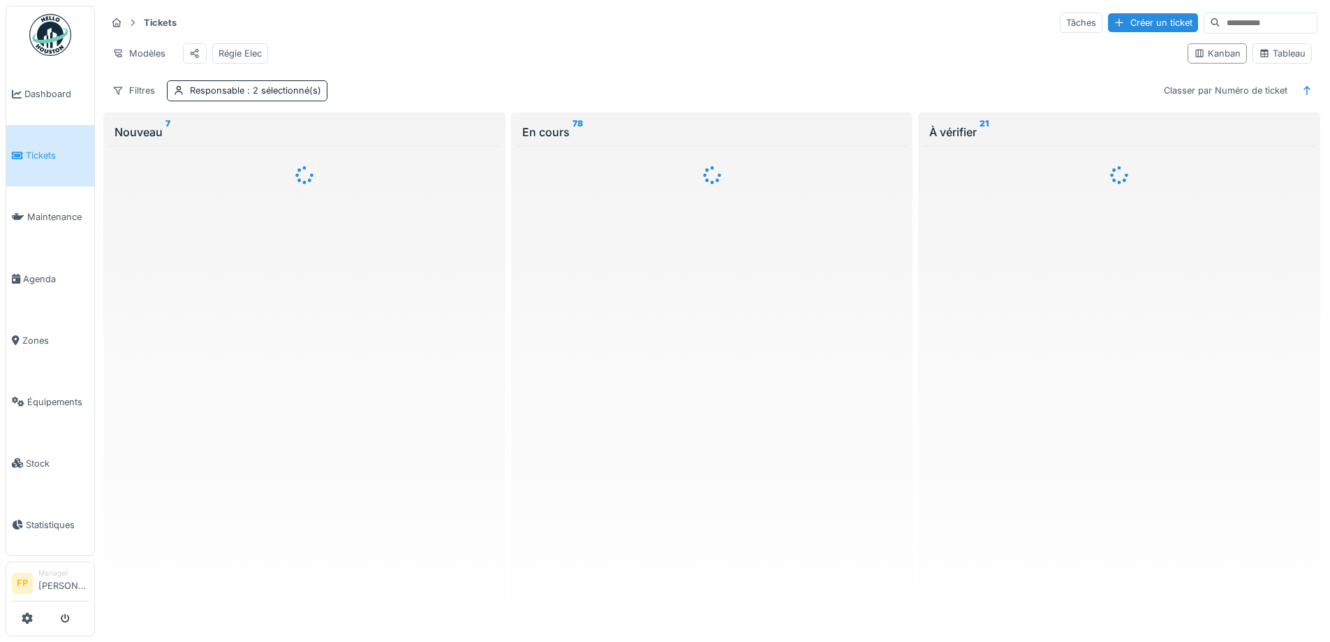
scroll to position [0, 0]
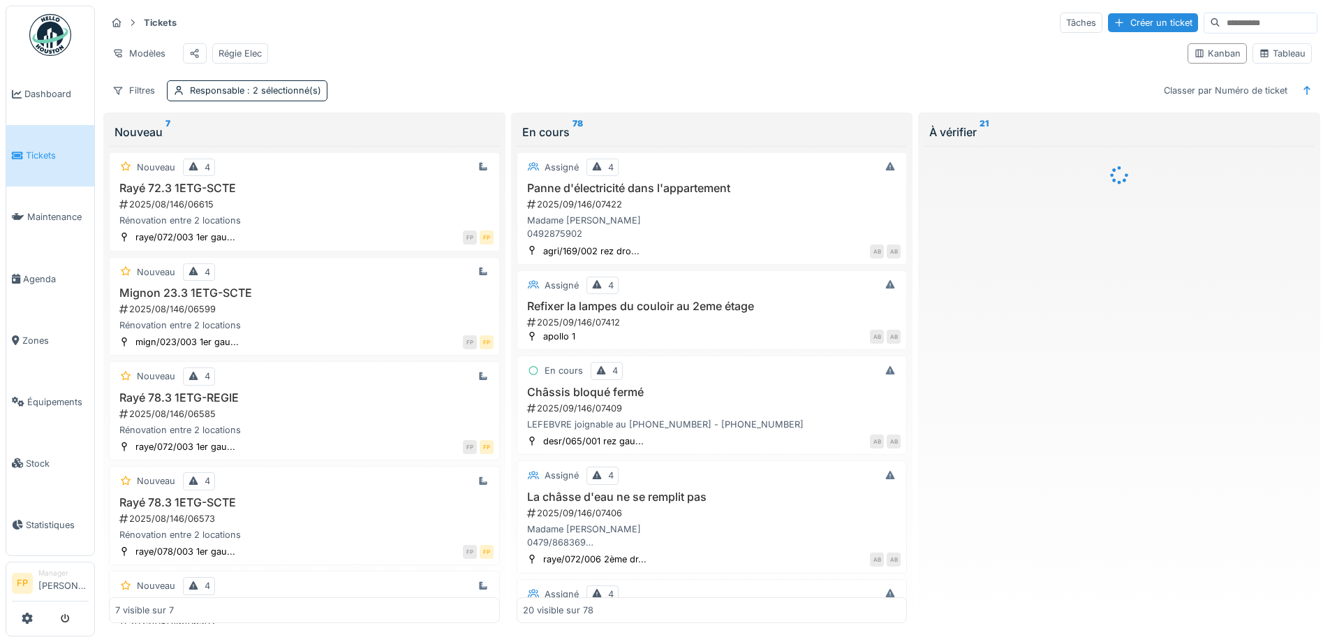
click at [1227, 19] on input at bounding box center [1268, 23] width 96 height 20
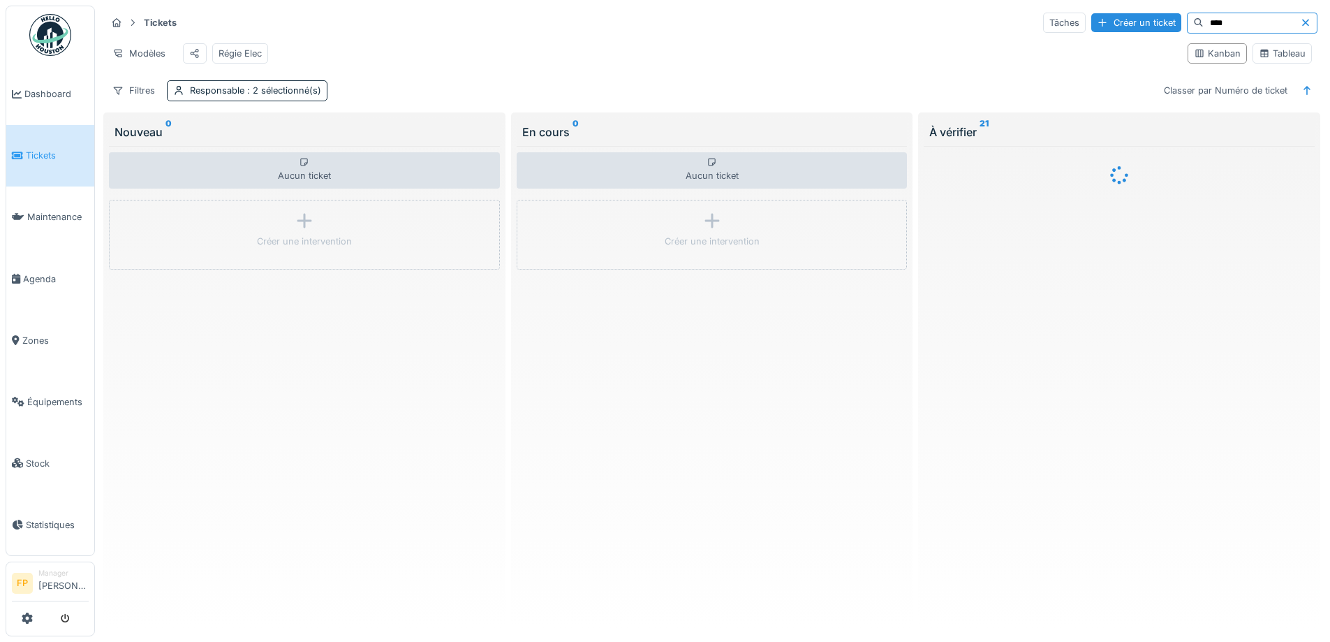
type input "****"
click at [868, 39] on div "Modèles Régie Elec" at bounding box center [641, 53] width 1070 height 31
click at [1300, 18] on icon at bounding box center [1305, 22] width 11 height 9
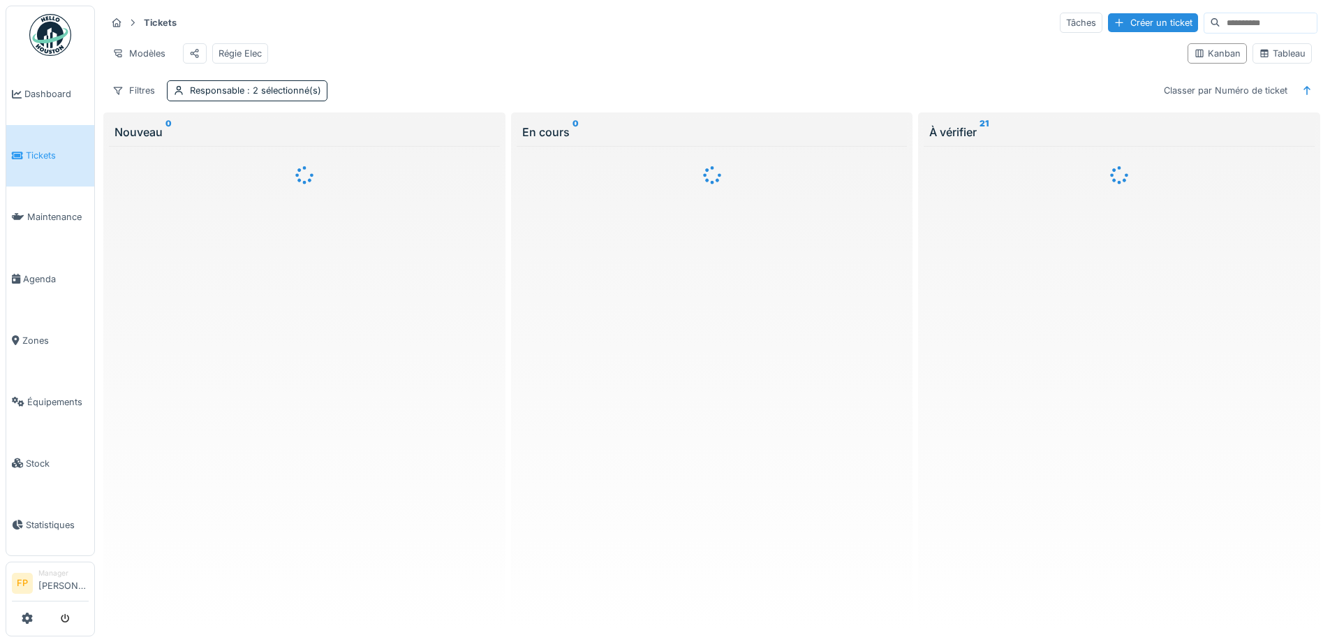
click at [1220, 13] on input at bounding box center [1268, 23] width 96 height 20
type input "****"
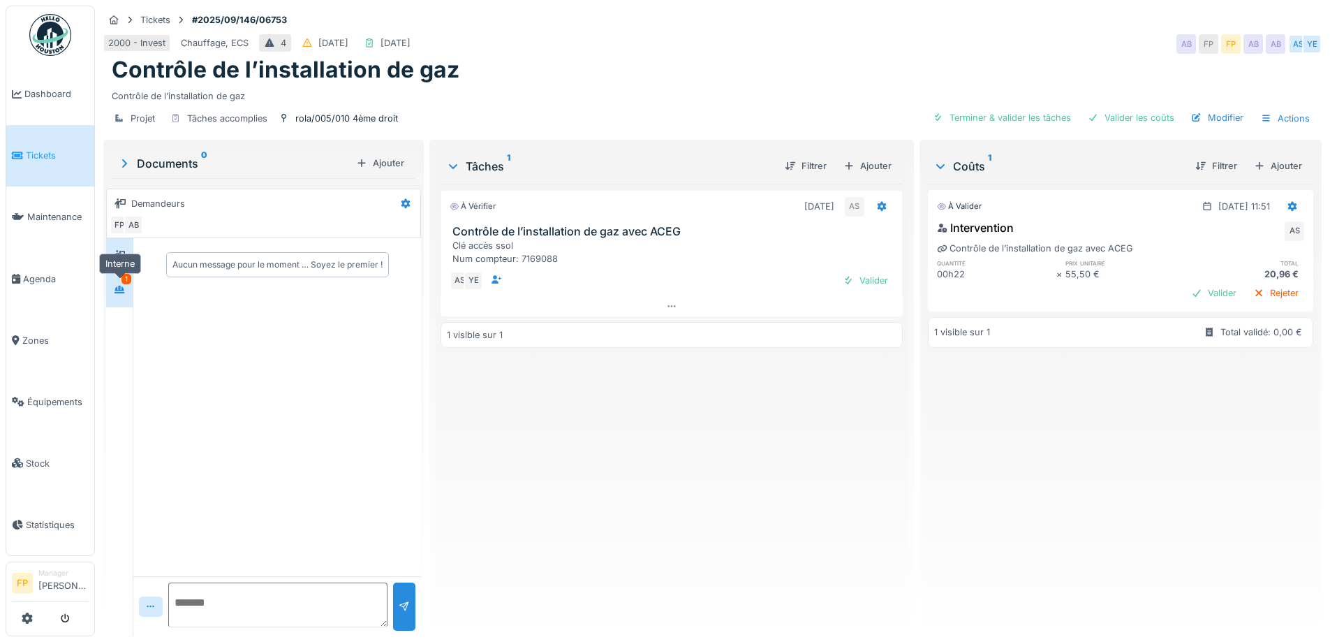
click at [119, 286] on icon at bounding box center [120, 290] width 10 height 8
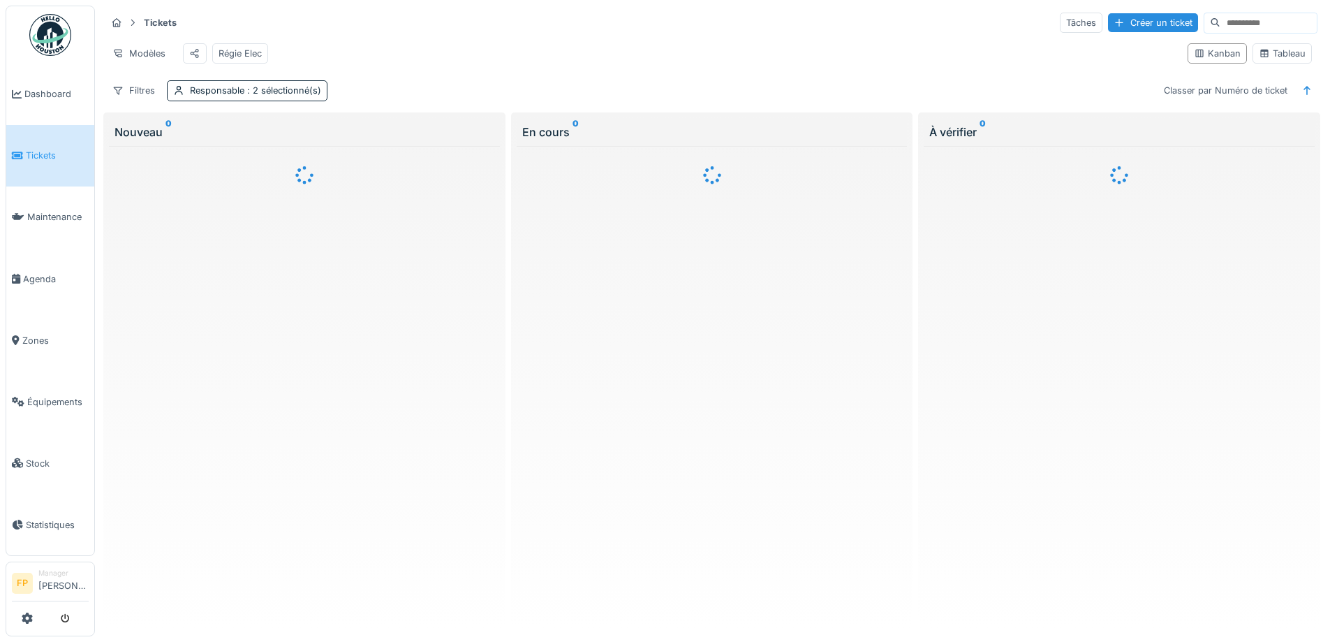
scroll to position [9, 0]
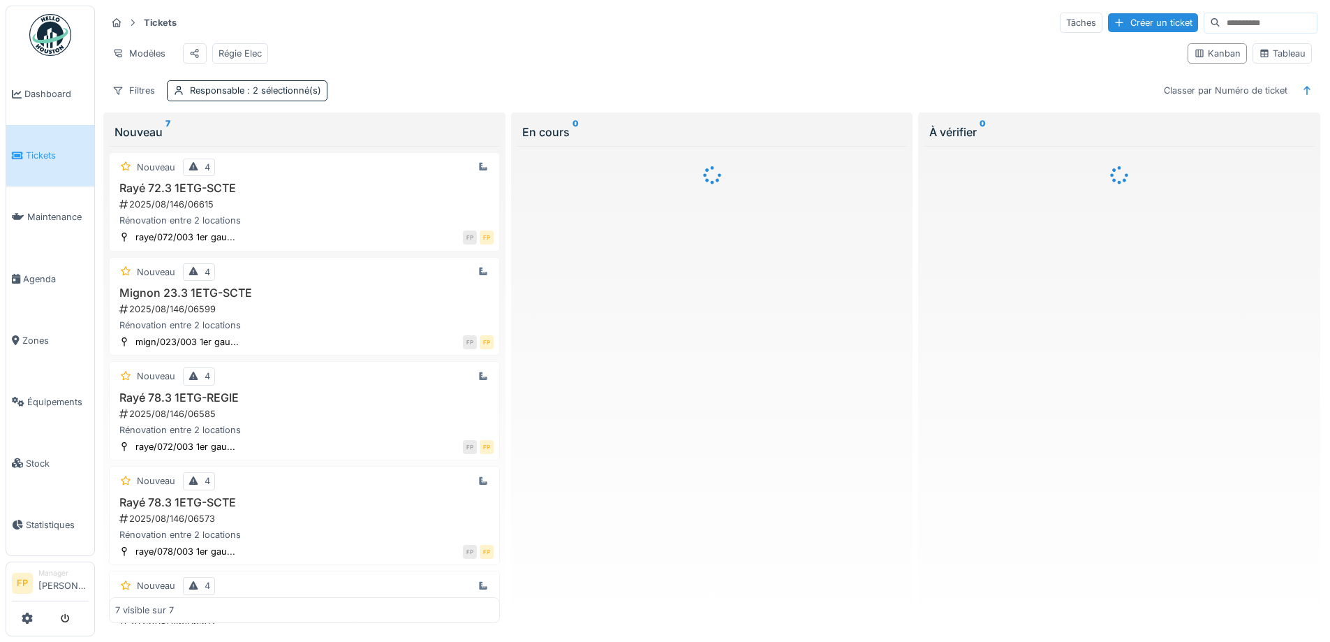
click at [1220, 16] on input at bounding box center [1268, 23] width 96 height 20
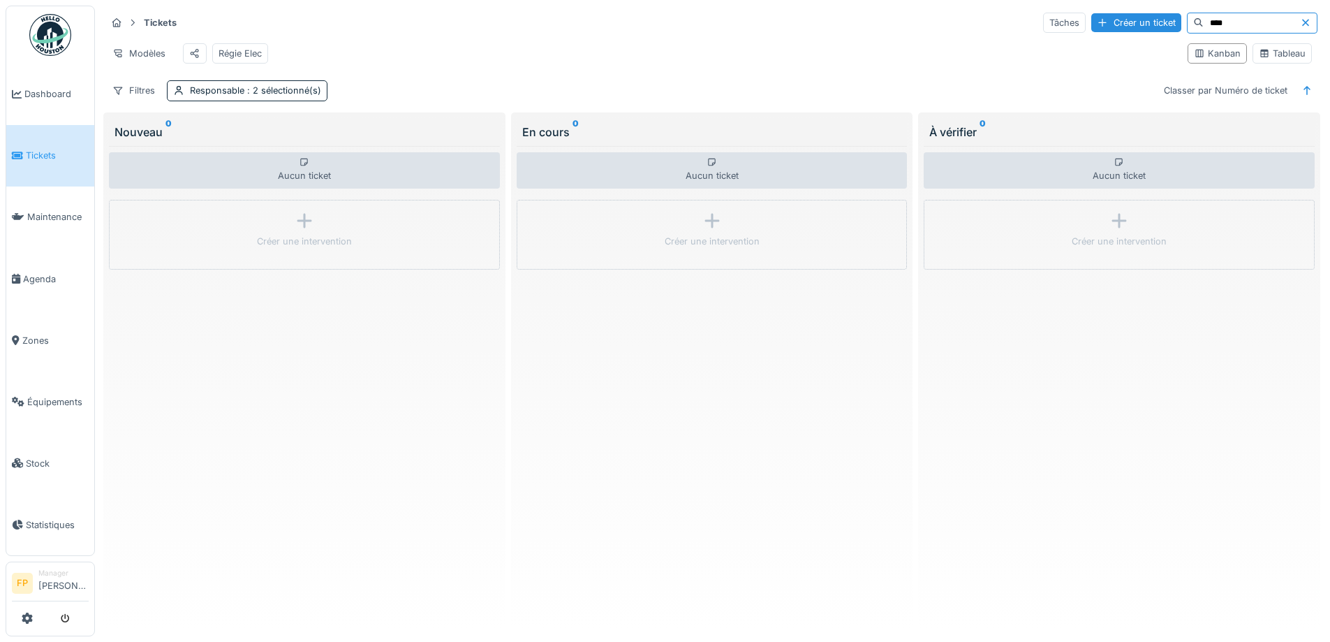
type input "****"
click at [1300, 18] on icon at bounding box center [1305, 22] width 11 height 9
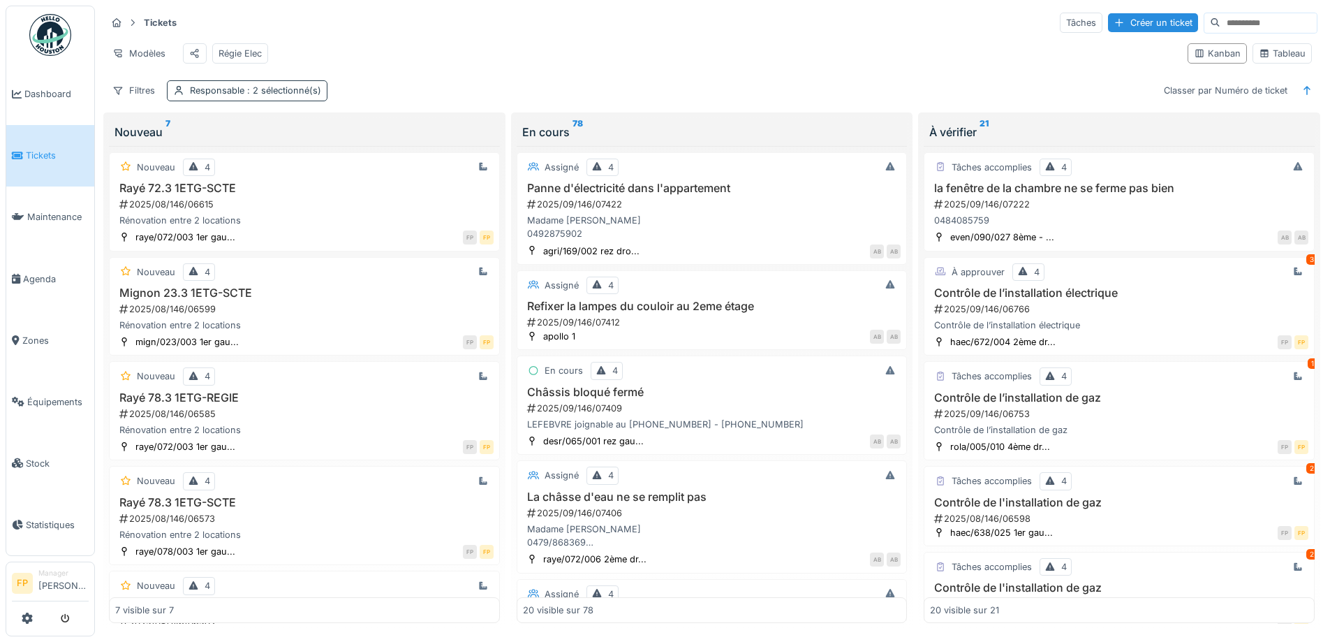
click at [310, 90] on span ": 2 sélectionné(s)" at bounding box center [282, 90] width 77 height 10
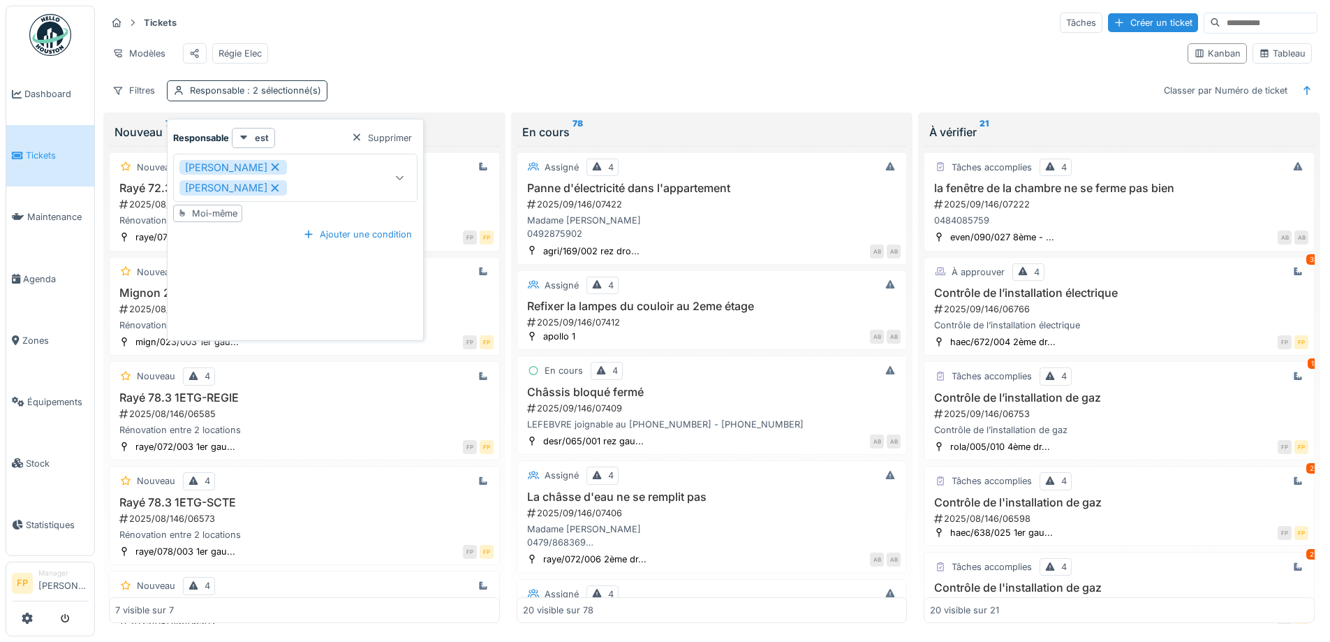
click at [310, 90] on span ": 2 sélectionné(s)" at bounding box center [282, 90] width 77 height 10
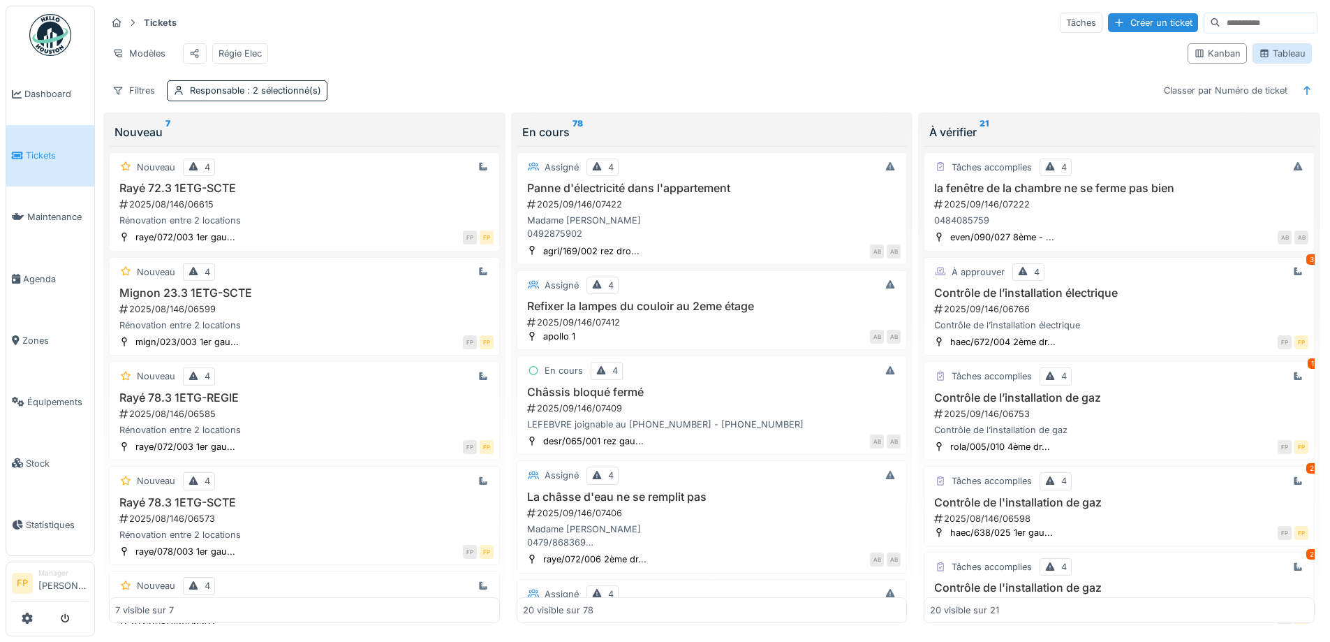
click at [1277, 47] on div "Tableau" at bounding box center [1282, 53] width 47 height 13
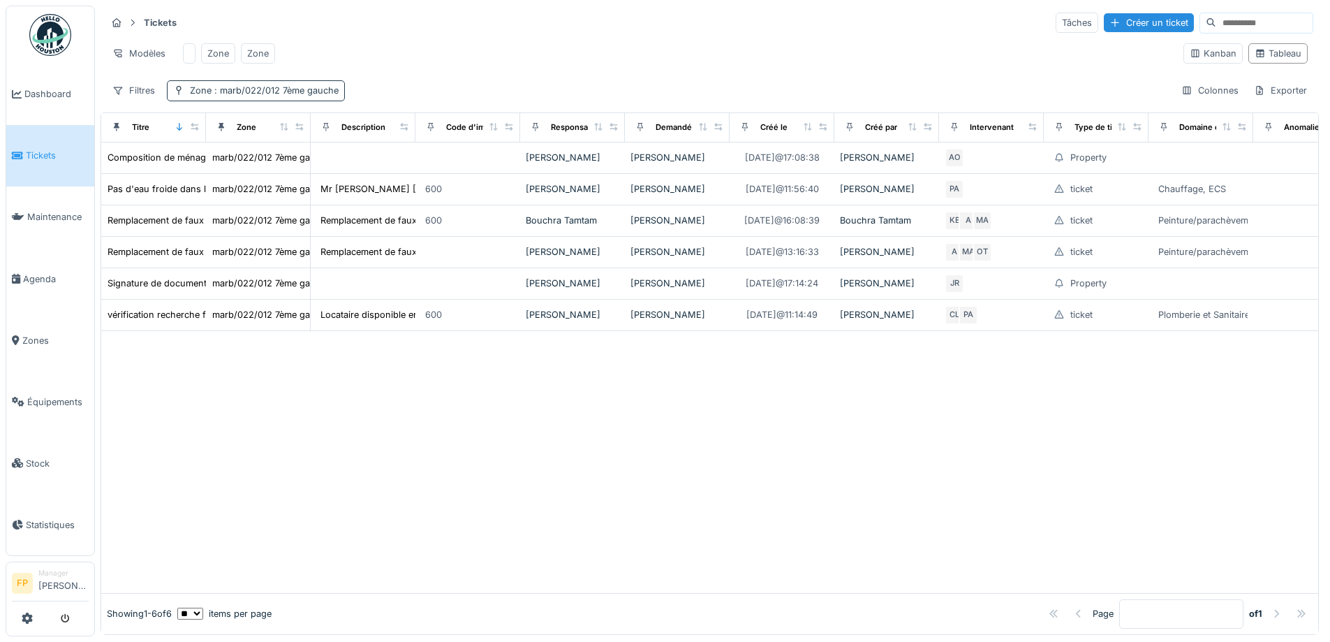
click at [279, 85] on div "Zone : marb/022/012 7ème gauche" at bounding box center [264, 90] width 149 height 13
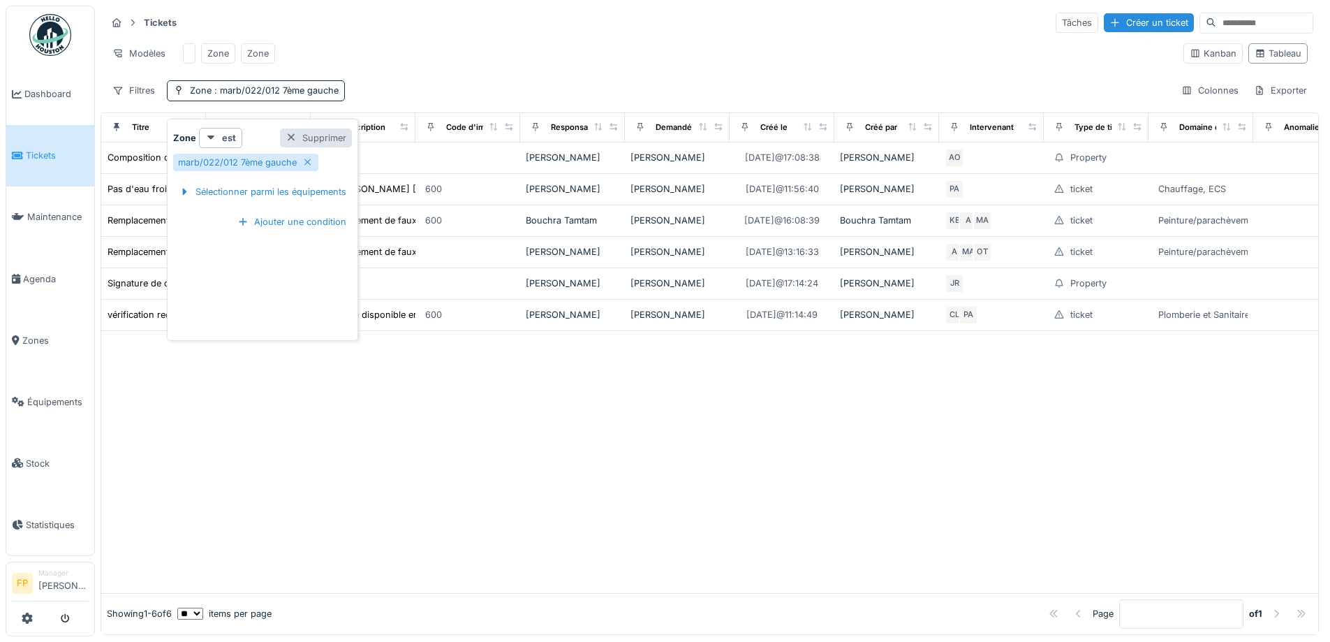
click at [305, 129] on div "Supprimer" at bounding box center [316, 137] width 72 height 19
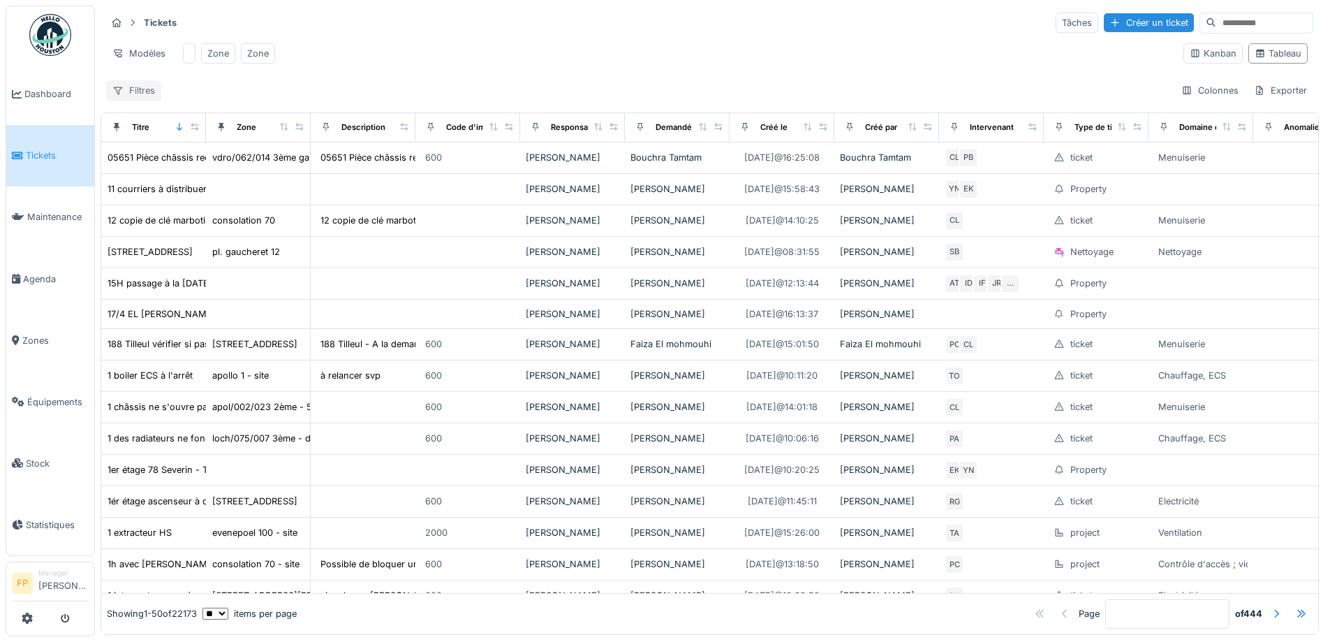
click at [143, 93] on div "Filtres" at bounding box center [133, 90] width 55 height 20
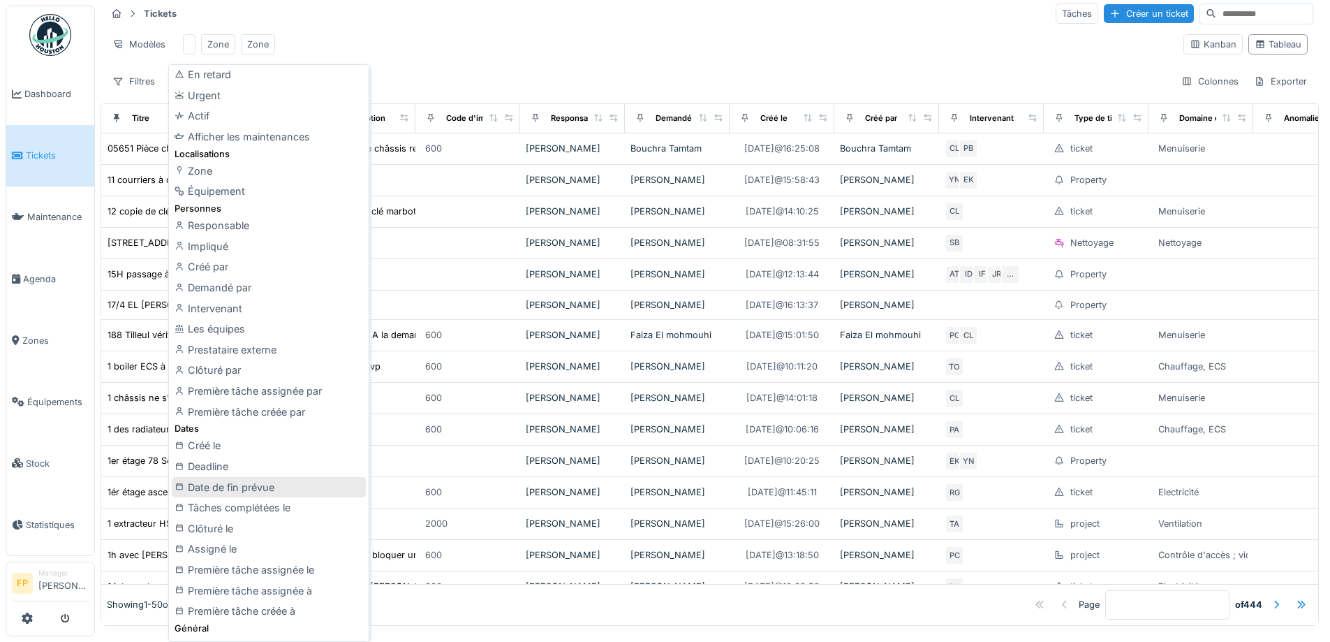
scroll to position [48, 0]
click at [269, 168] on div "Zone" at bounding box center [269, 174] width 194 height 21
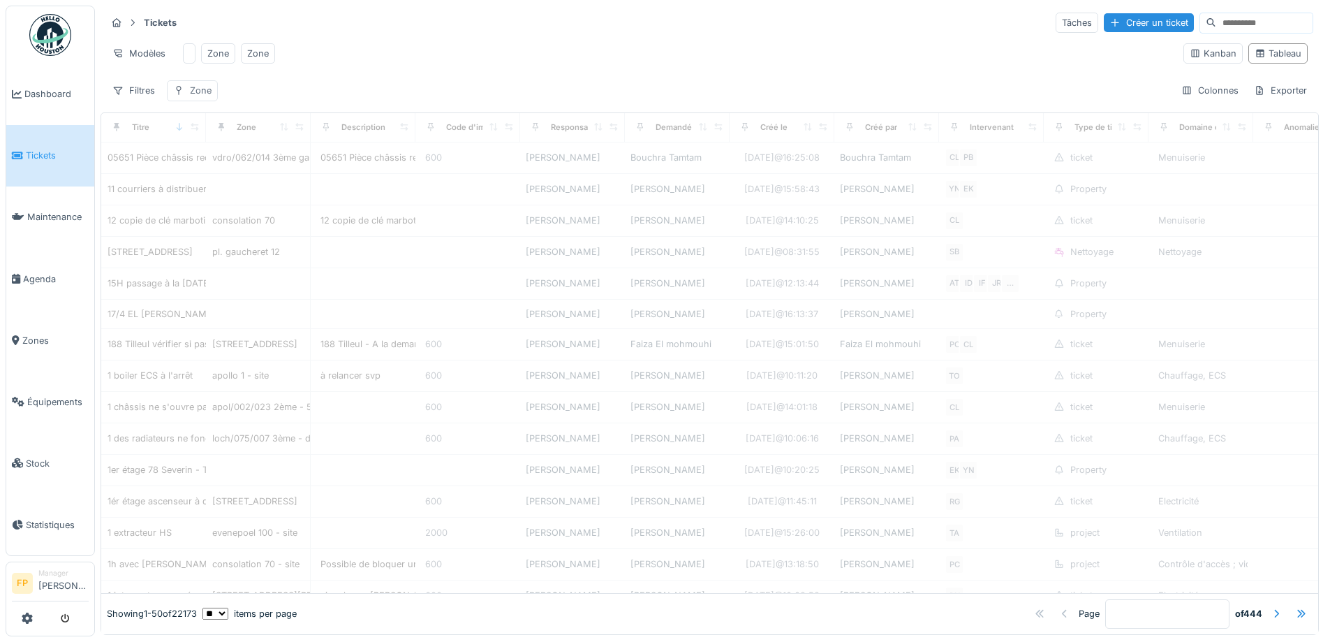
click at [202, 87] on div "Zone" at bounding box center [201, 90] width 22 height 13
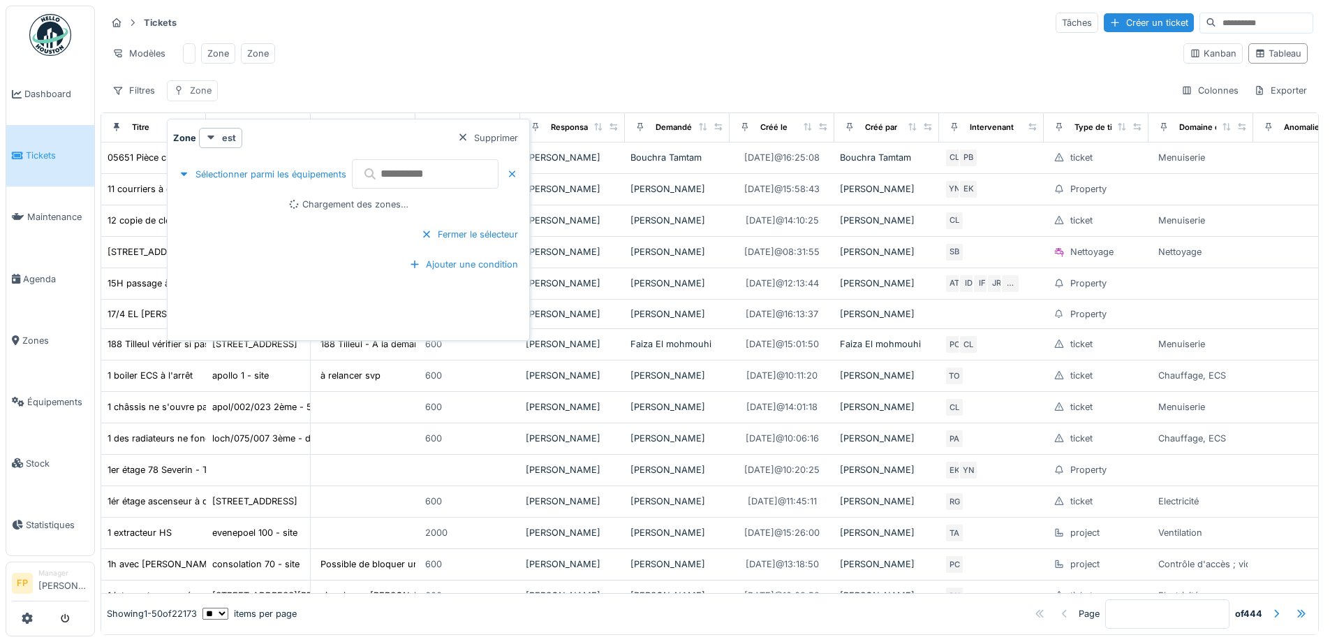
click at [202, 87] on div "Zone" at bounding box center [201, 90] width 22 height 13
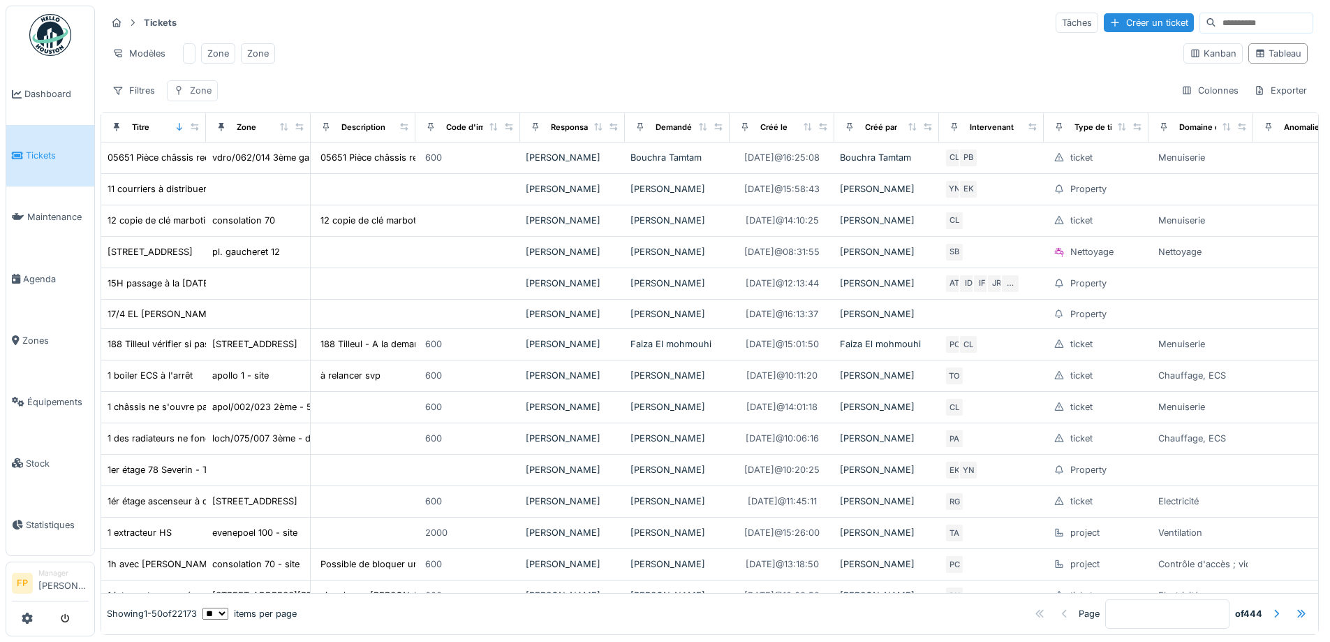
click at [209, 95] on div "Zone" at bounding box center [201, 90] width 22 height 13
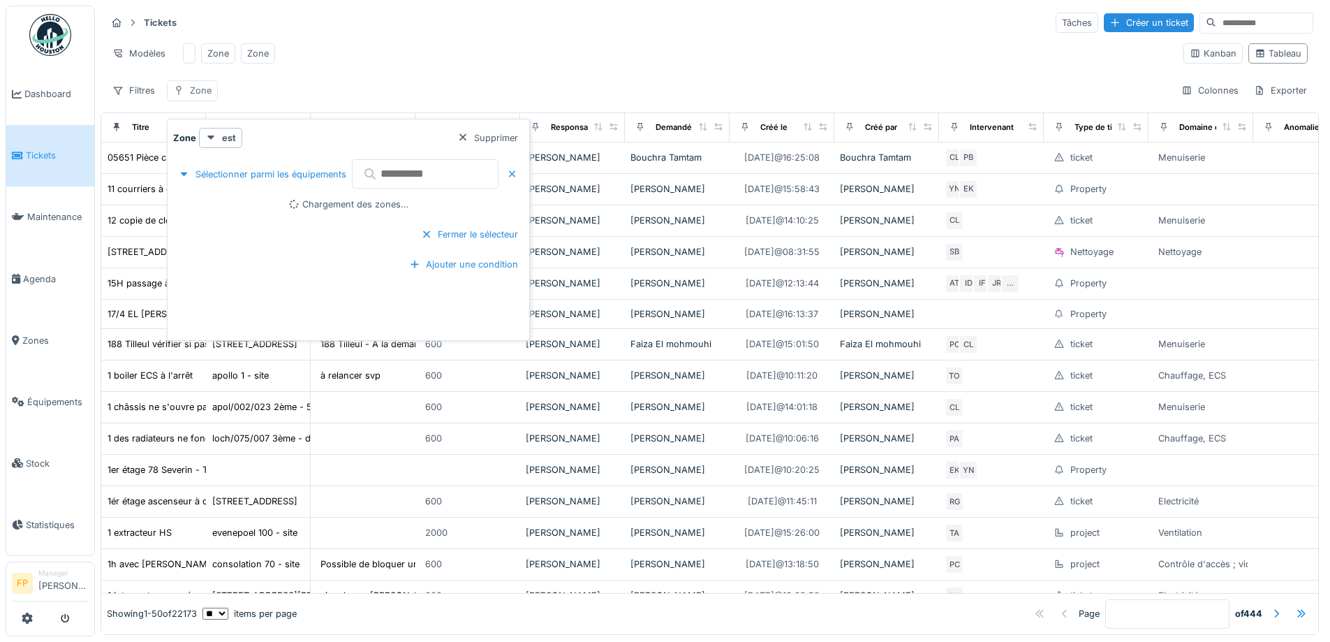
click at [209, 95] on div "Zone" at bounding box center [201, 90] width 22 height 13
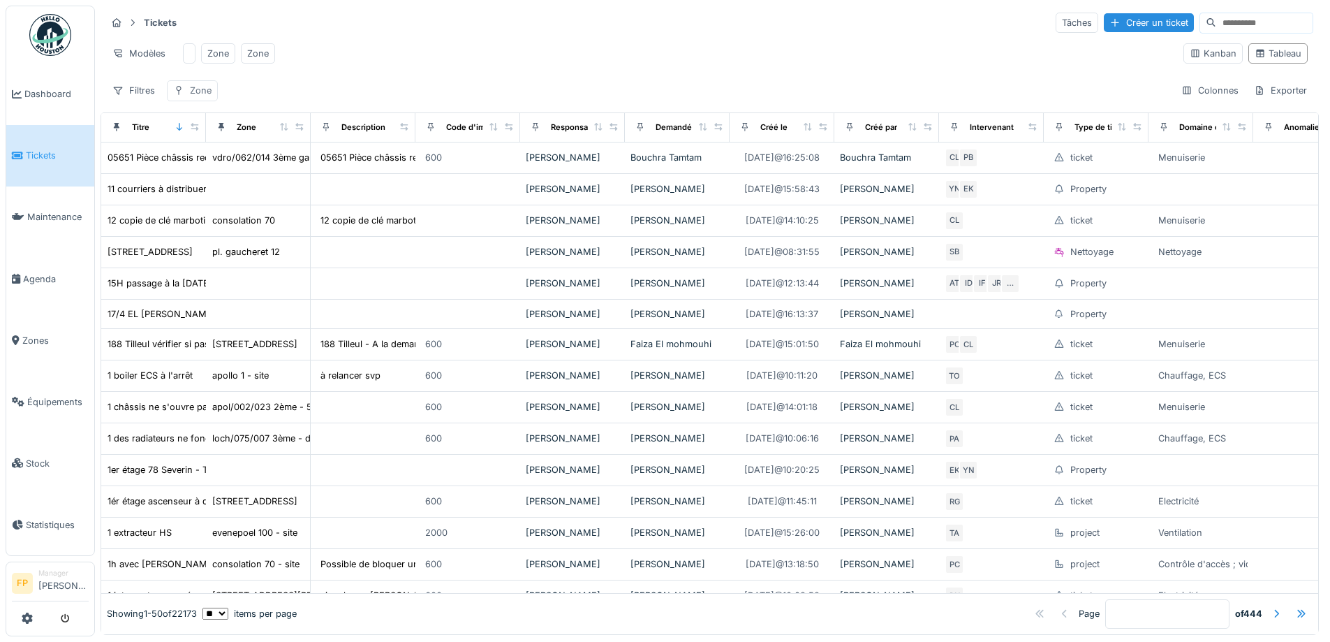
click at [193, 101] on div "Zone" at bounding box center [192, 90] width 51 height 20
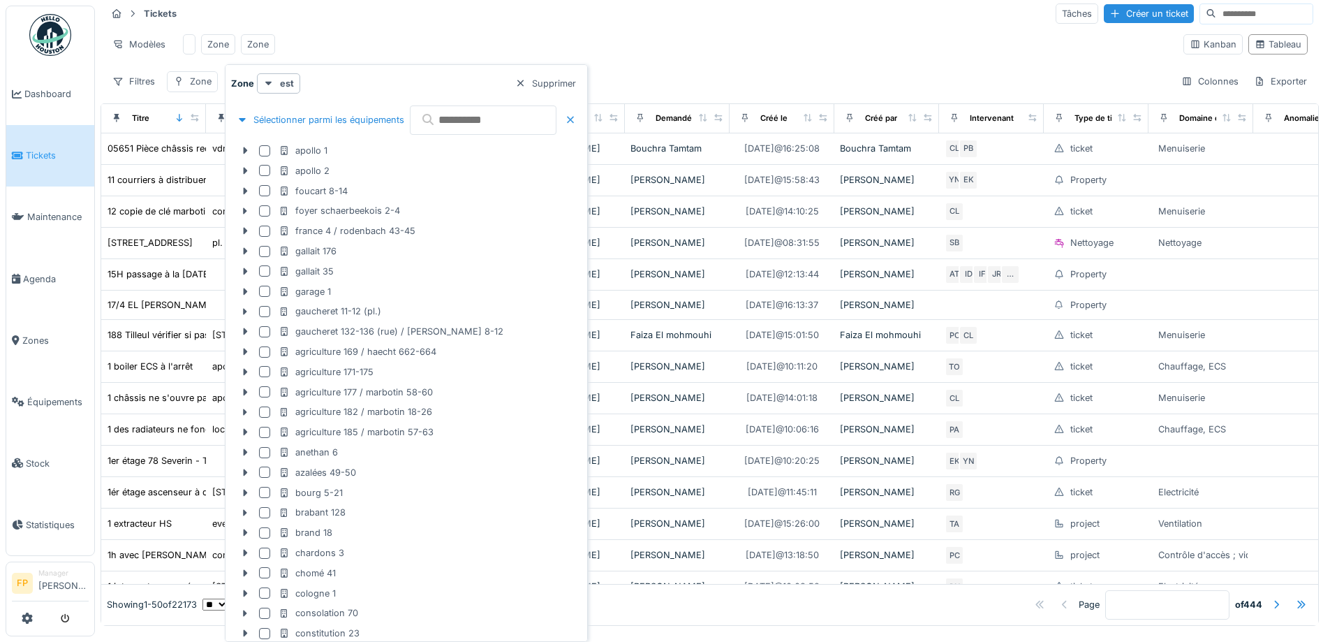
click at [576, 119] on div at bounding box center [570, 119] width 11 height 13
click at [526, 82] on div at bounding box center [520, 83] width 11 height 13
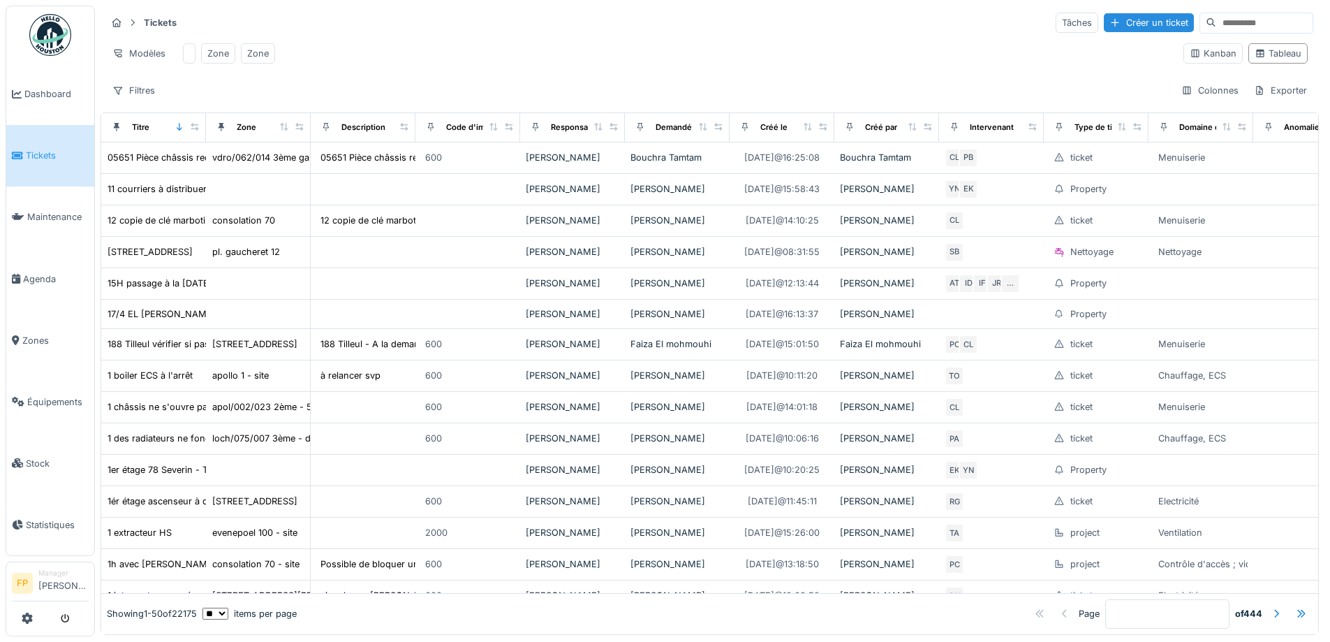
click at [1216, 13] on input at bounding box center [1264, 23] width 96 height 20
click at [1190, 54] on div "Kanban" at bounding box center [1213, 53] width 47 height 13
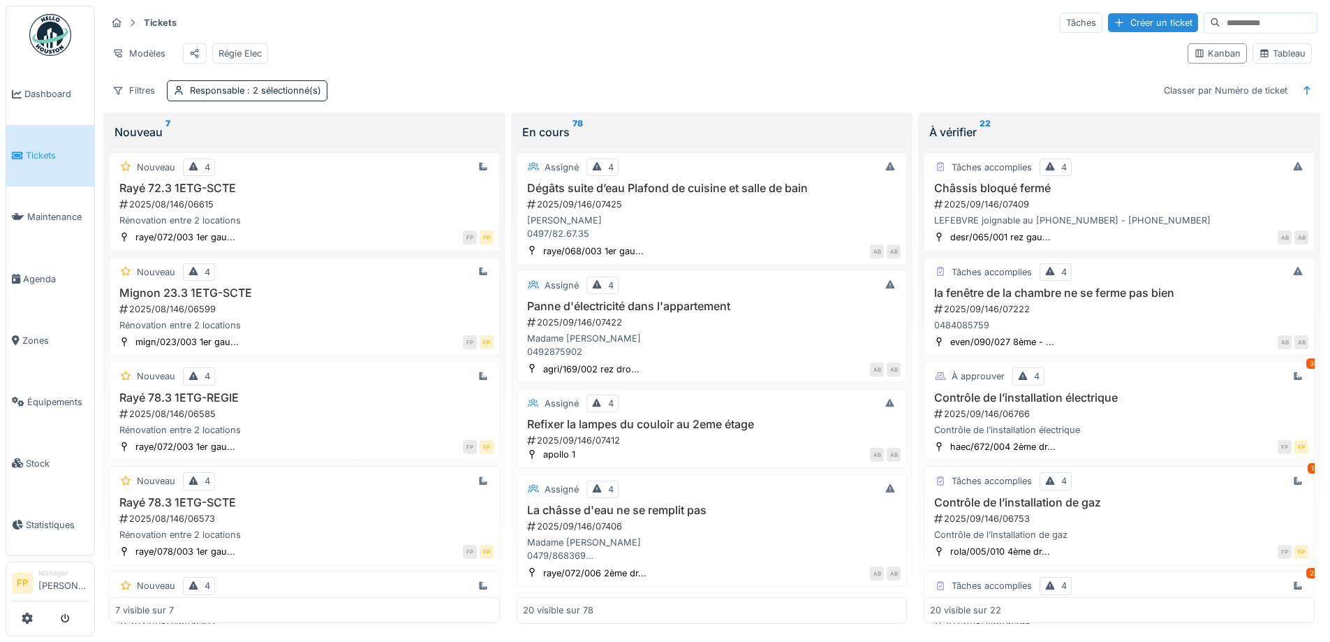
click at [1220, 13] on input at bounding box center [1268, 23] width 96 height 20
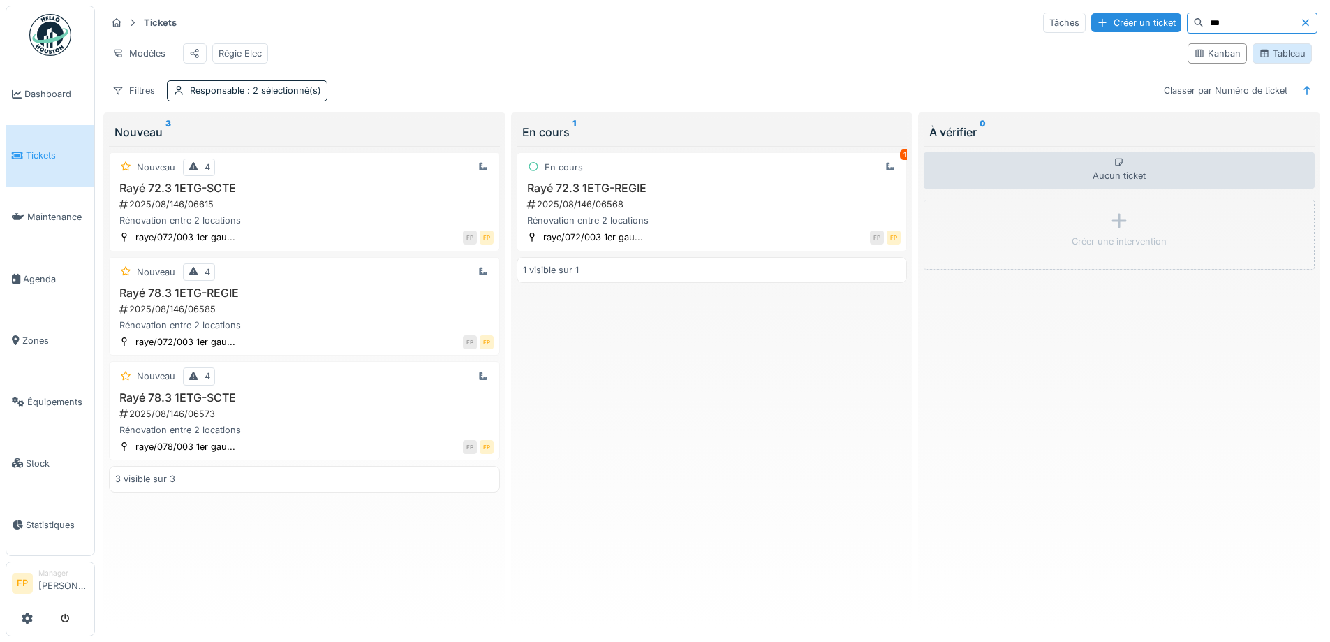
type input "***"
click at [1283, 53] on div "Tableau" at bounding box center [1282, 53] width 47 height 13
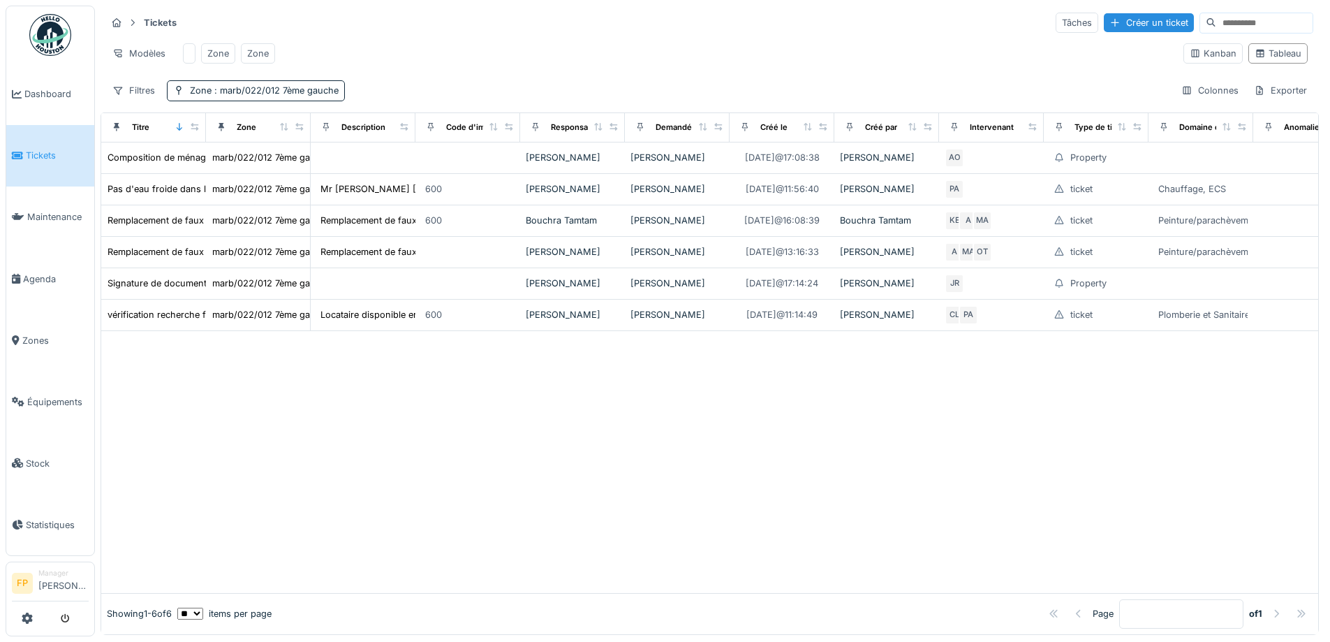
click at [1216, 13] on input at bounding box center [1264, 23] width 96 height 20
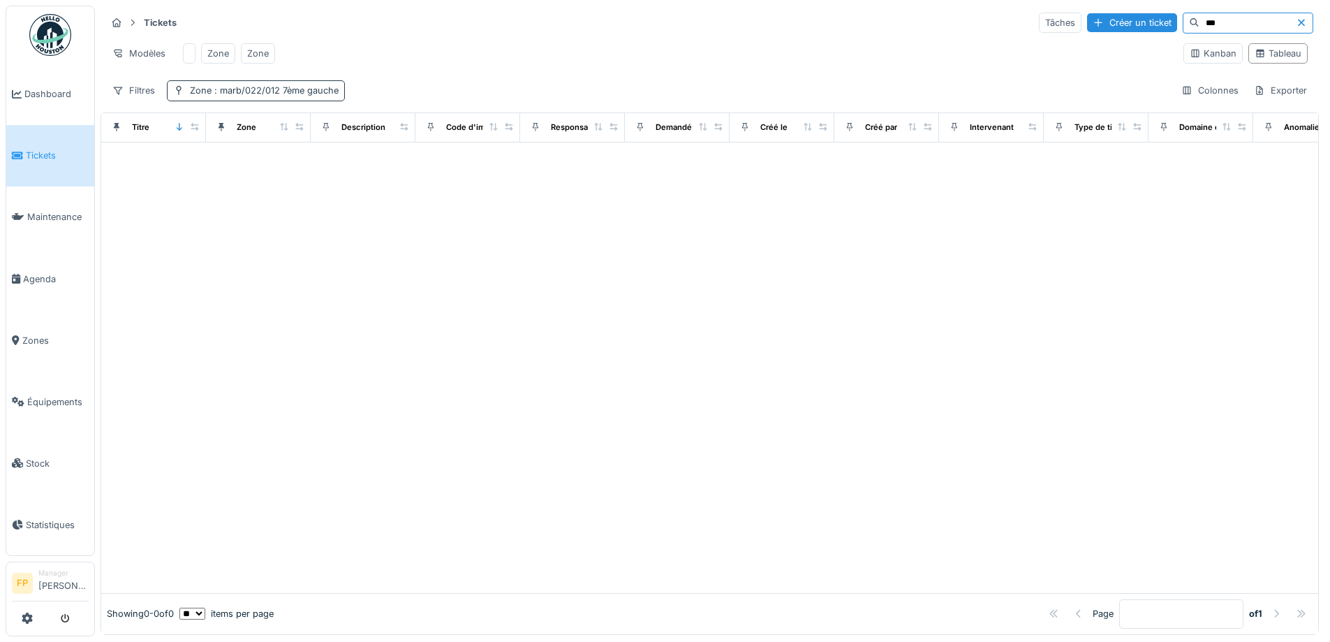
type input "***"
click at [293, 94] on span ": marb/022/012 7ème gauche" at bounding box center [275, 90] width 127 height 10
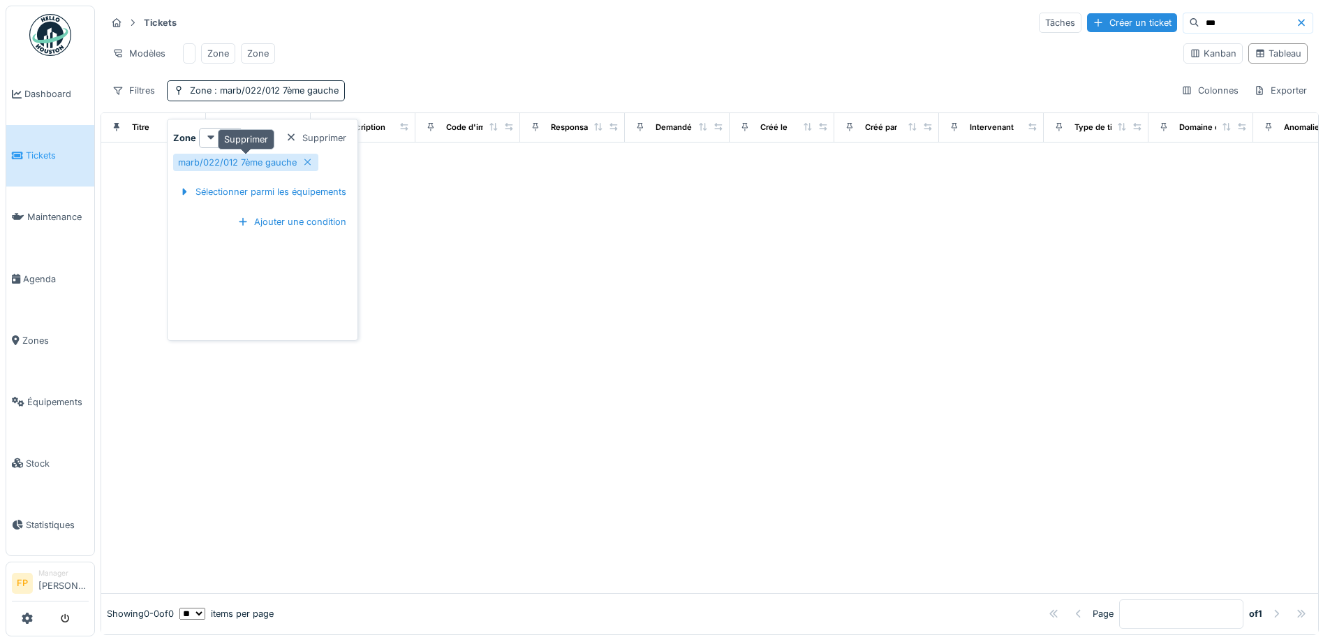
click at [310, 158] on icon at bounding box center [307, 162] width 11 height 9
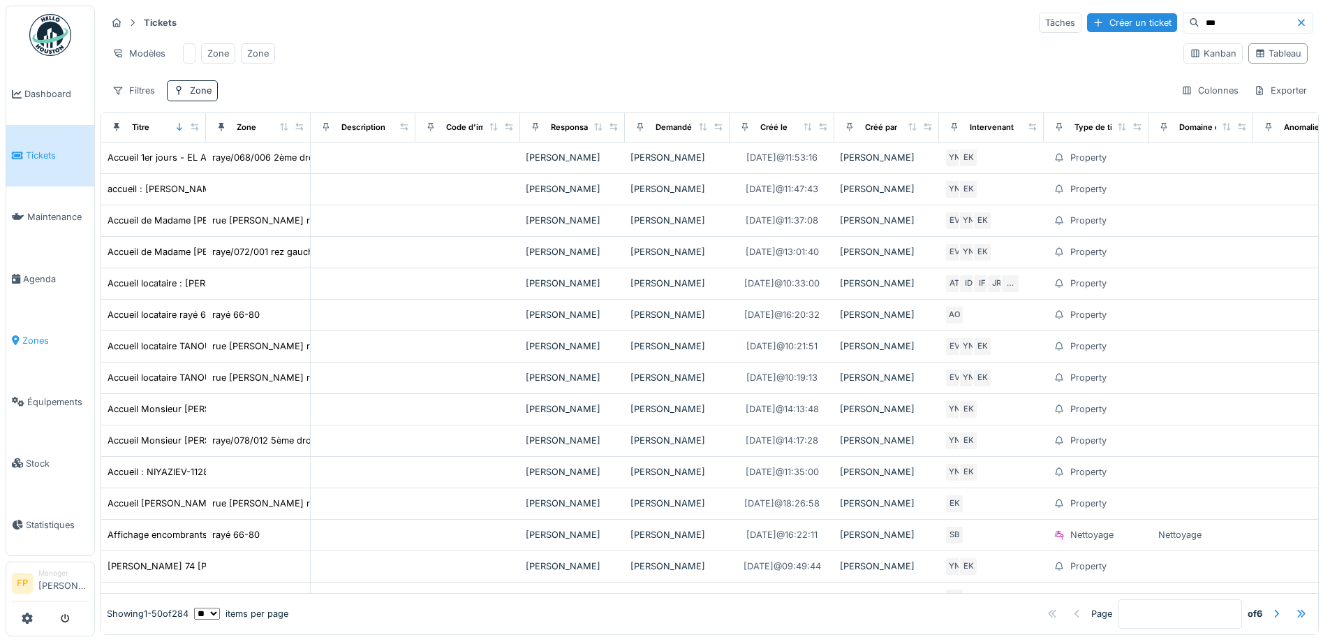
click at [40, 335] on span "Zones" at bounding box center [55, 340] width 66 height 13
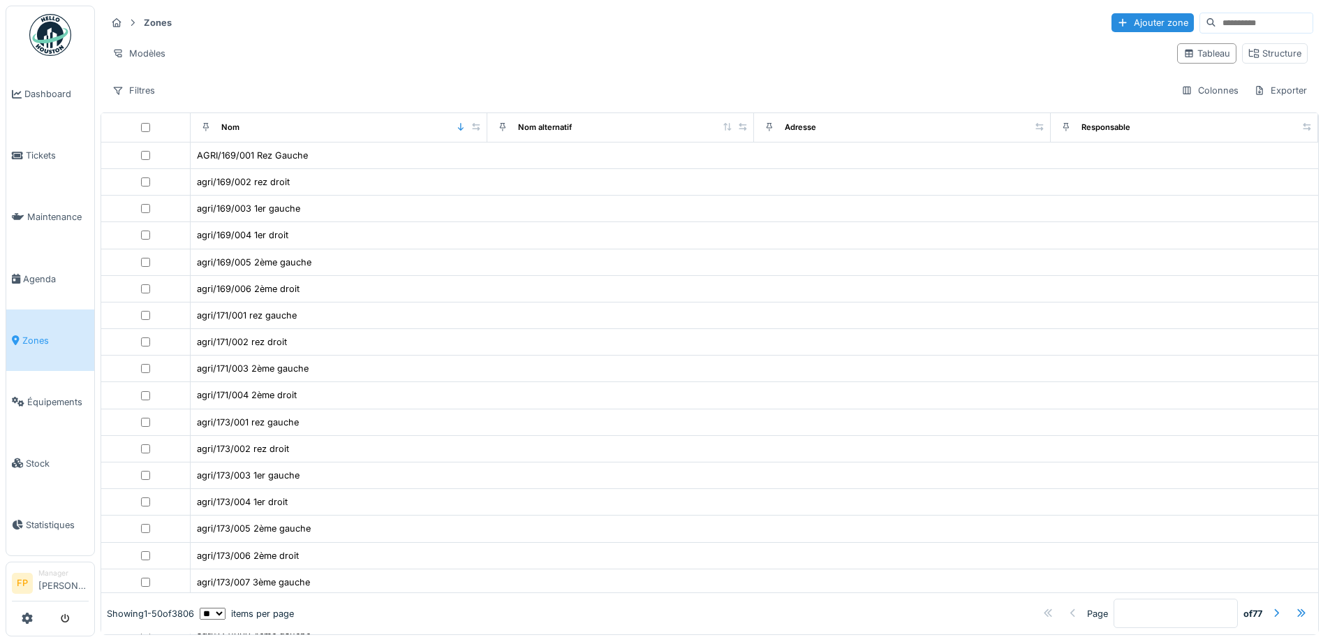
click at [1216, 17] on input at bounding box center [1264, 23] width 96 height 20
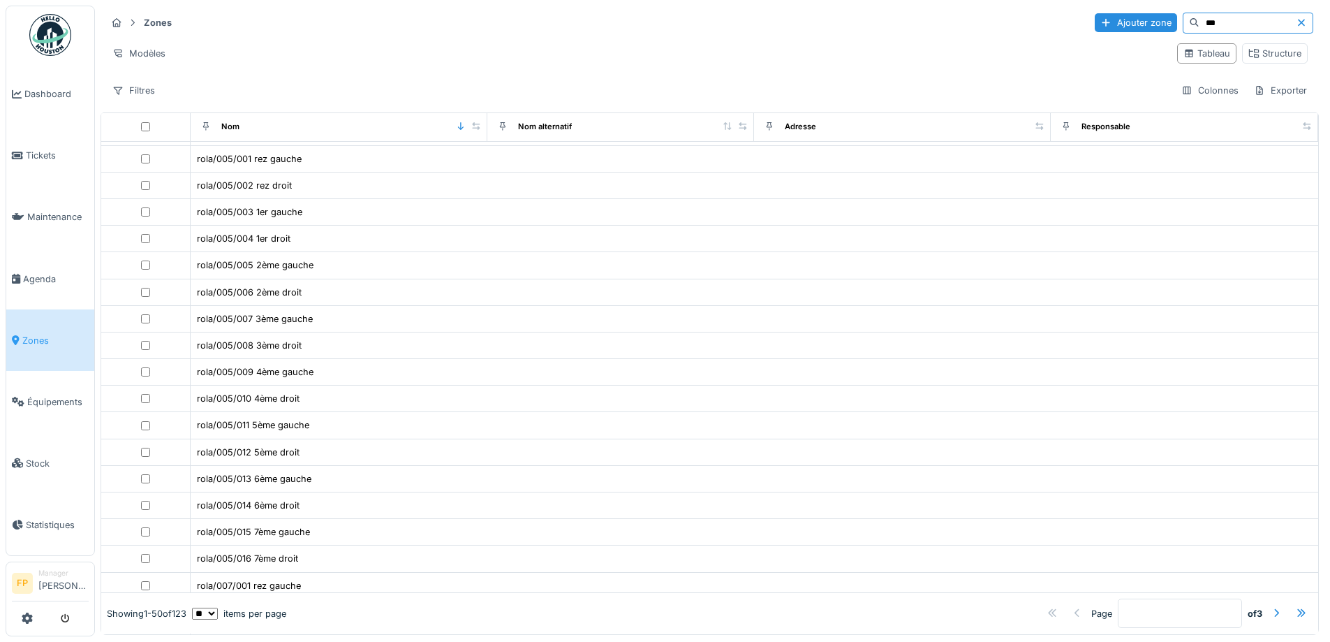
scroll to position [903, 0]
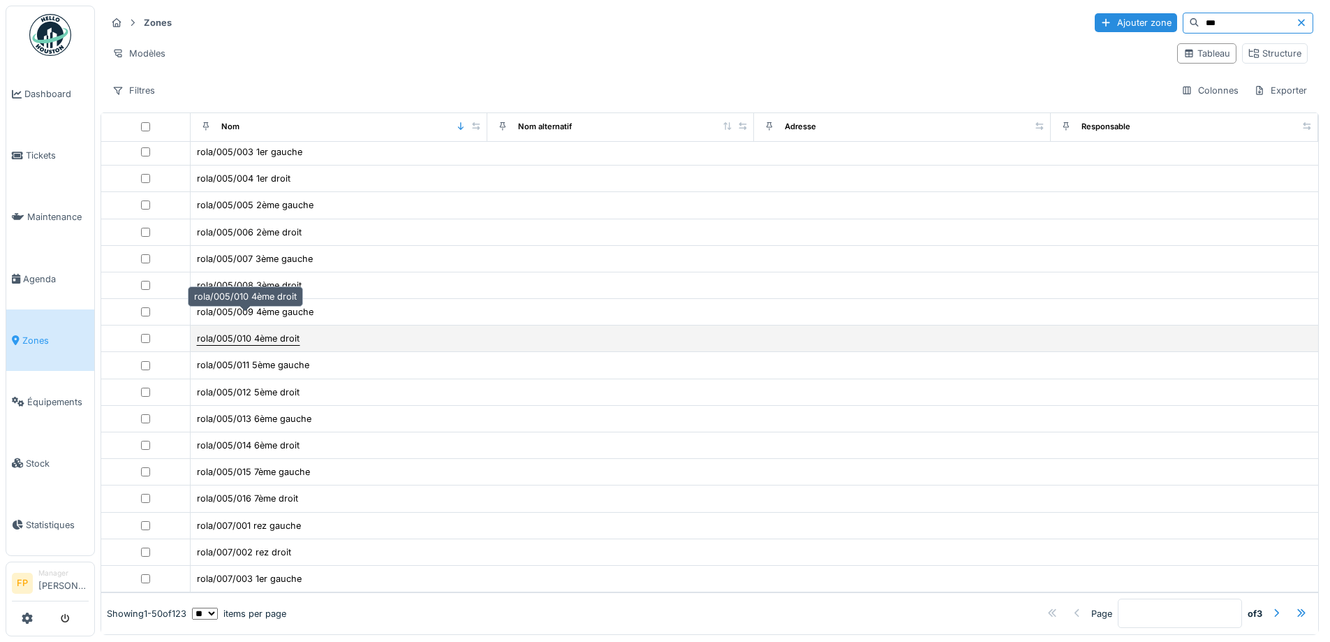
click at [208, 332] on div "rola/005/010 4ème droit" at bounding box center [248, 338] width 103 height 13
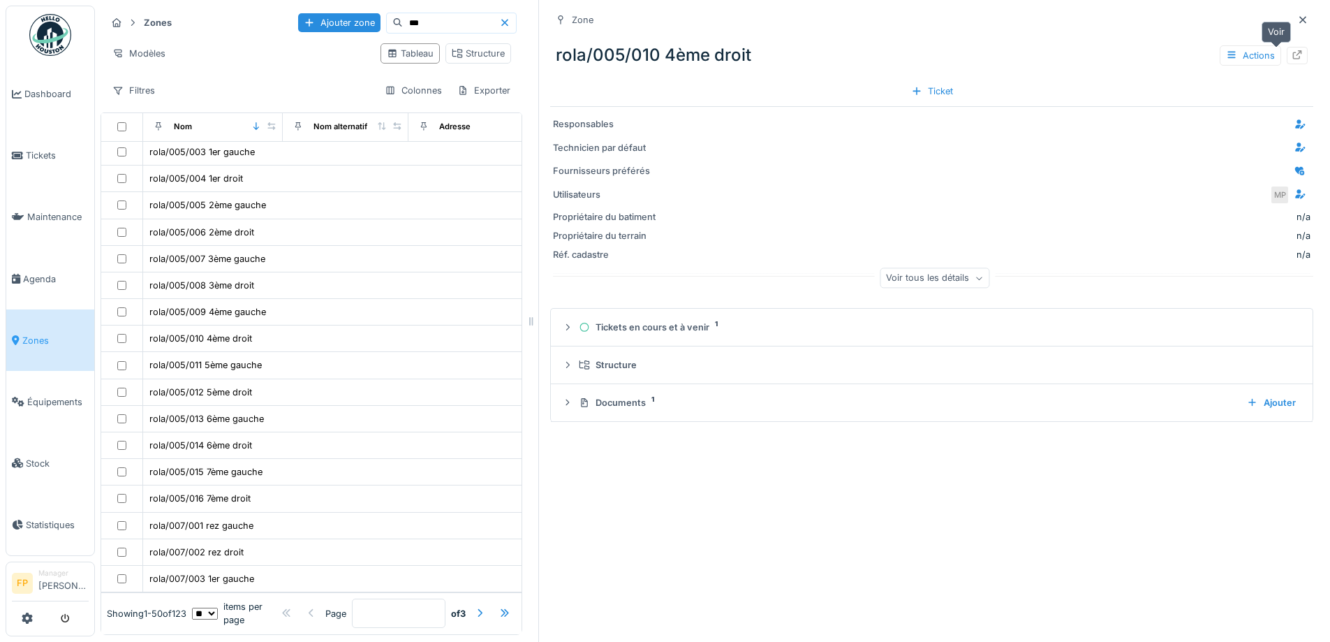
click at [1293, 52] on icon at bounding box center [1297, 54] width 9 height 9
click at [1297, 15] on icon at bounding box center [1302, 19] width 11 height 9
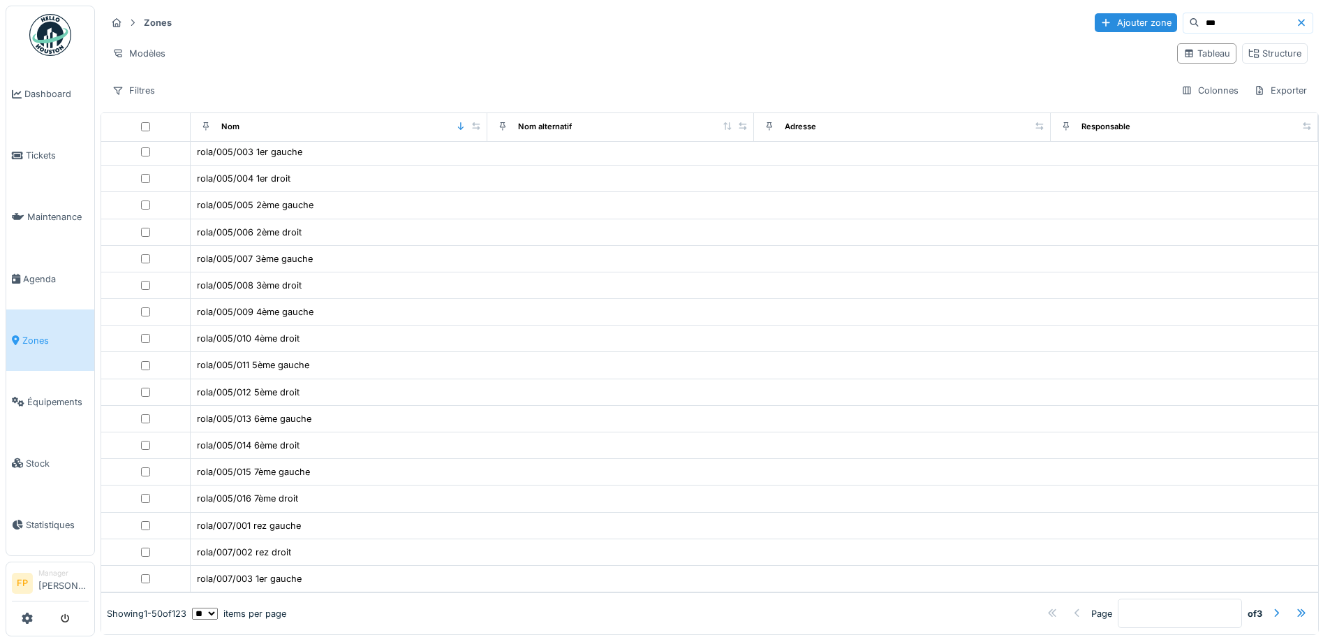
click at [1244, 16] on input "***" at bounding box center [1247, 23] width 96 height 20
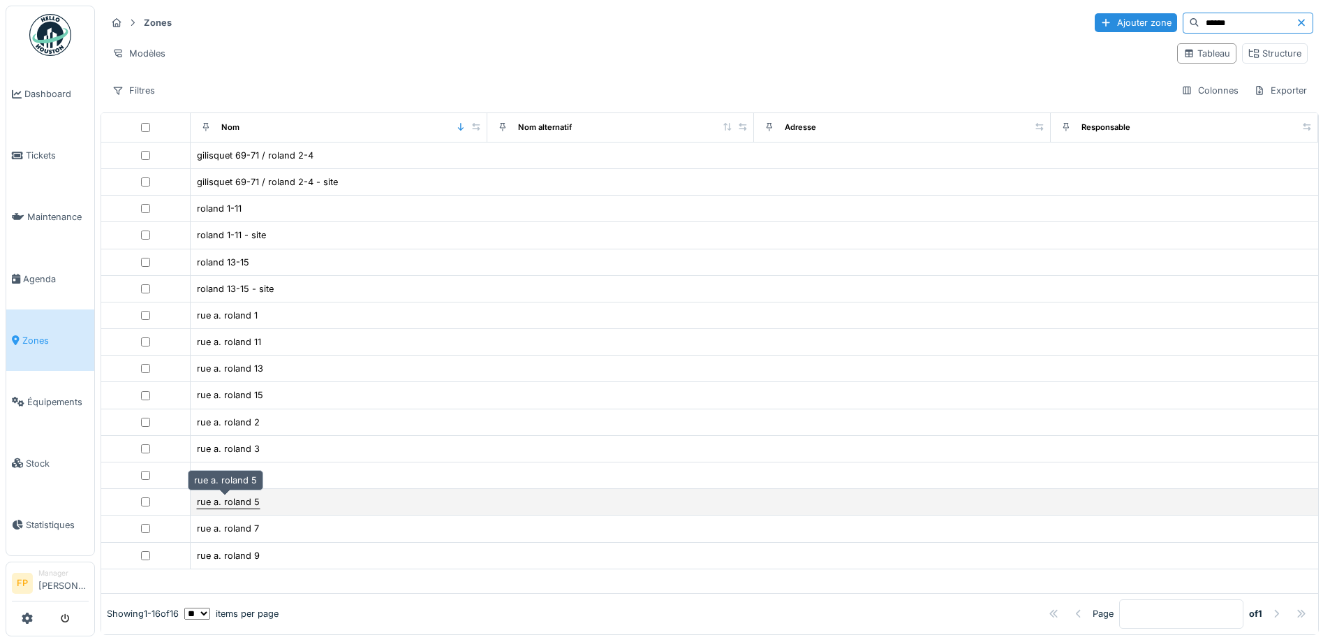
click at [245, 500] on div "rue a. roland 5" at bounding box center [228, 501] width 63 height 13
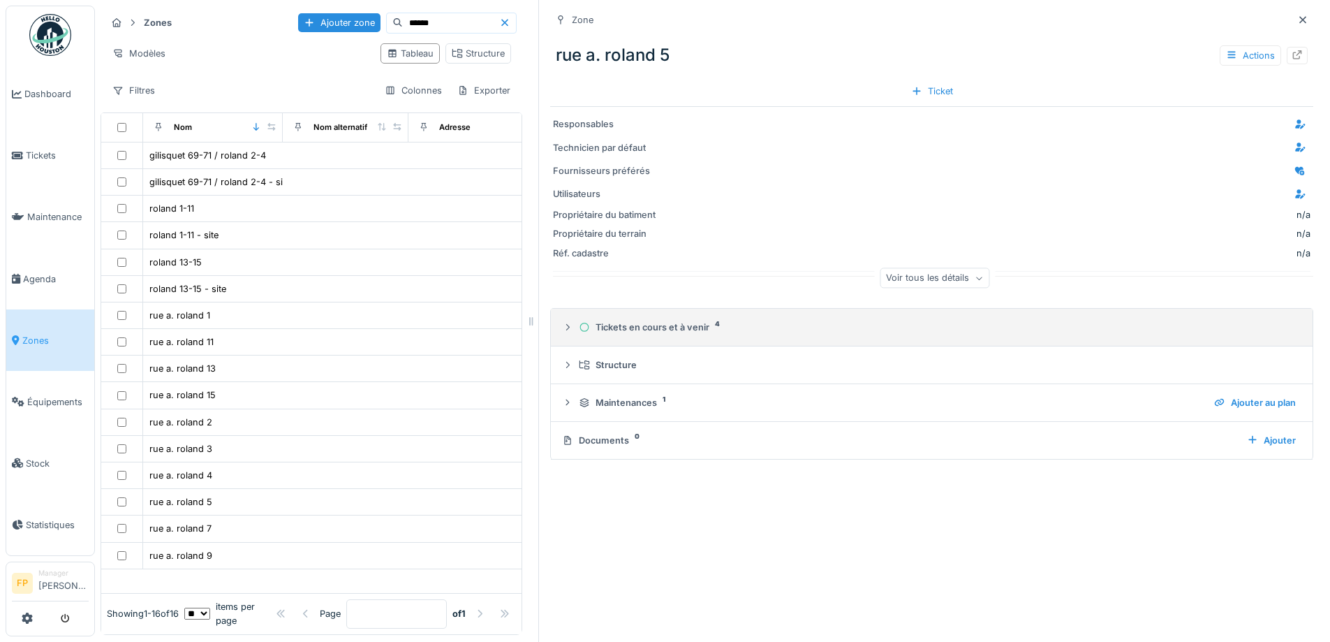
click at [632, 330] on div "Tickets en cours et à venir 4" at bounding box center [937, 326] width 717 height 13
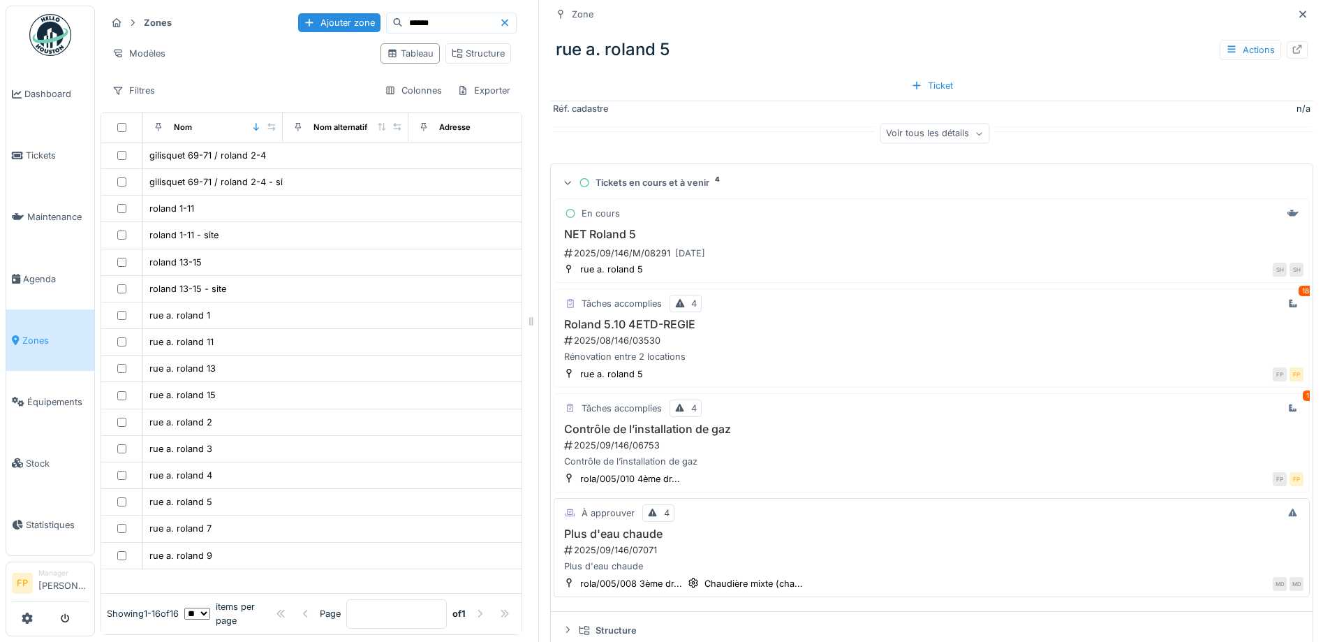
scroll to position [111, 0]
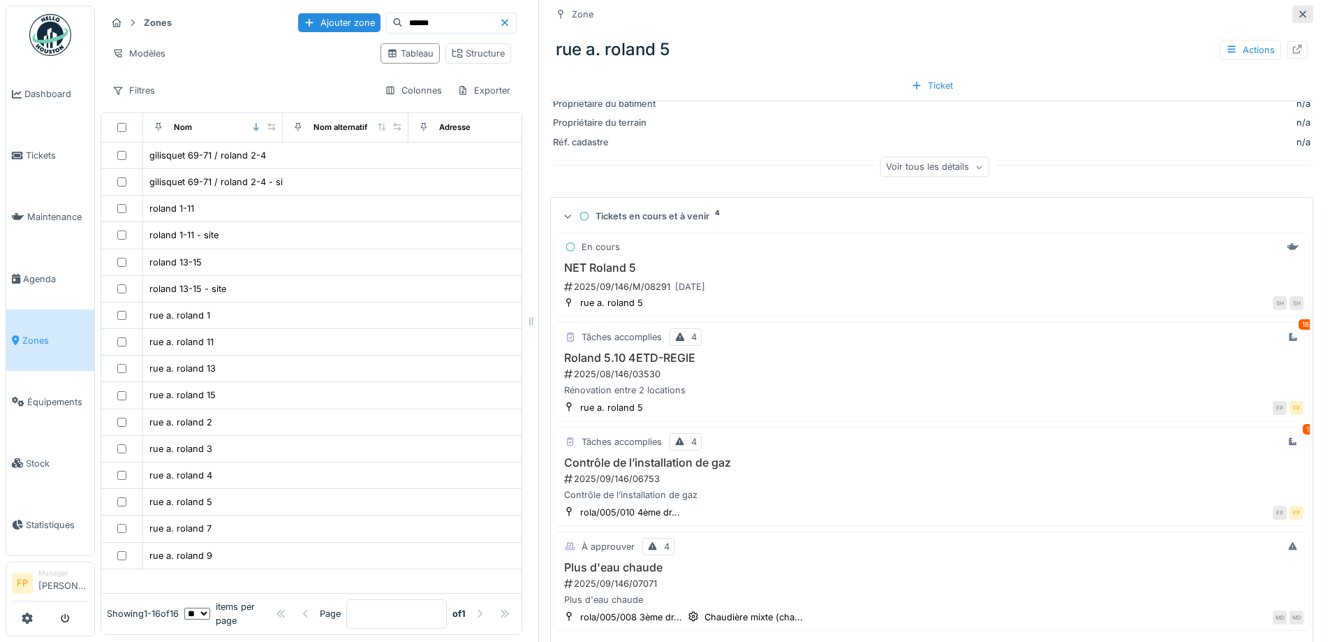
click at [1292, 11] on div at bounding box center [1302, 14] width 21 height 17
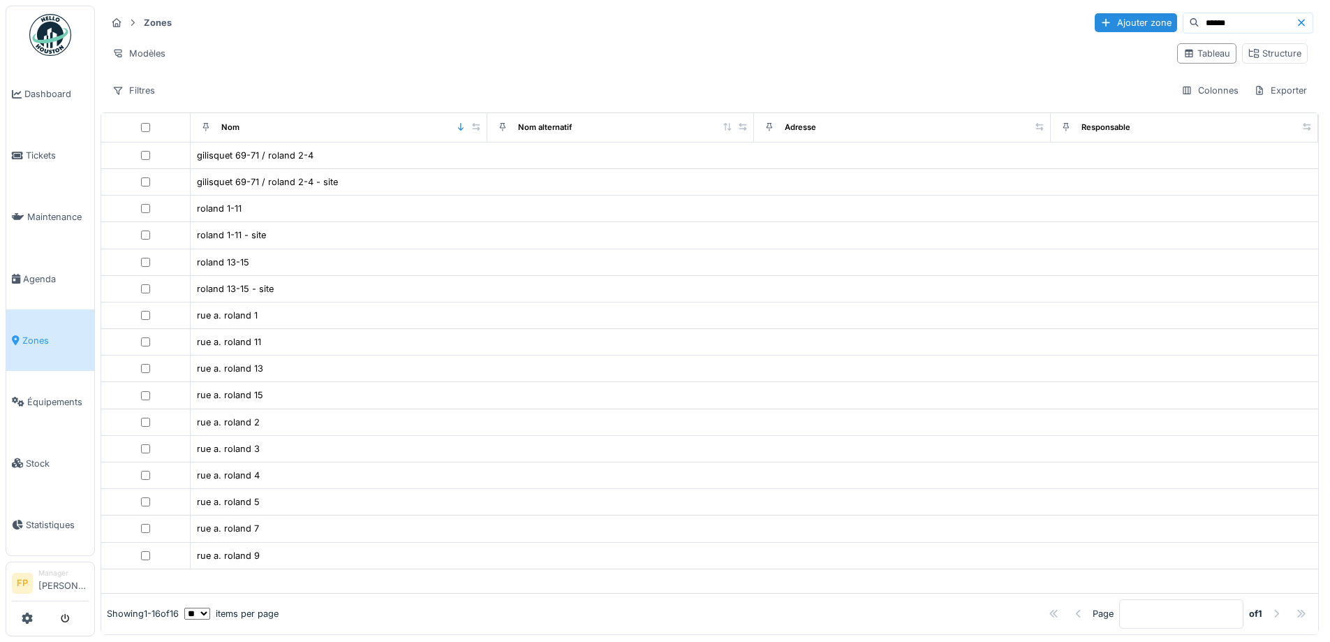
click at [1199, 28] on input "******" at bounding box center [1247, 23] width 96 height 20
type input "***"
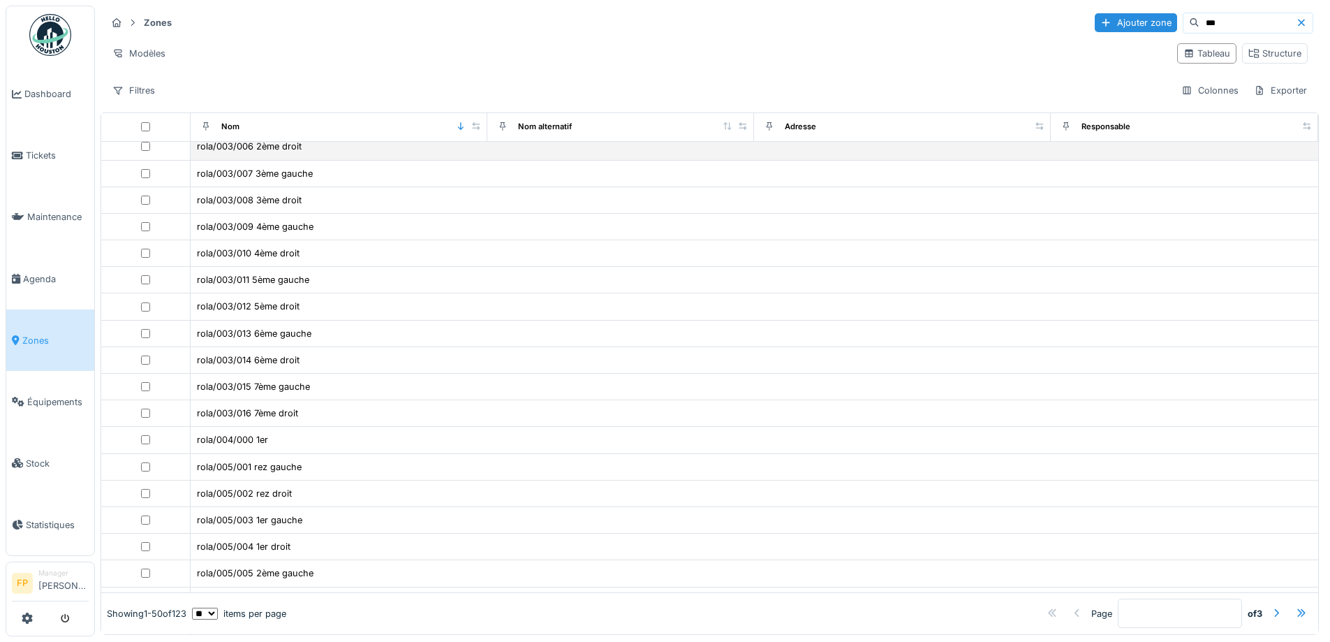
scroll to position [768, 0]
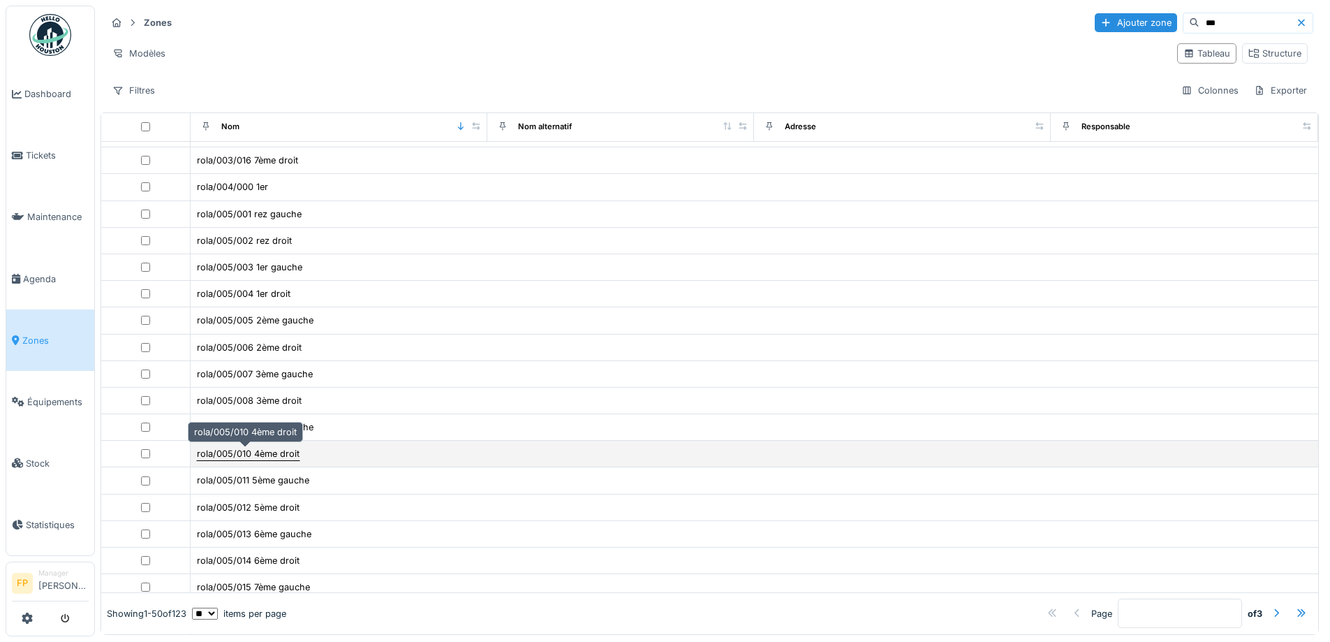
click at [280, 459] on div "rola/005/010 4ème droit" at bounding box center [248, 453] width 103 height 13
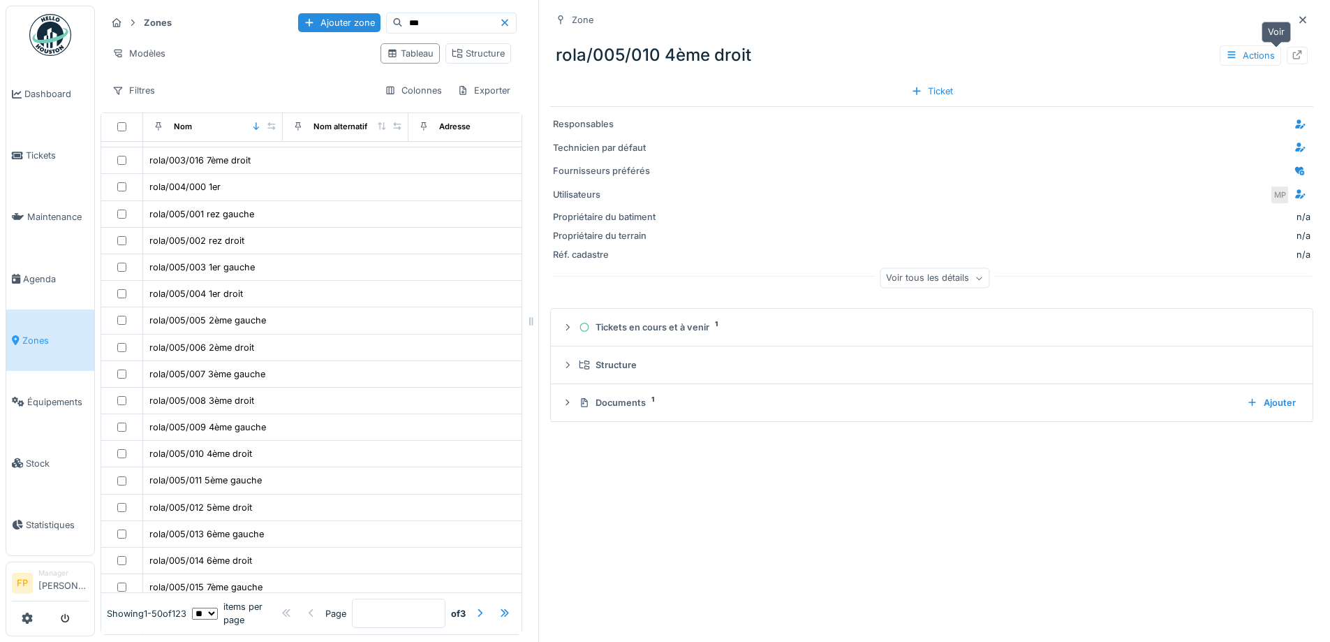
click at [1293, 52] on icon at bounding box center [1297, 54] width 9 height 9
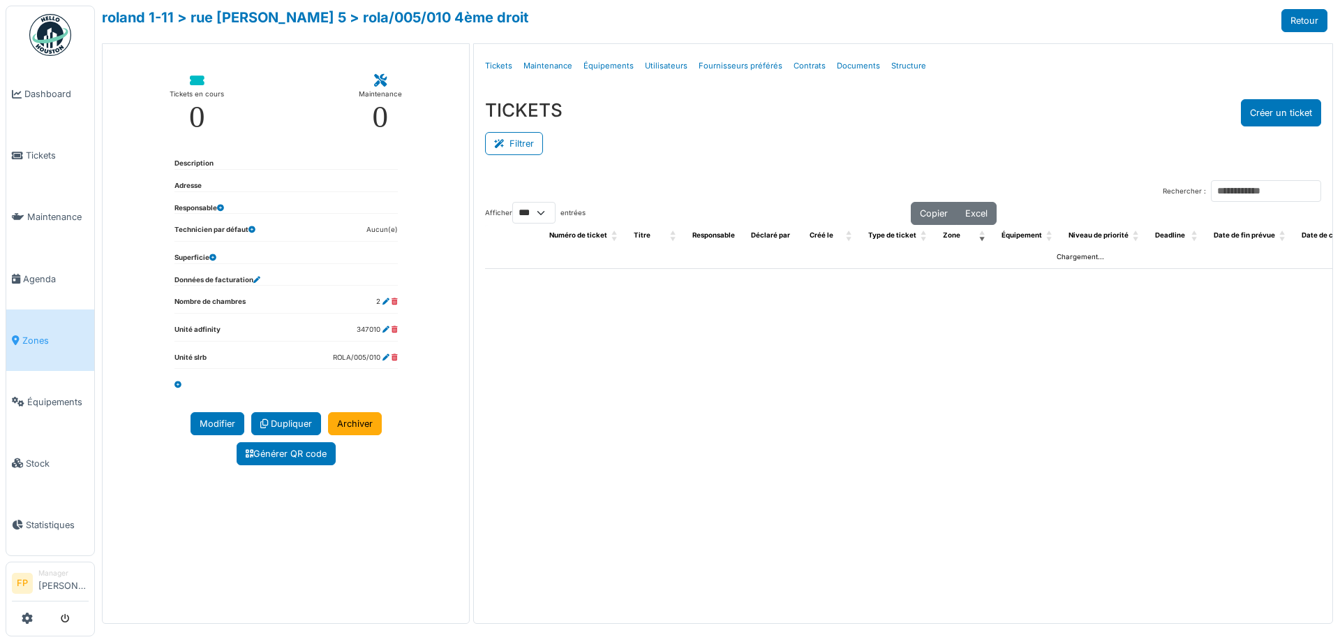
select select "***"
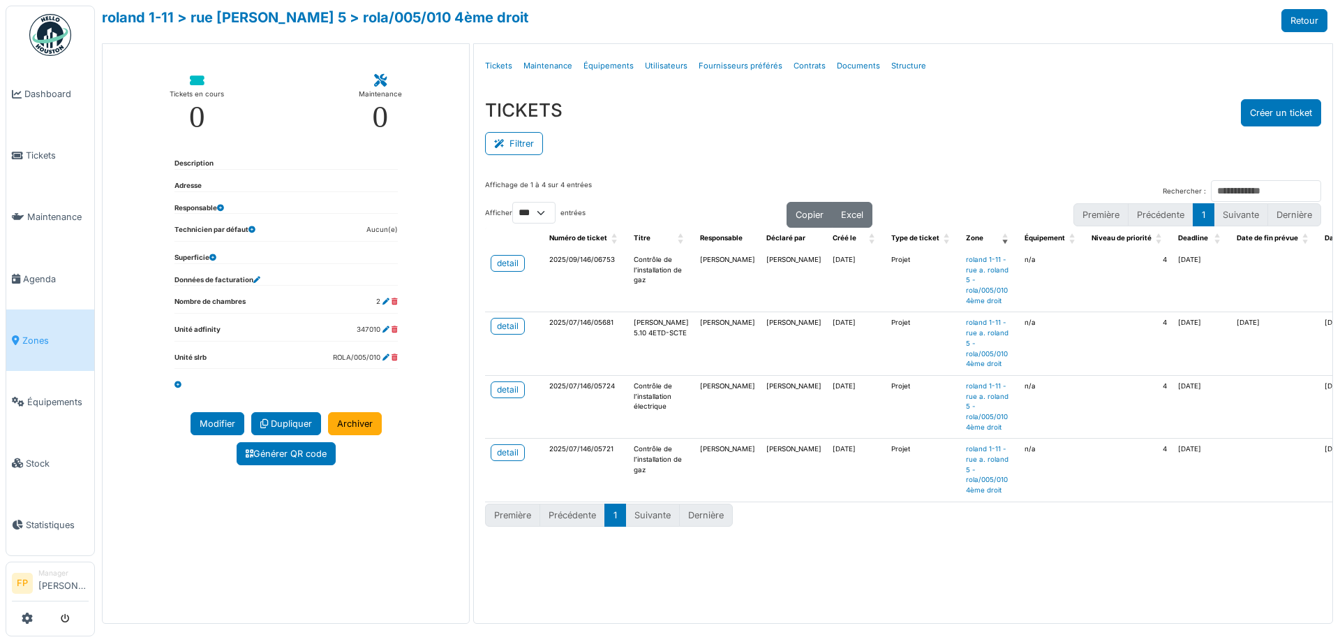
click at [517, 465] on td "detail" at bounding box center [514, 469] width 59 height 63
click at [508, 455] on div "detail" at bounding box center [508, 452] width 22 height 13
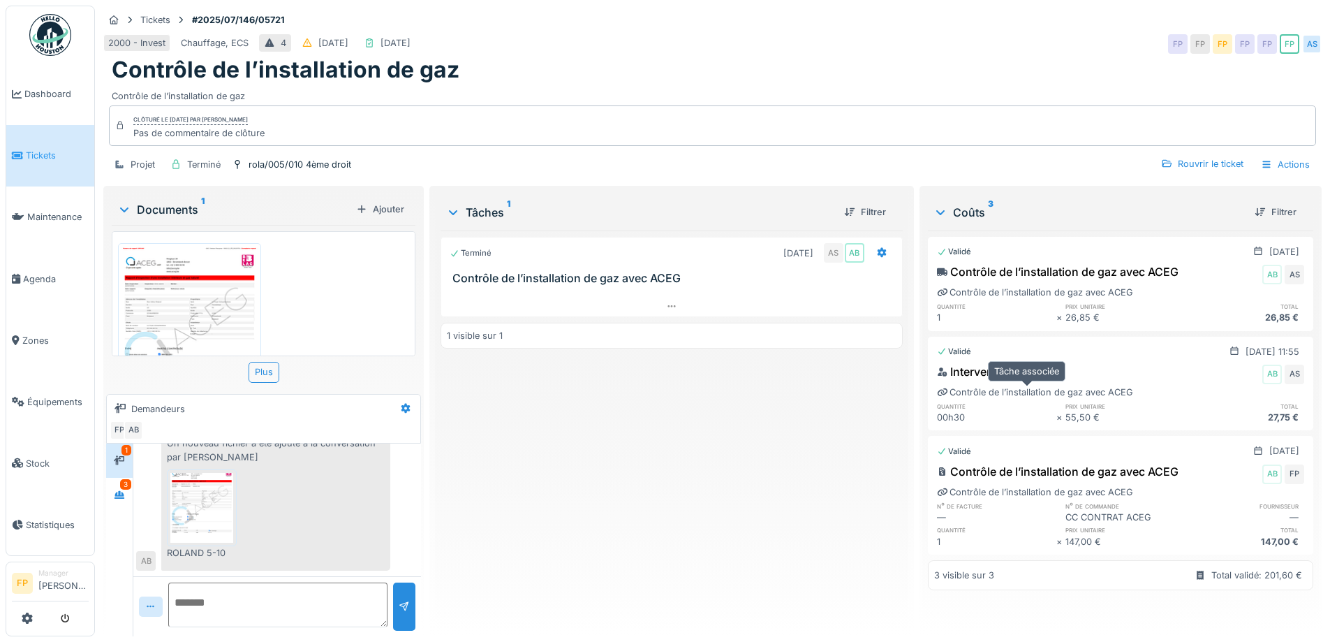
scroll to position [10, 0]
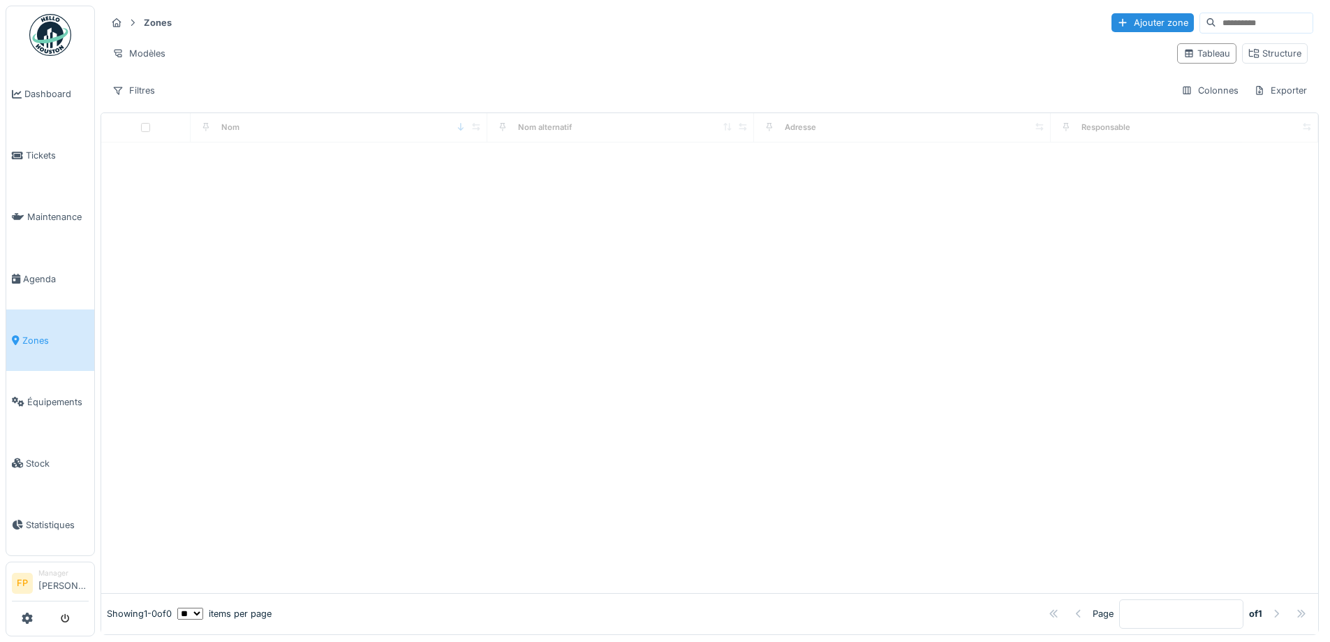
click at [1216, 24] on input at bounding box center [1264, 23] width 96 height 20
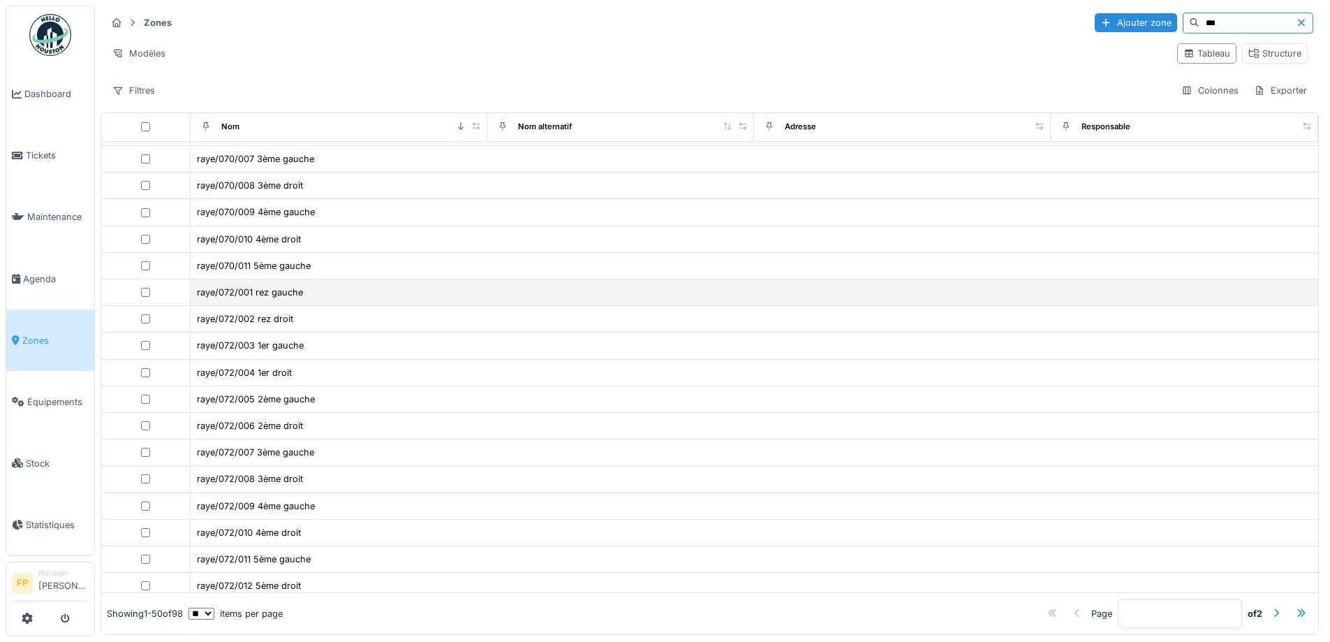
scroll to position [624, 0]
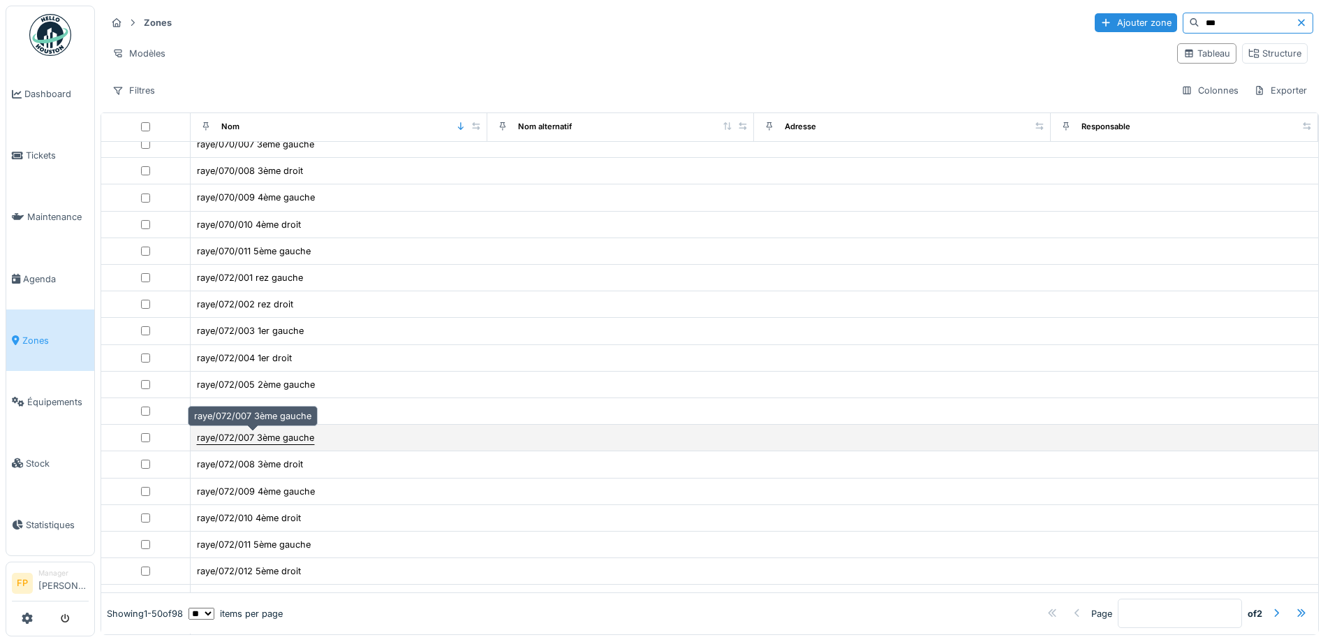
type input "***"
click at [233, 441] on div "raye/072/007 3ème gauche" at bounding box center [255, 437] width 117 height 13
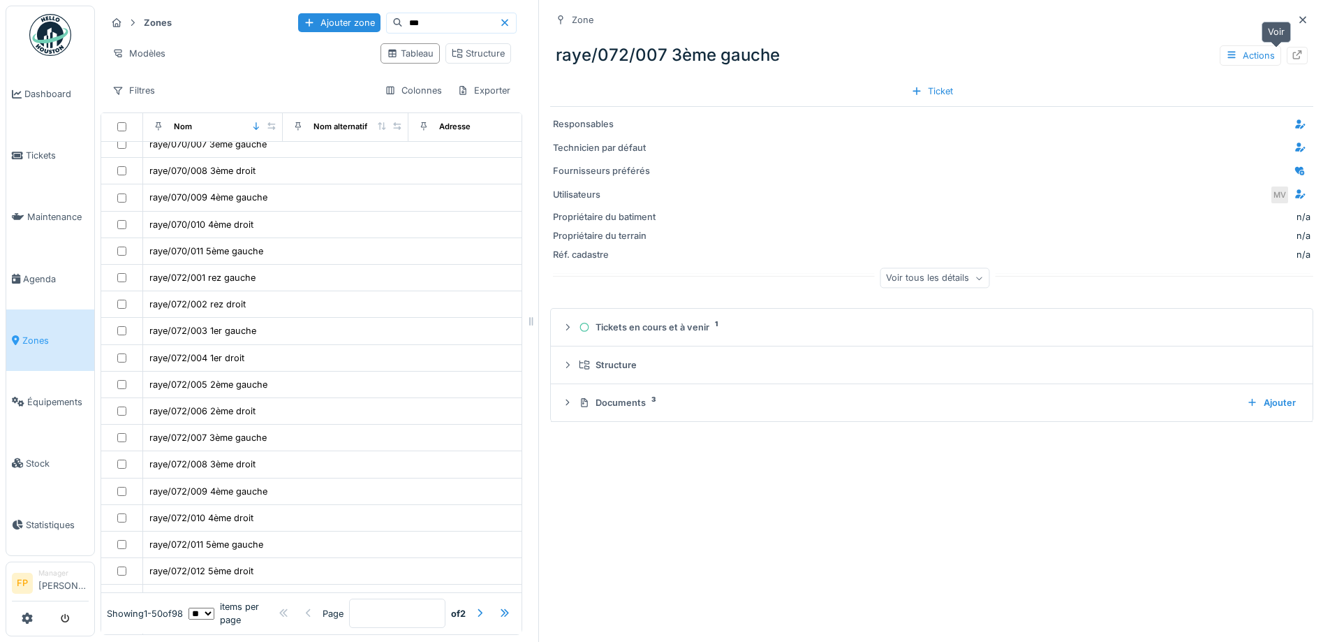
click at [1292, 59] on icon at bounding box center [1297, 54] width 11 height 9
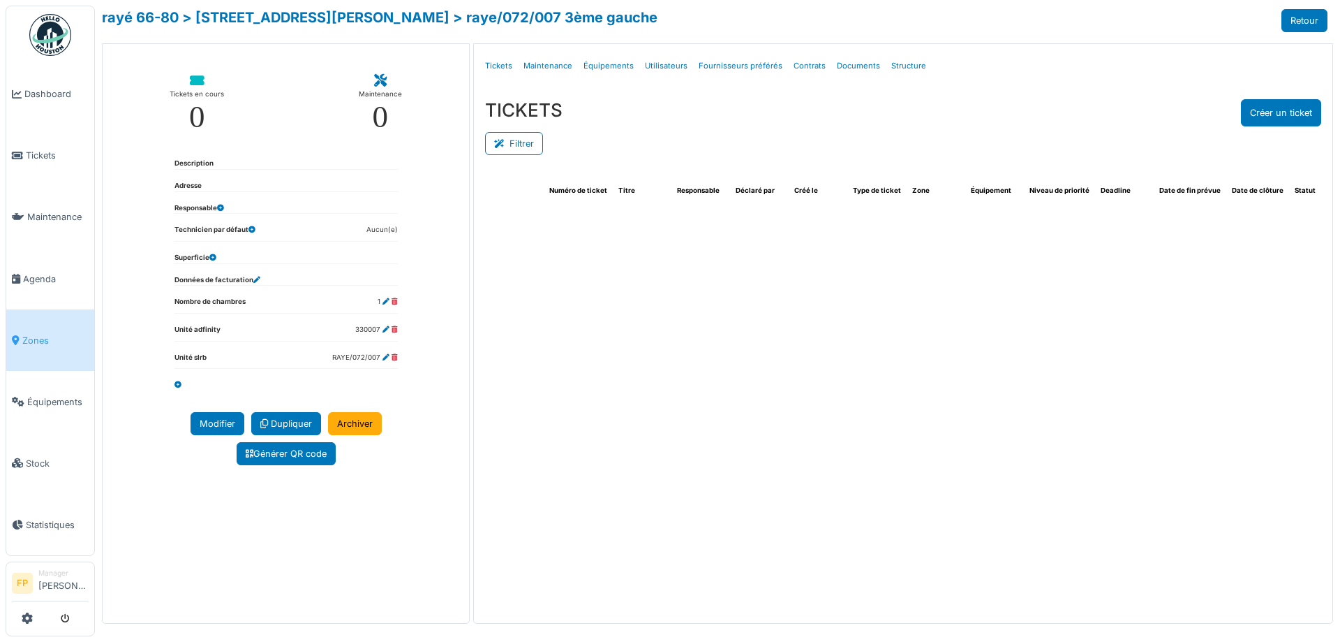
select select "***"
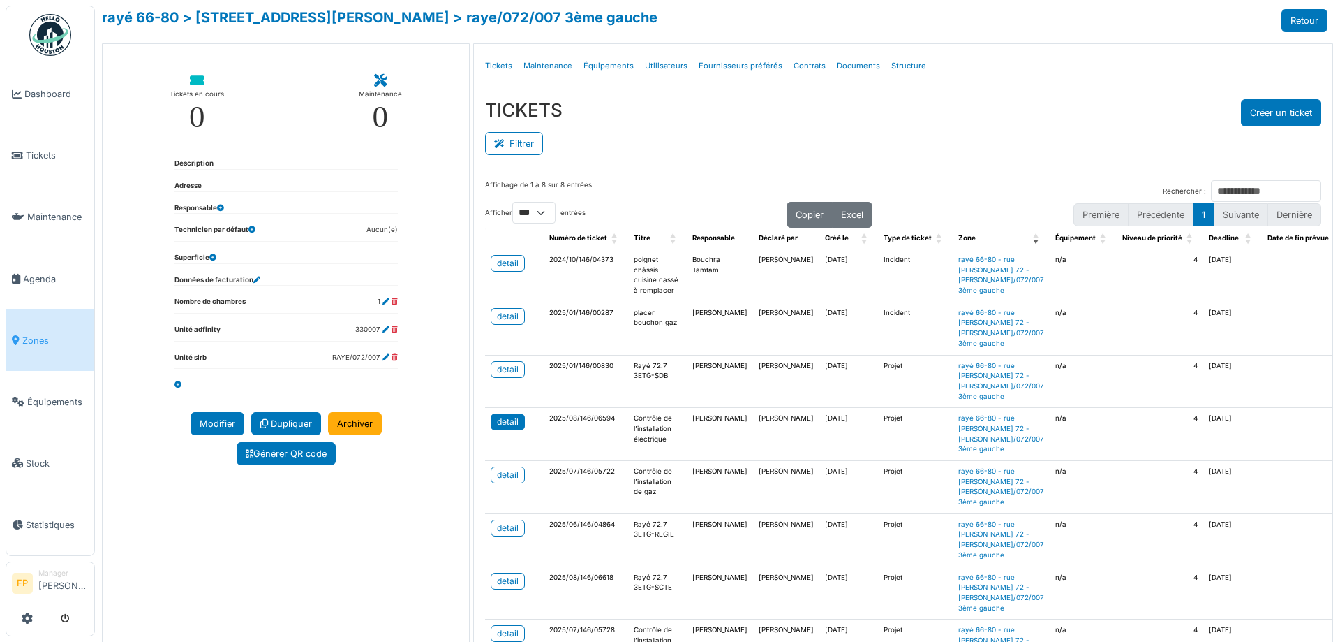
click at [501, 428] on div "detail" at bounding box center [508, 421] width 22 height 13
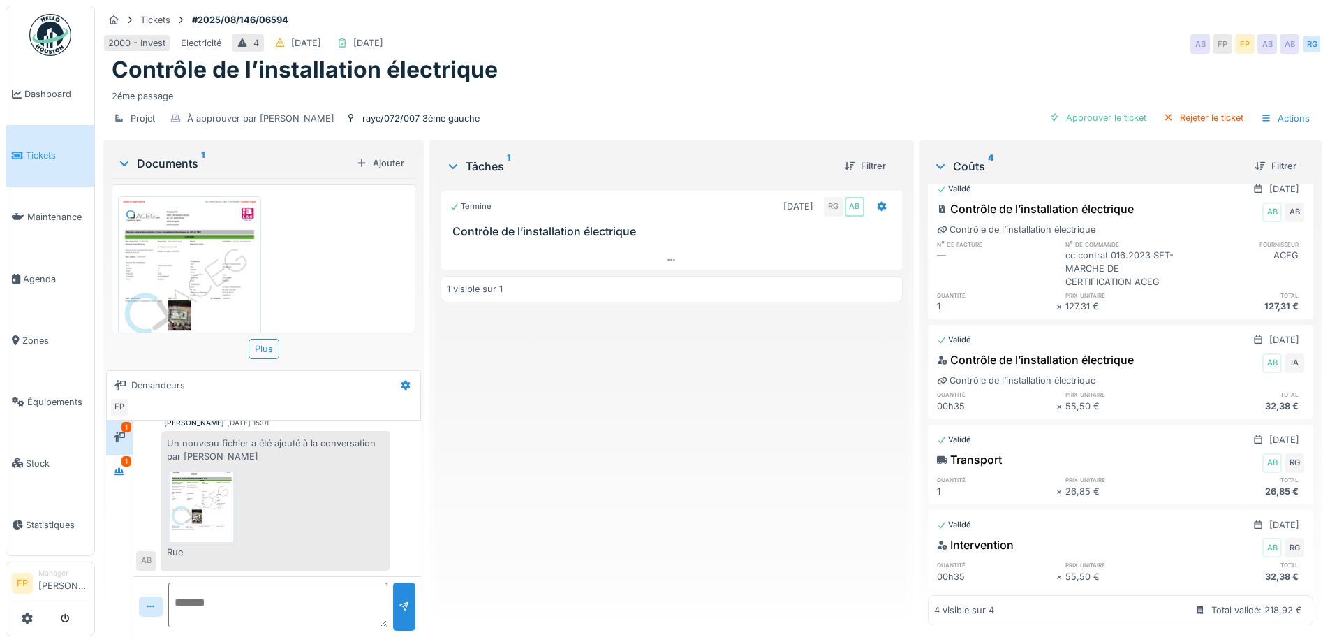
scroll to position [10, 0]
click at [1106, 108] on div "Approuver le ticket" at bounding box center [1098, 117] width 108 height 19
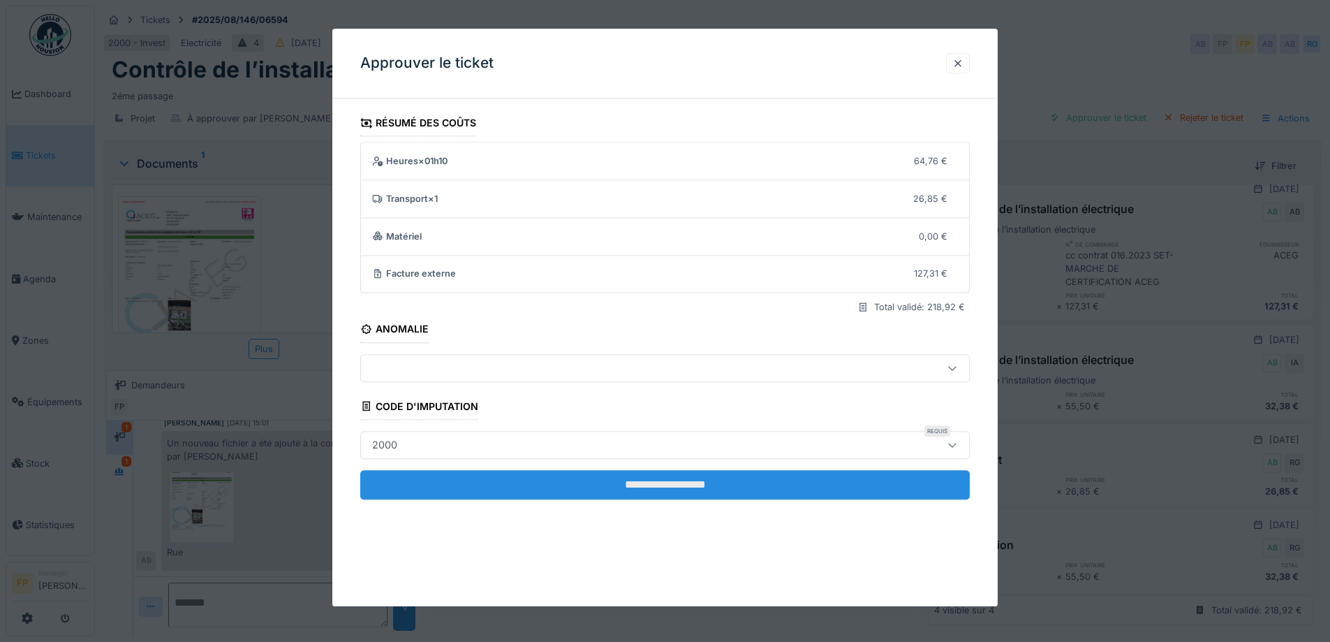
click at [675, 486] on input "**********" at bounding box center [665, 484] width 610 height 29
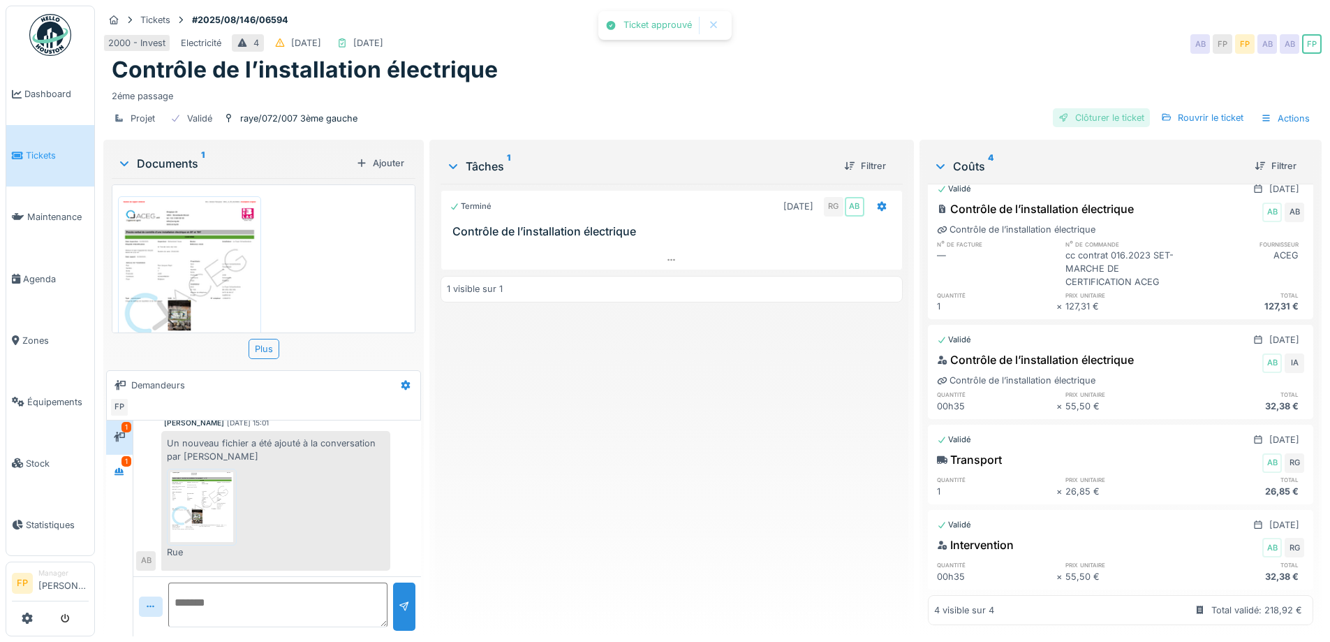
click at [1091, 108] on div "Clôturer le ticket" at bounding box center [1101, 117] width 97 height 19
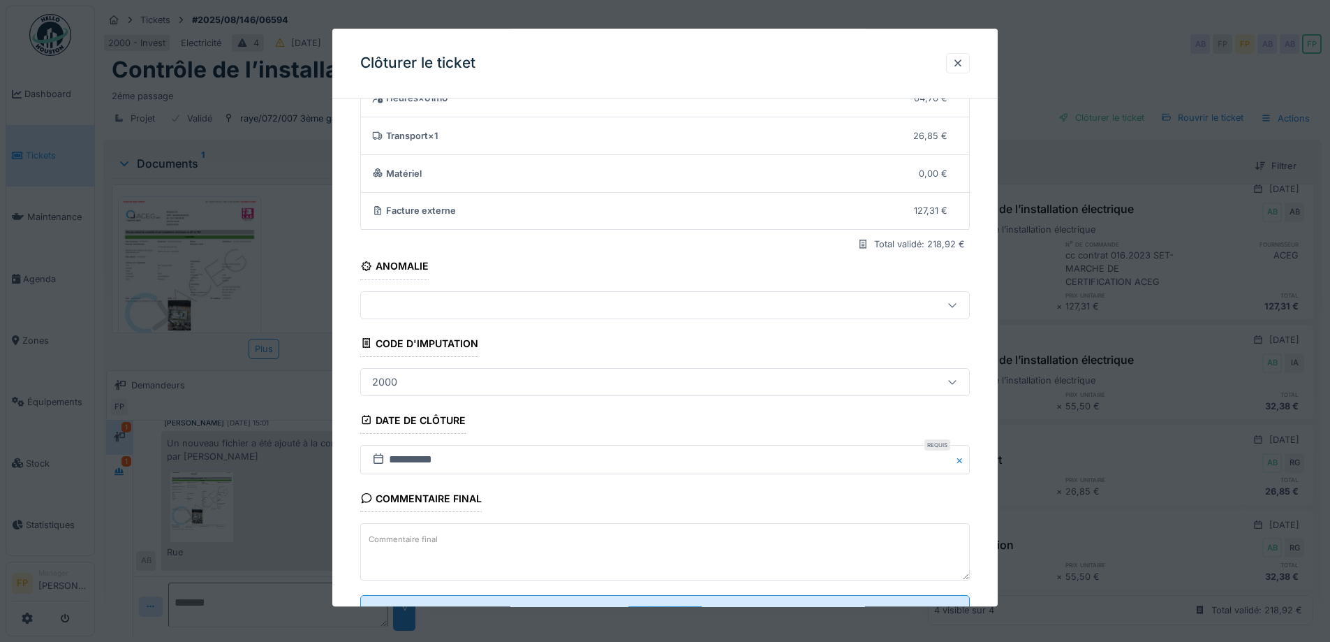
scroll to position [120, 0]
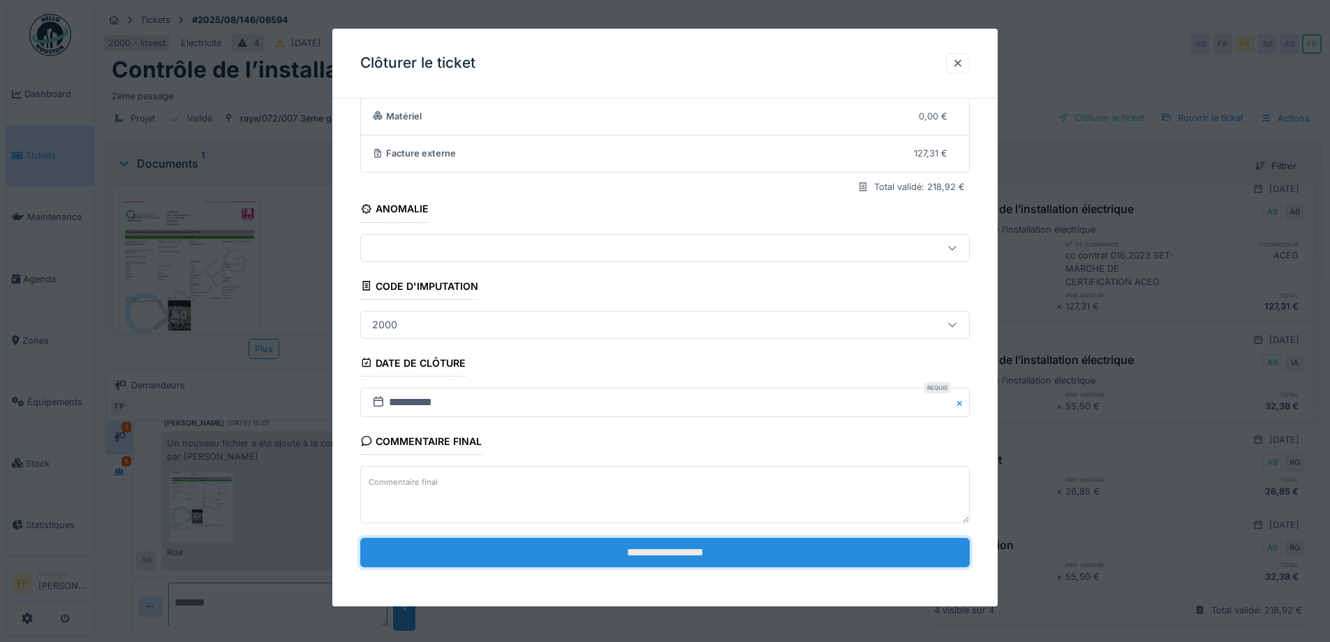
click at [691, 547] on input "**********" at bounding box center [665, 552] width 610 height 29
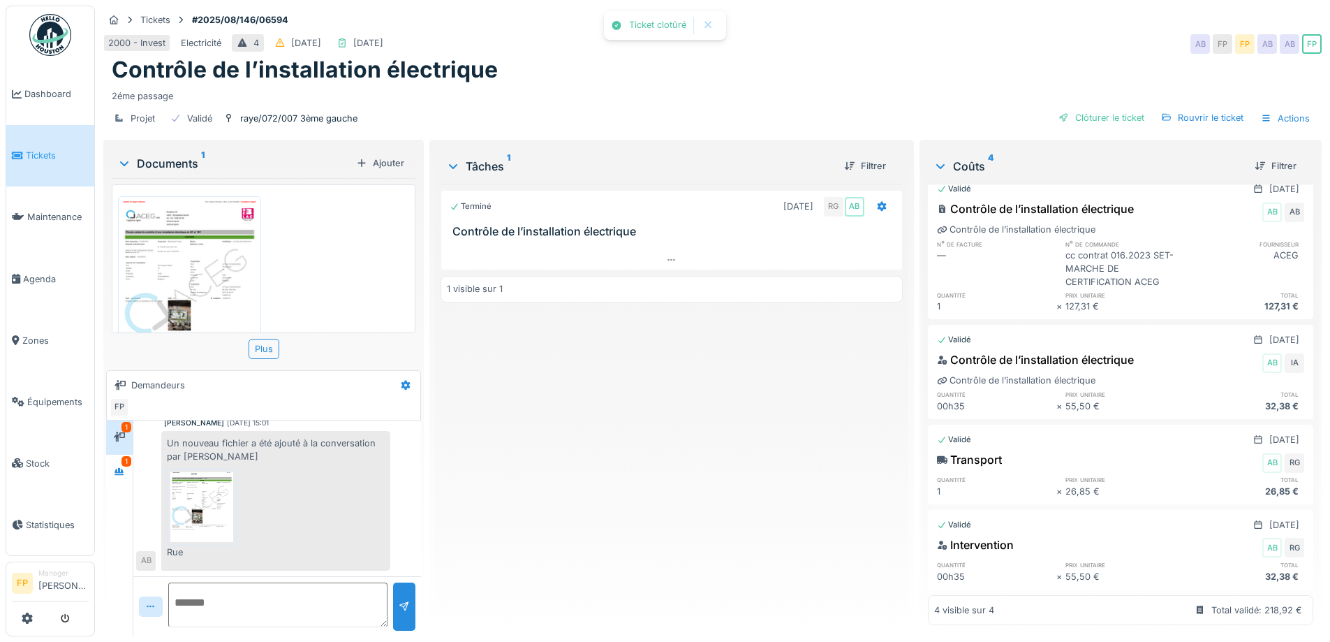
scroll to position [82, 0]
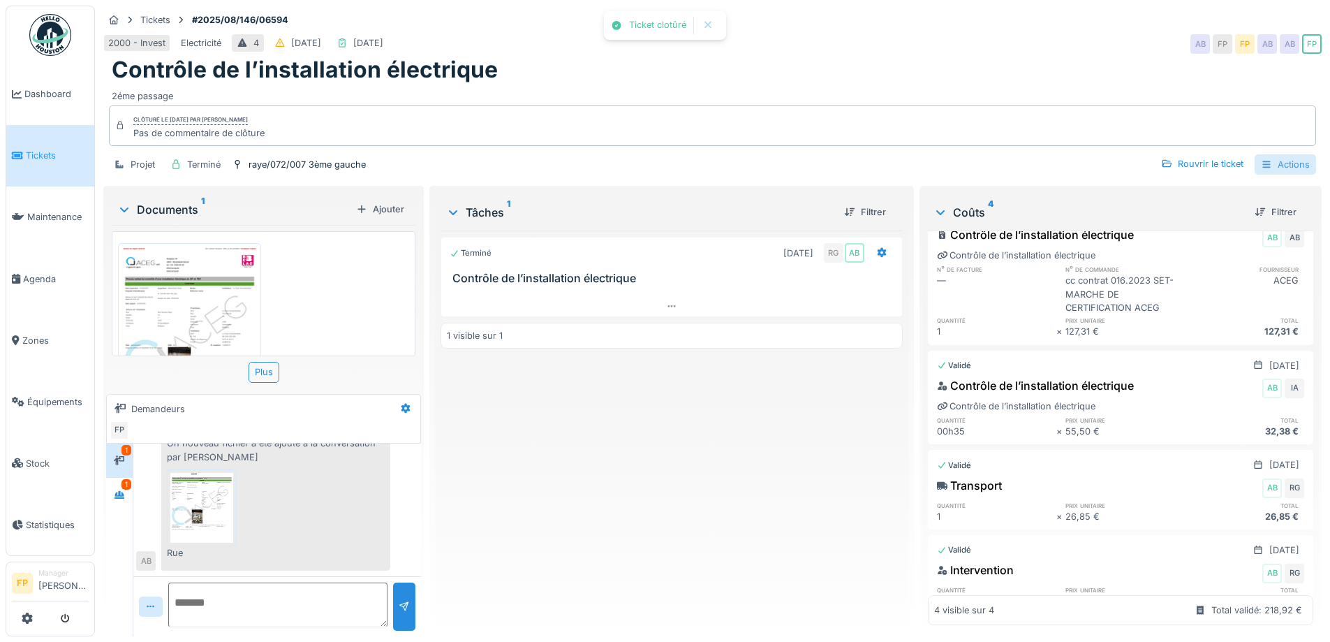
click at [1278, 154] on div "Actions" at bounding box center [1285, 164] width 61 height 20
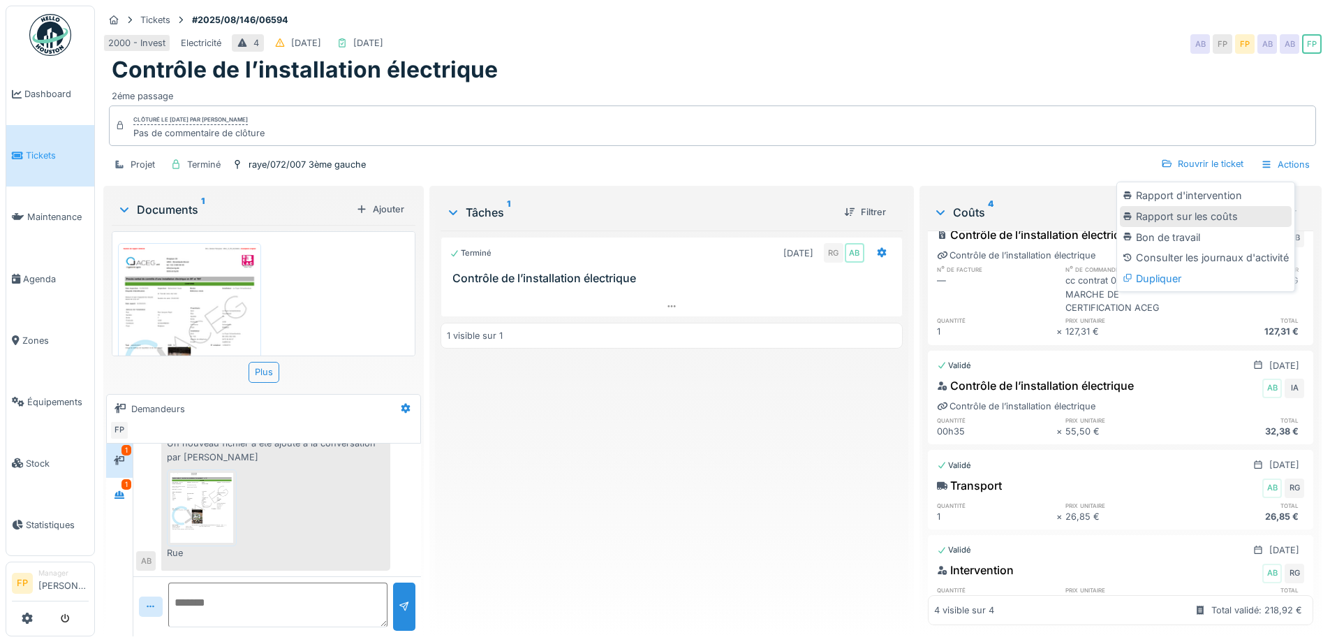
click at [1226, 208] on div "Rapport sur les coûts" at bounding box center [1206, 216] width 172 height 21
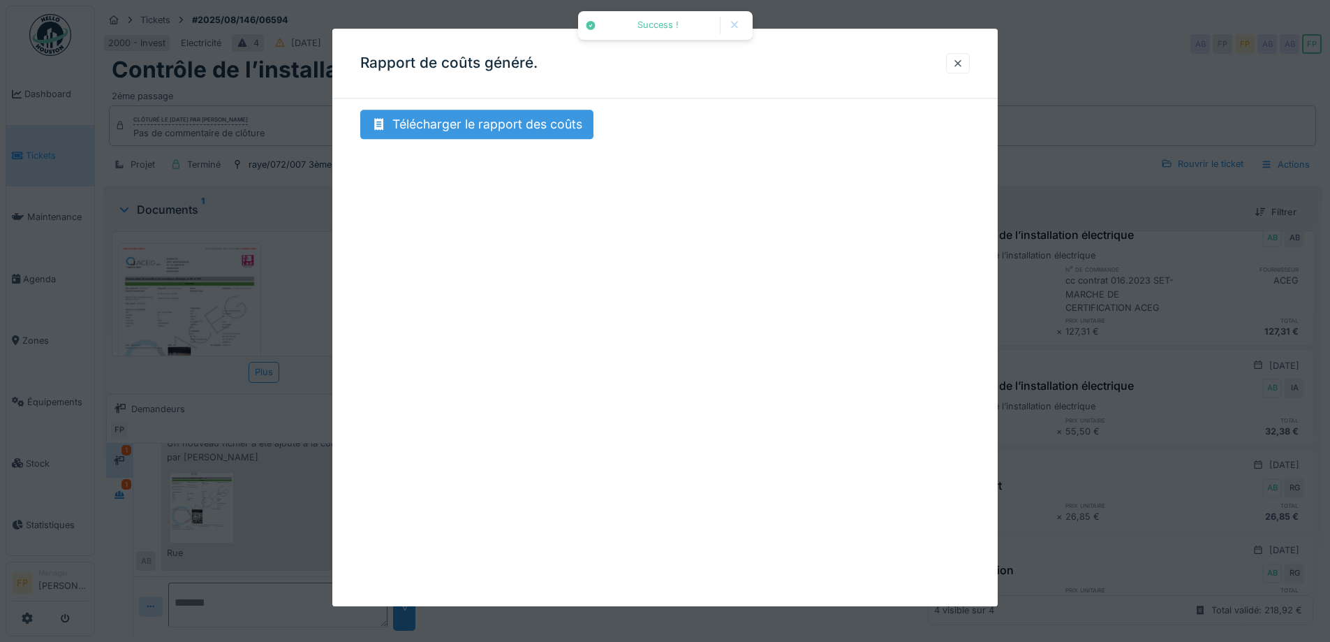
click at [556, 116] on div "Télécharger le rapport des coûts" at bounding box center [476, 124] width 233 height 29
